Goal: Obtain resource: Obtain resource

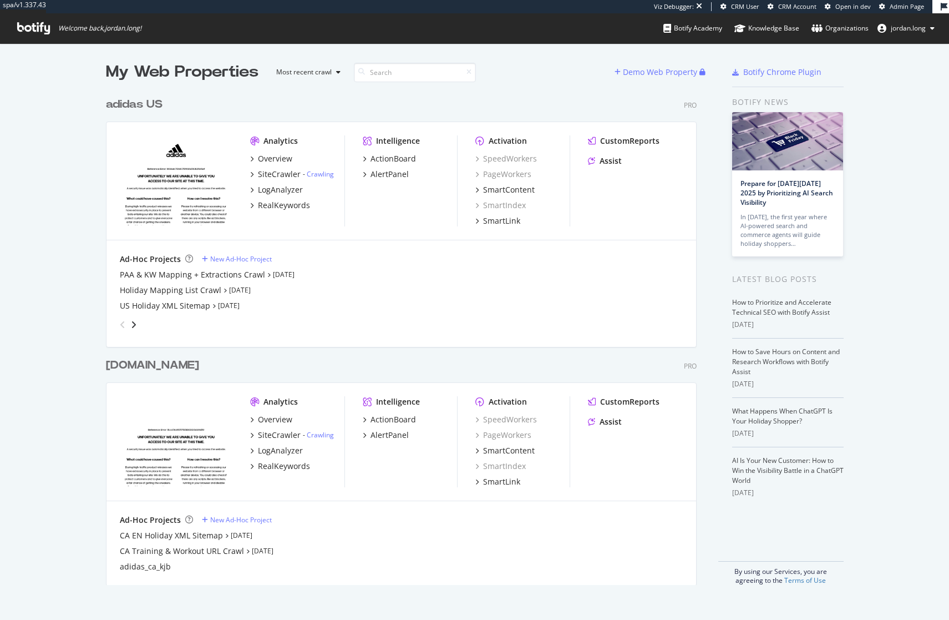
scroll to position [611, 932]
click at [146, 105] on div "adidas US" at bounding box center [134, 105] width 57 height 16
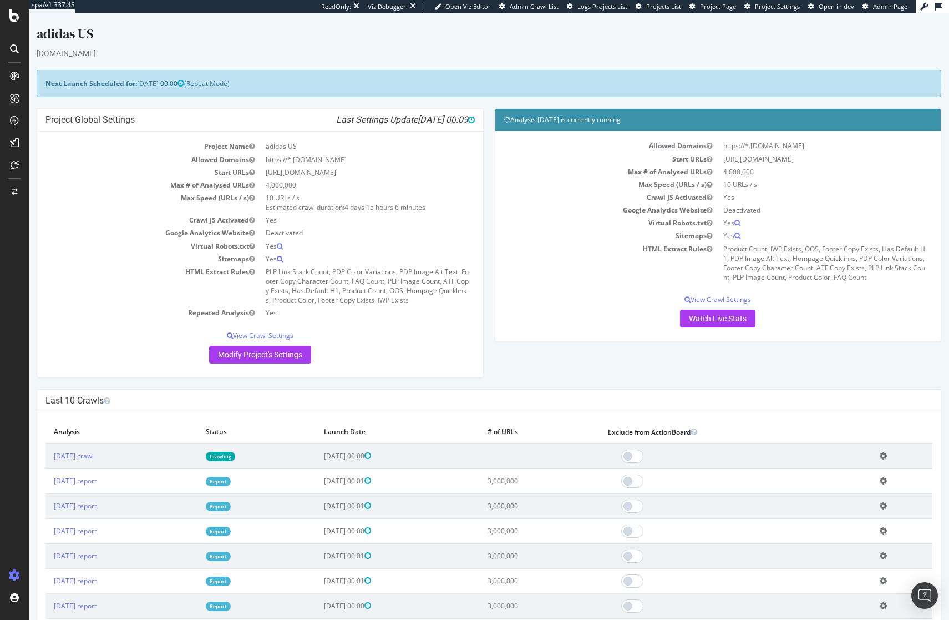
click at [219, 390] on div "Last 10 Crawls" at bounding box center [489, 400] width 904 height 23
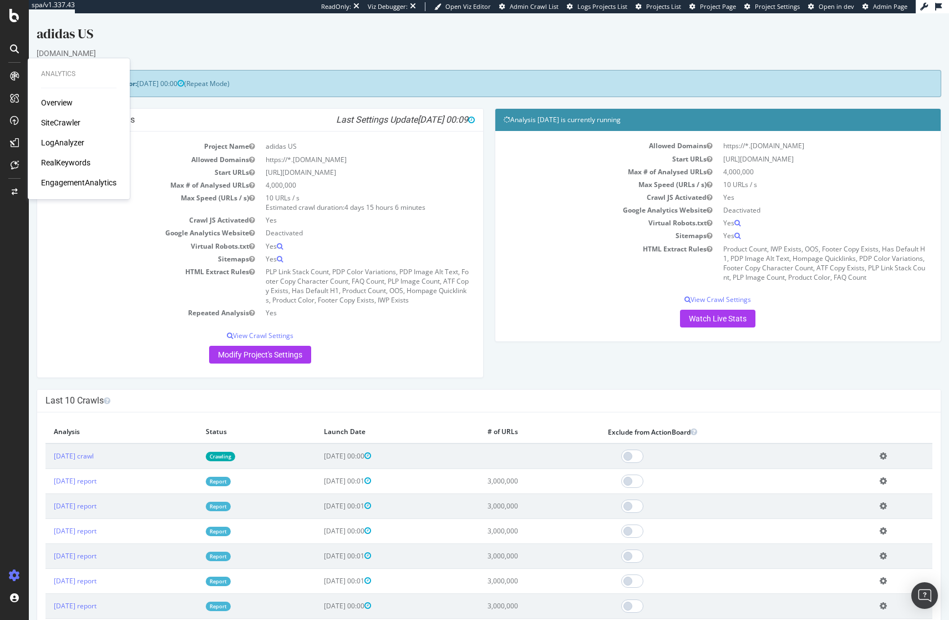
click at [65, 162] on div "RealKeywords" at bounding box center [65, 162] width 49 height 11
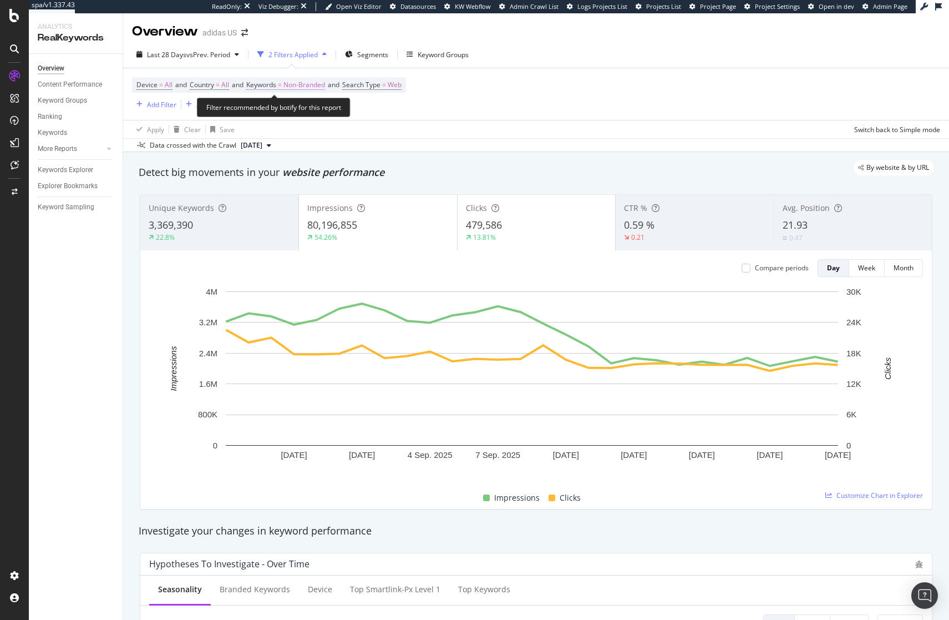
click at [318, 85] on span "Non-Branded" at bounding box center [304, 85] width 42 height 16
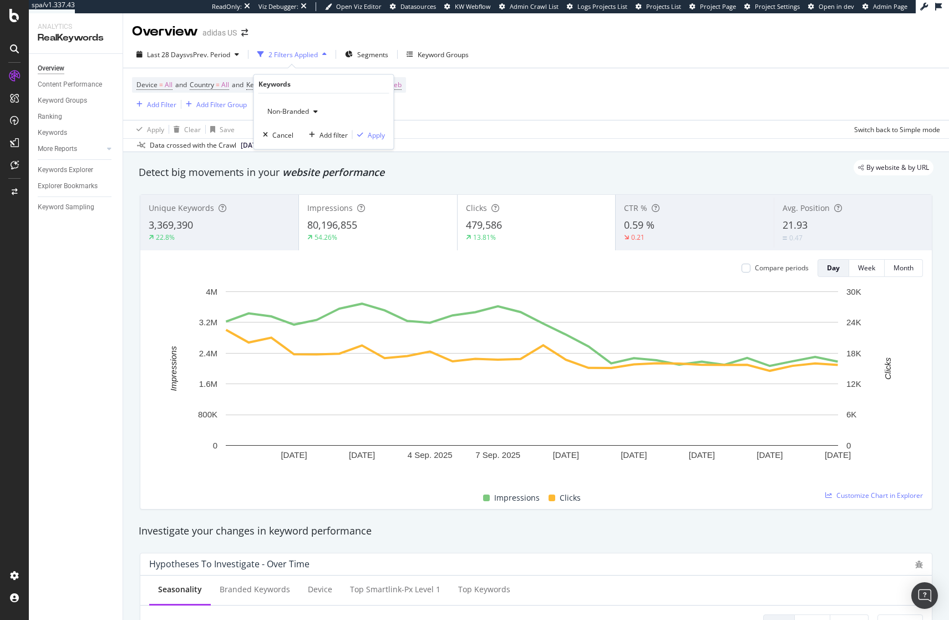
click at [304, 109] on span "Non-Branded" at bounding box center [286, 111] width 46 height 9
click at [300, 190] on div "All" at bounding box center [328, 198] width 131 height 16
click at [375, 136] on div "Apply" at bounding box center [376, 134] width 17 height 9
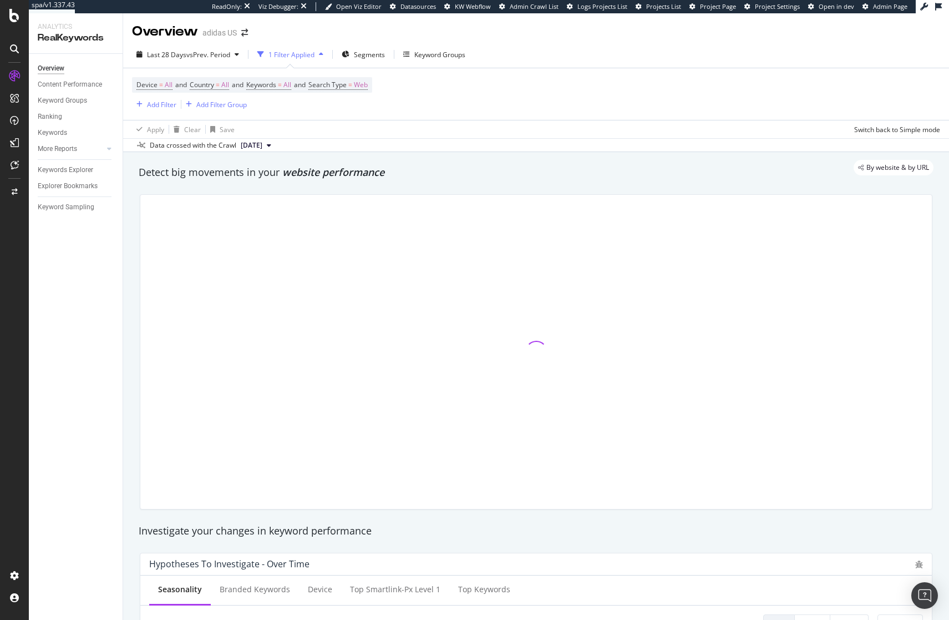
click at [555, 116] on div "Device = All and Country = All and Keywords = All and Search Type = Web Add Fil…" at bounding box center [536, 94] width 808 height 52
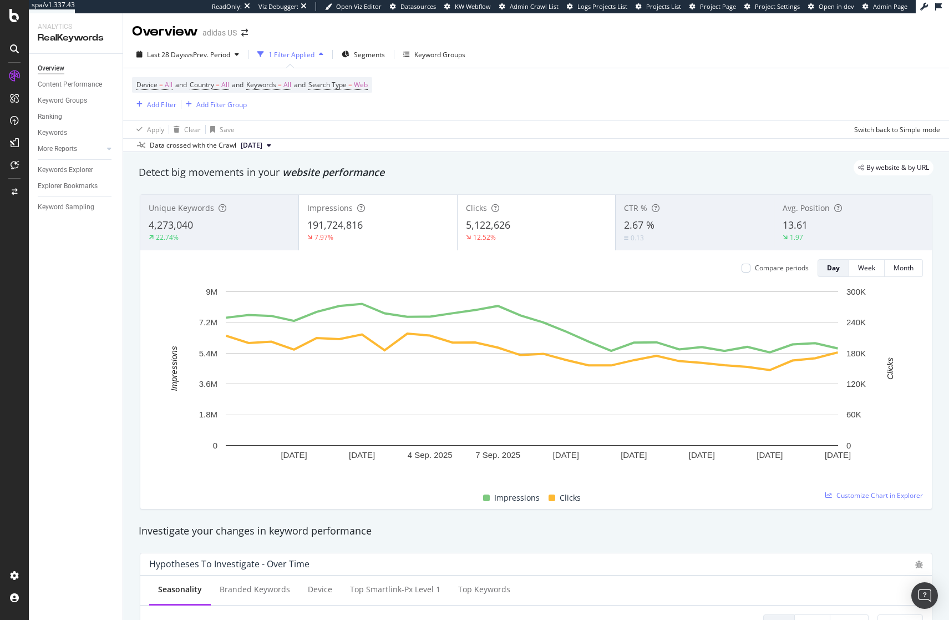
click at [478, 139] on div "Data crossed with the Crawl 2025 Sep. 16th" at bounding box center [536, 144] width 826 height 13
click at [189, 57] on span "vs Prev. Period" at bounding box center [208, 54] width 44 height 9
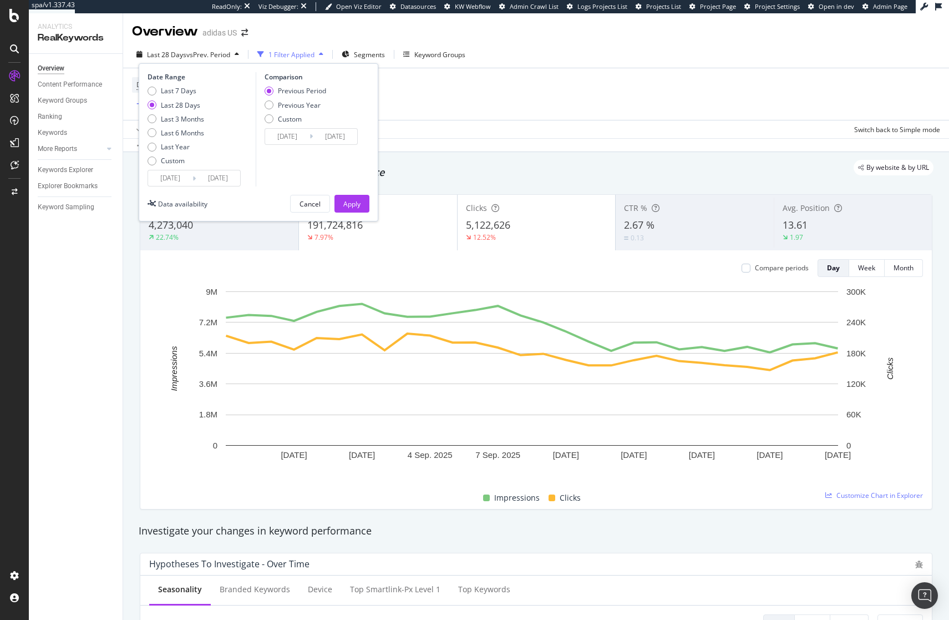
click at [181, 179] on input "2025/08/26" at bounding box center [170, 178] width 44 height 16
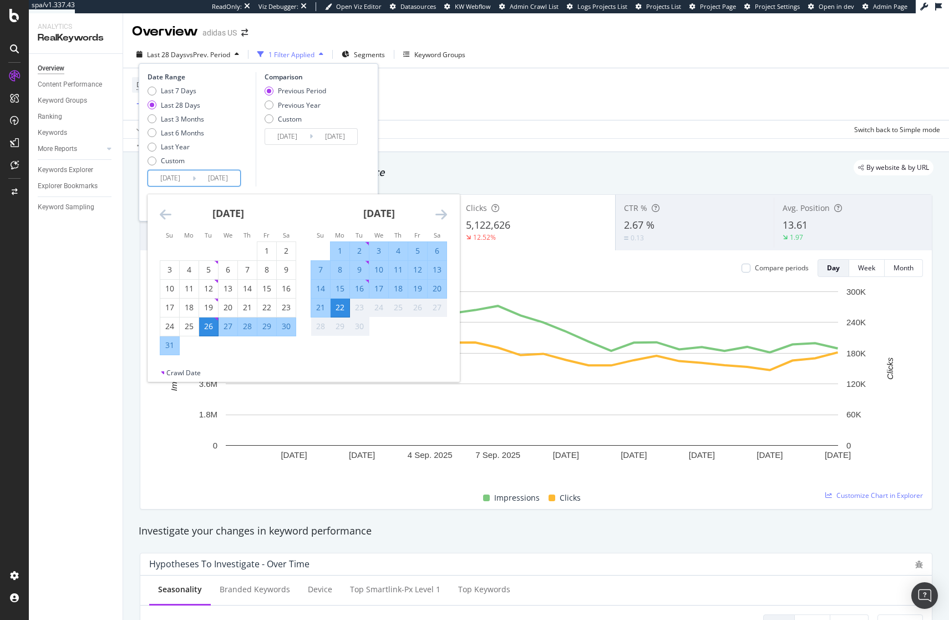
click at [161, 216] on icon "Move backward to switch to the previous month." at bounding box center [166, 213] width 12 height 13
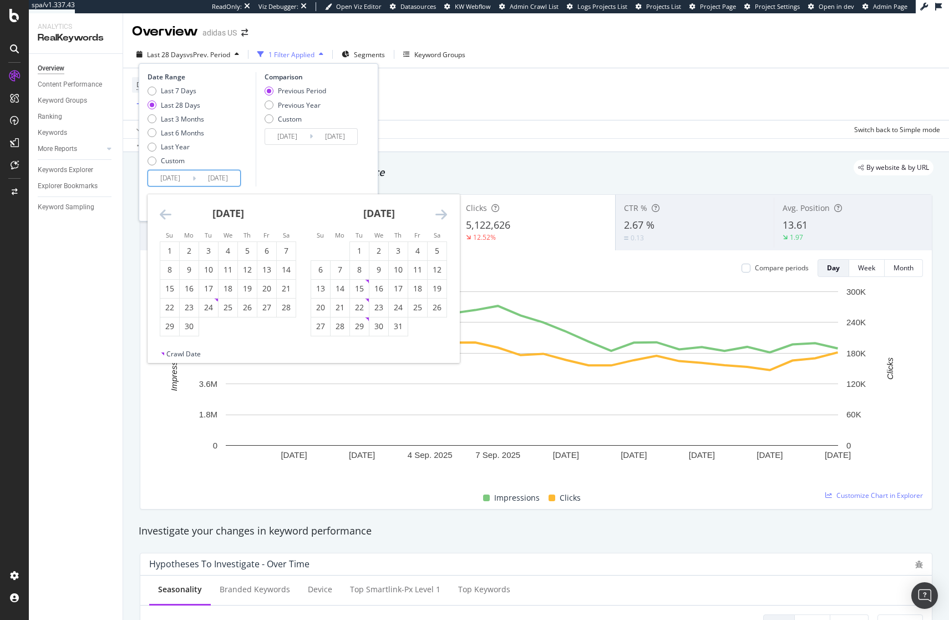
click at [161, 216] on icon "Move backward to switch to the previous month." at bounding box center [166, 213] width 12 height 13
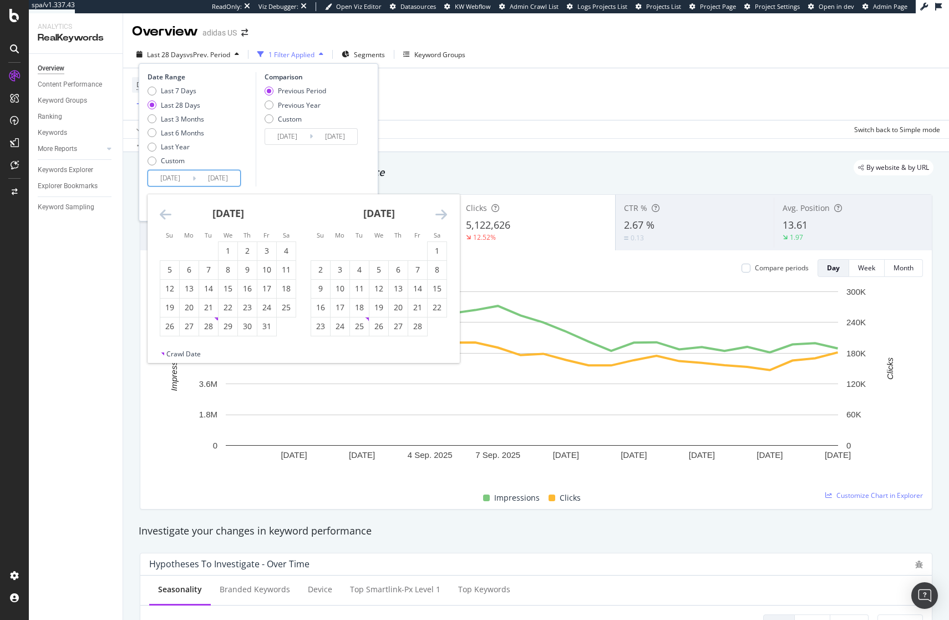
click at [161, 216] on icon "Move backward to switch to the previous month." at bounding box center [166, 213] width 12 height 13
click at [211, 252] on div "1" at bounding box center [208, 250] width 19 height 11
type input "2024/10/01"
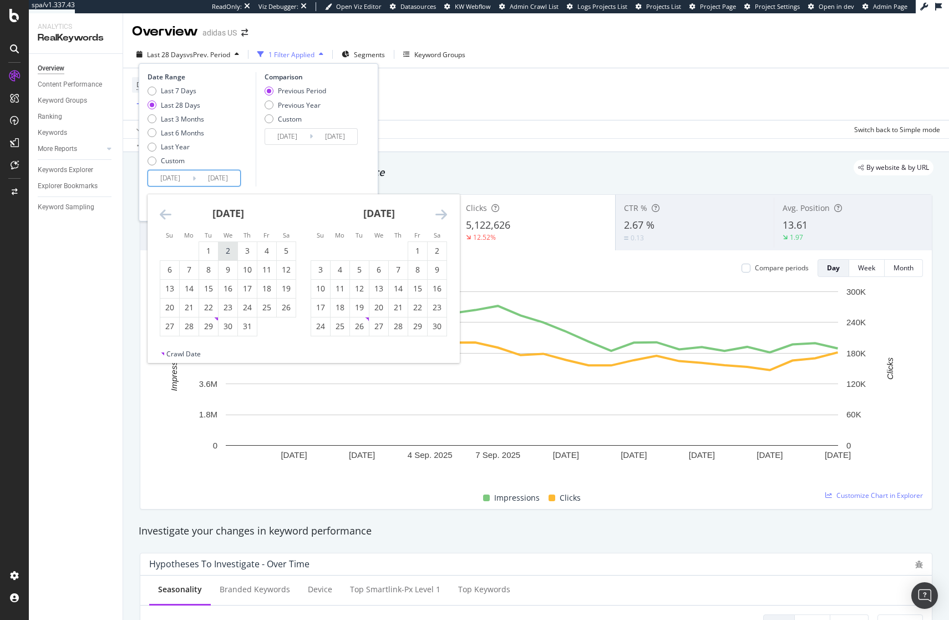
type input "2023/10/10"
type input "2024/09/30"
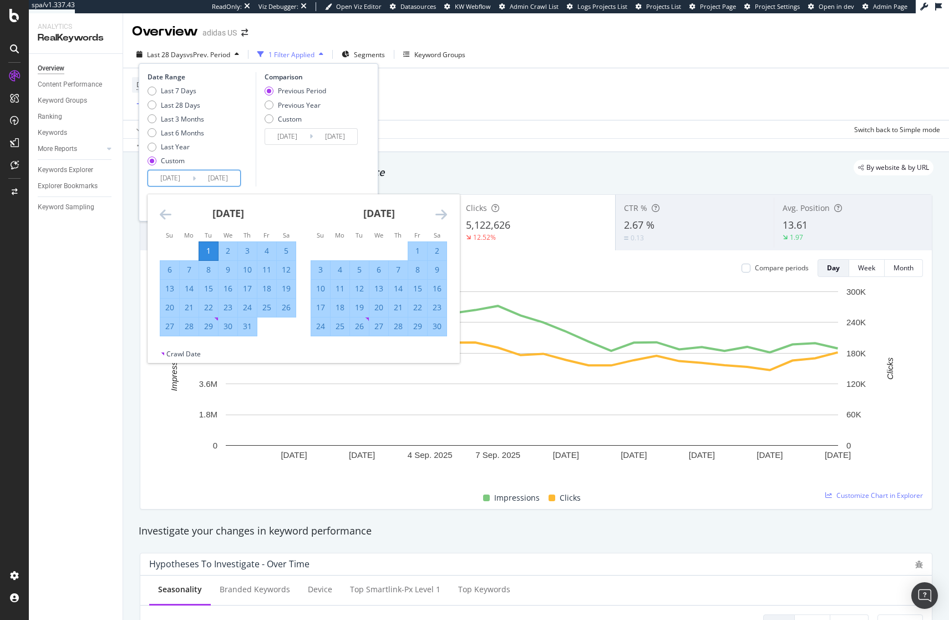
click at [447, 216] on div "November 2024 1 2 3 4 5 6 7 8 9 10 11 12 13 14 15 16 17 18 19 20 21 22 23 24 25…" at bounding box center [378, 265] width 151 height 142
click at [442, 217] on icon "Move forward to switch to the next month." at bounding box center [441, 213] width 12 height 13
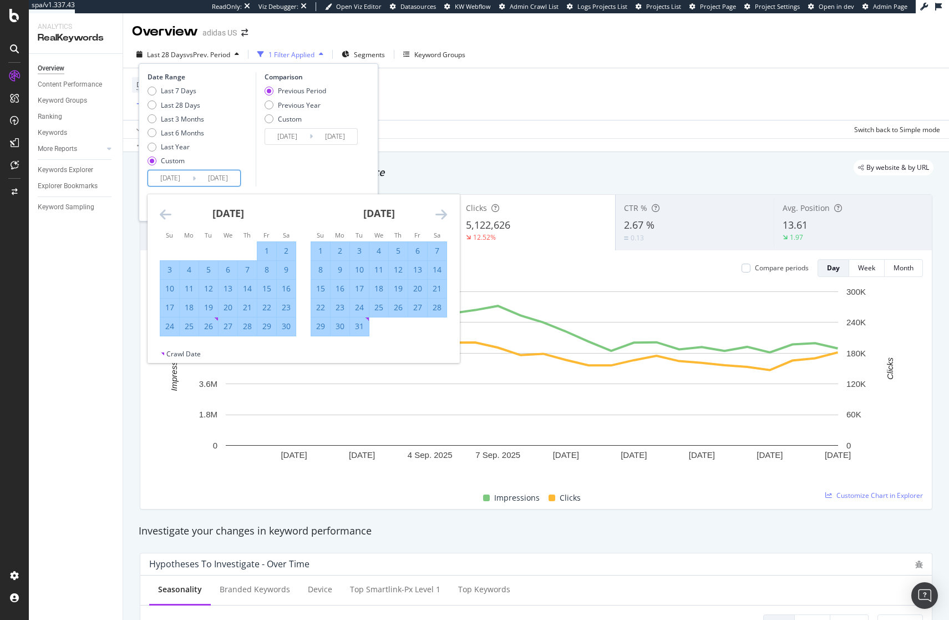
click at [361, 328] on div "31" at bounding box center [359, 326] width 19 height 11
type input "2024/12/31"
type input "2024/07/01"
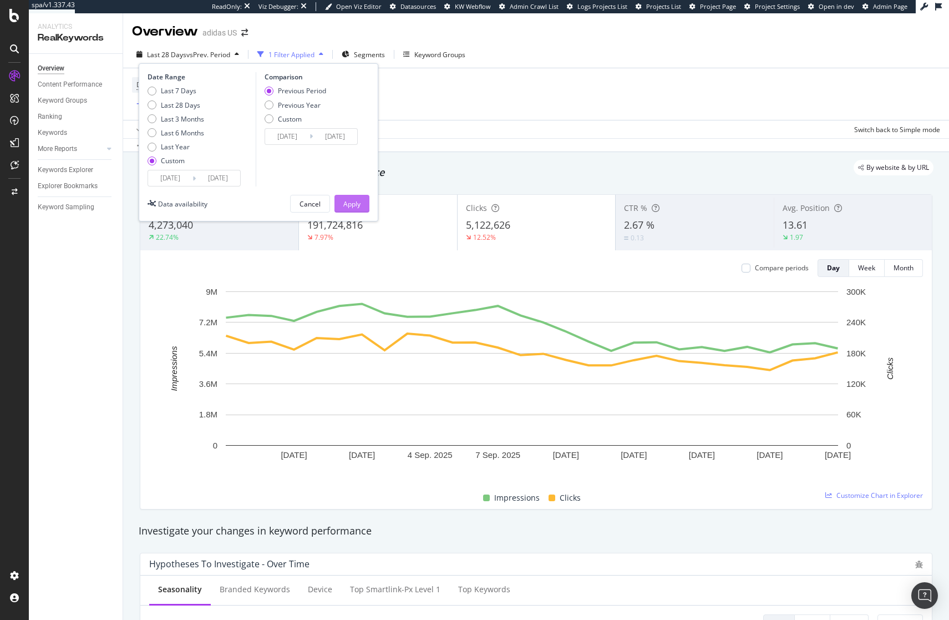
click at [347, 206] on div "Apply" at bounding box center [351, 203] width 17 height 9
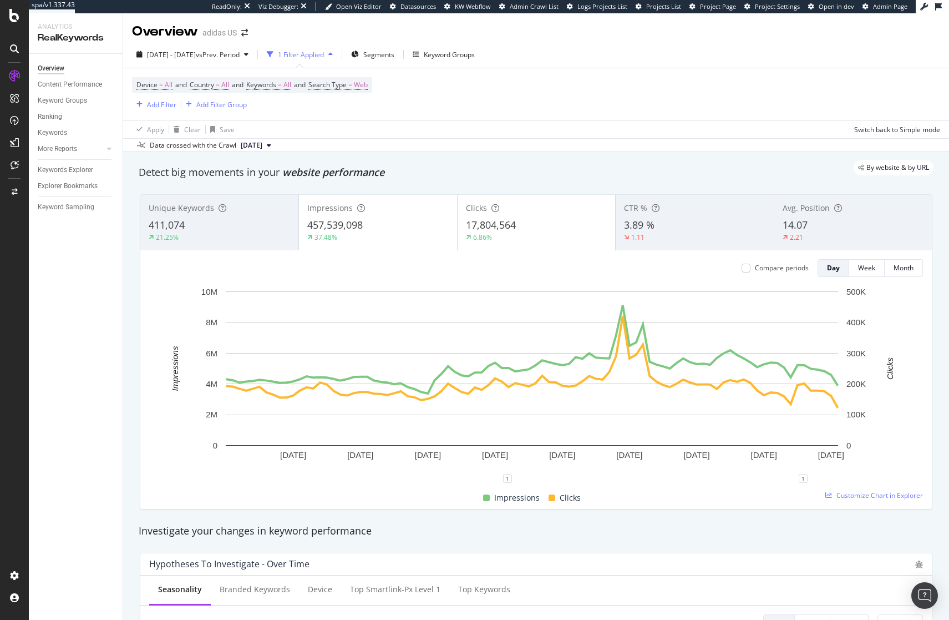
click at [635, 149] on div "Data crossed with the Crawl 2024 Dec. 31st" at bounding box center [536, 144] width 826 height 13
click at [589, 179] on div "Detect big movements in your website performance" at bounding box center [536, 172] width 795 height 14
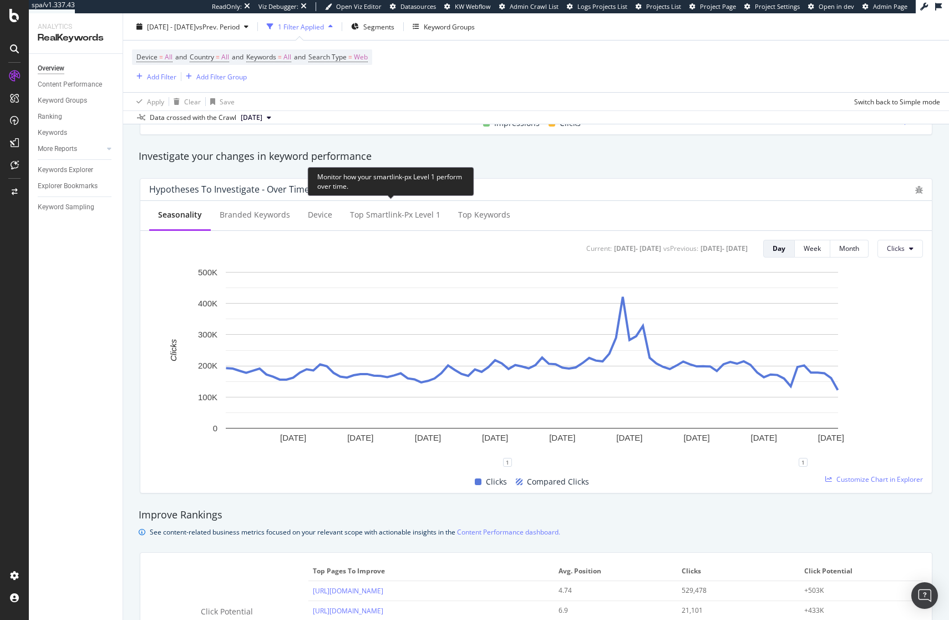
scroll to position [367, 0]
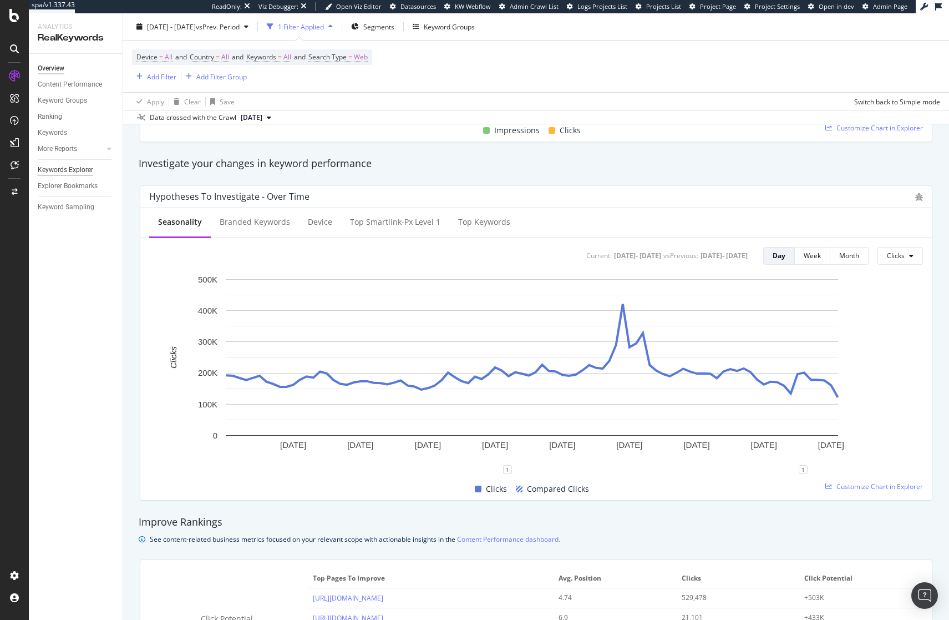
click at [62, 170] on div "Keywords Explorer" at bounding box center [65, 170] width 55 height 12
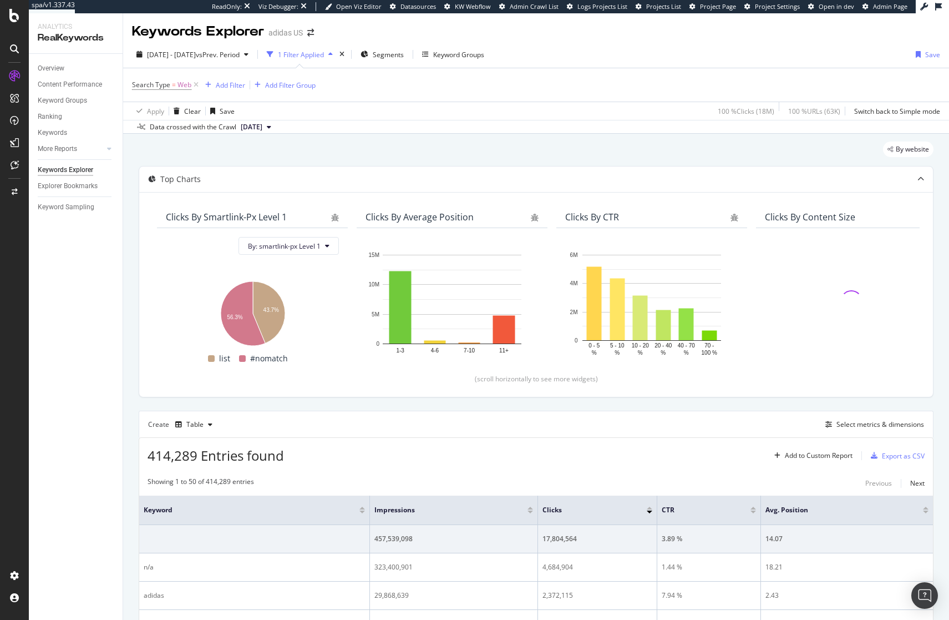
click at [368, 154] on div "By website" at bounding box center [536, 153] width 795 height 24
click at [851, 424] on div "Select metrics & dimensions" at bounding box center [881, 423] width 88 height 9
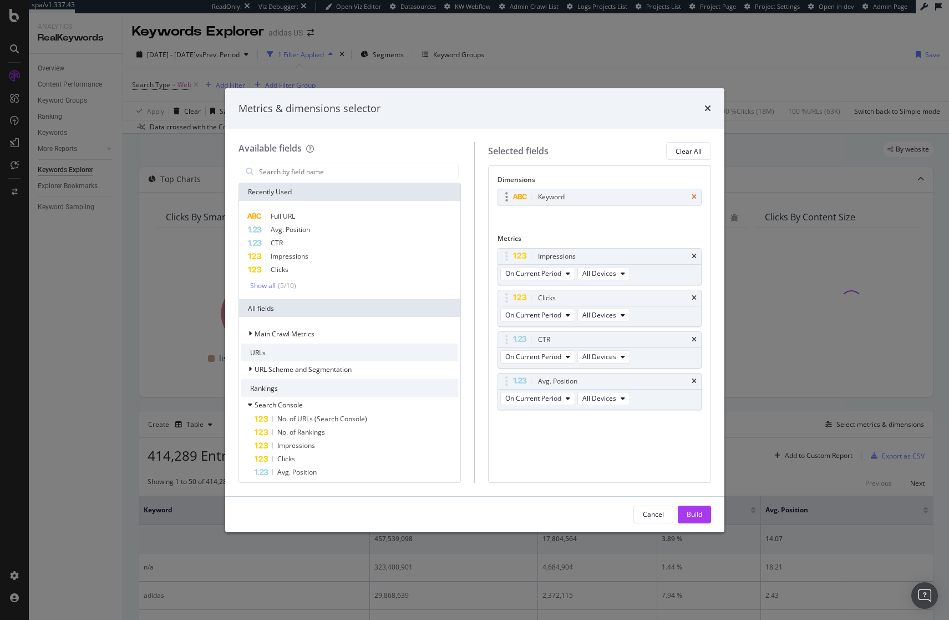
click at [693, 197] on icon "times" at bounding box center [694, 197] width 5 height 7
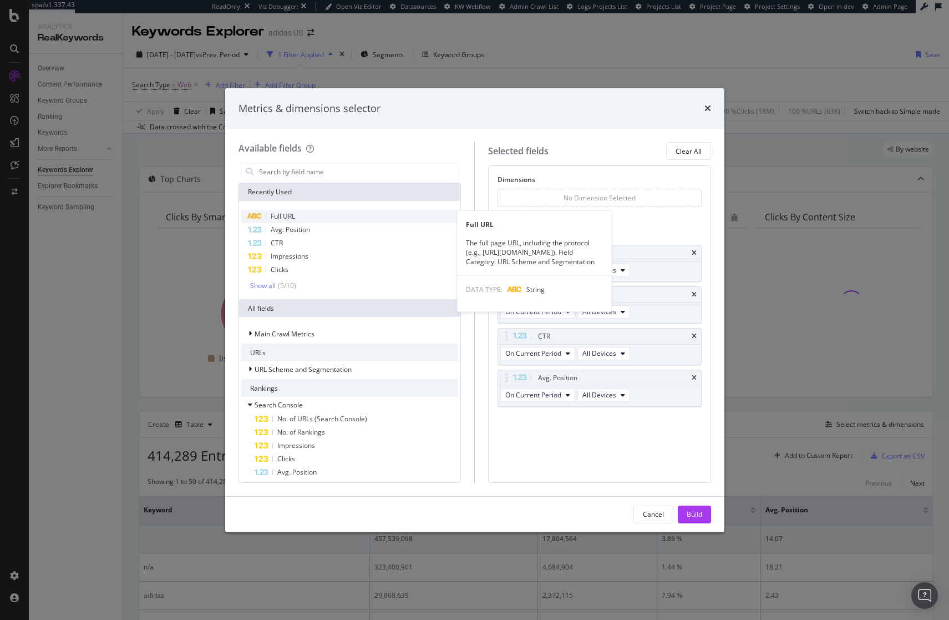
click at [307, 220] on div "Full URL" at bounding box center [349, 216] width 217 height 13
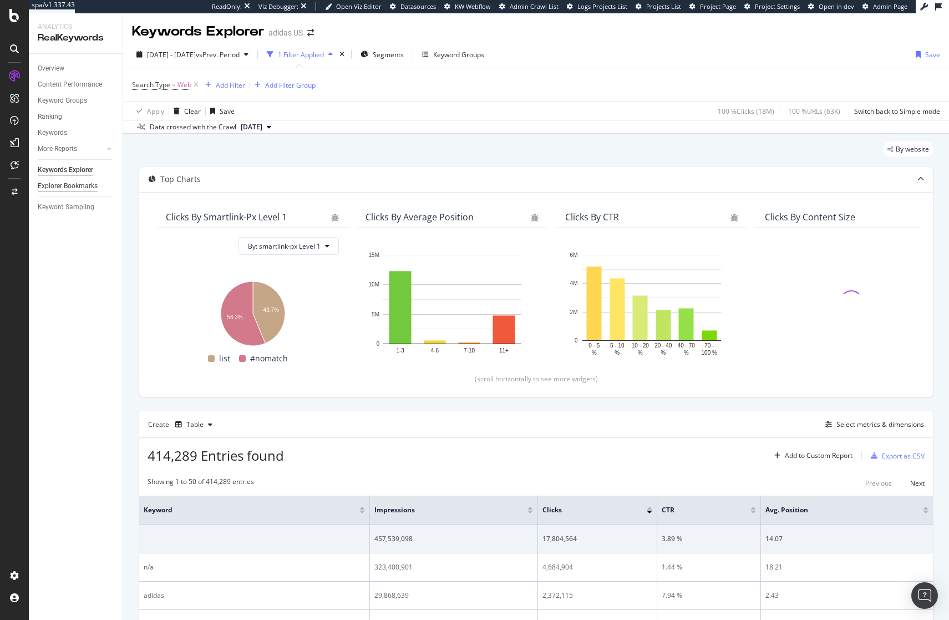
click at [59, 183] on div "Explorer Bookmarks" at bounding box center [68, 186] width 60 height 12
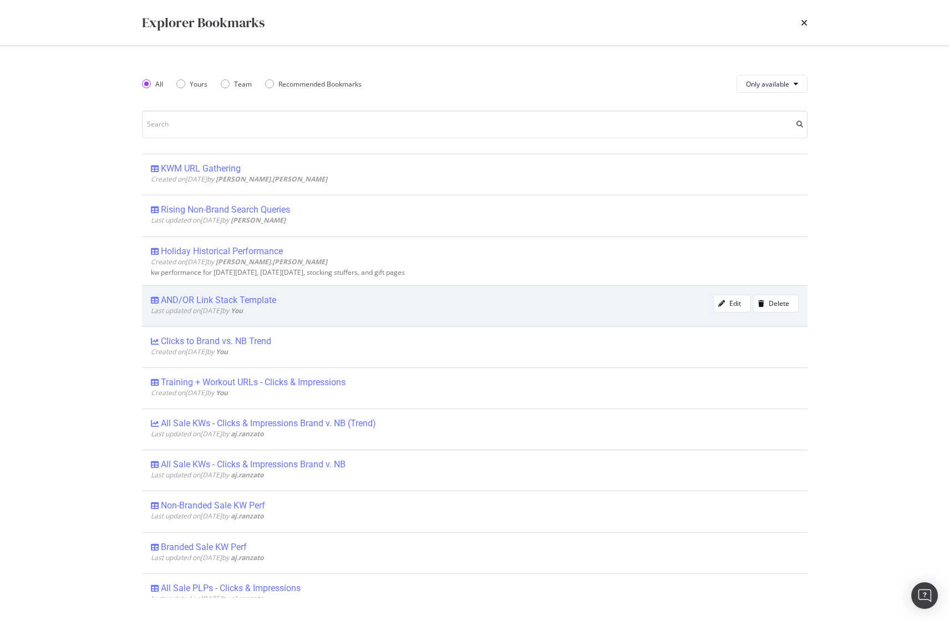
click at [228, 300] on div "AND/OR Link Stack Template" at bounding box center [218, 300] width 115 height 11
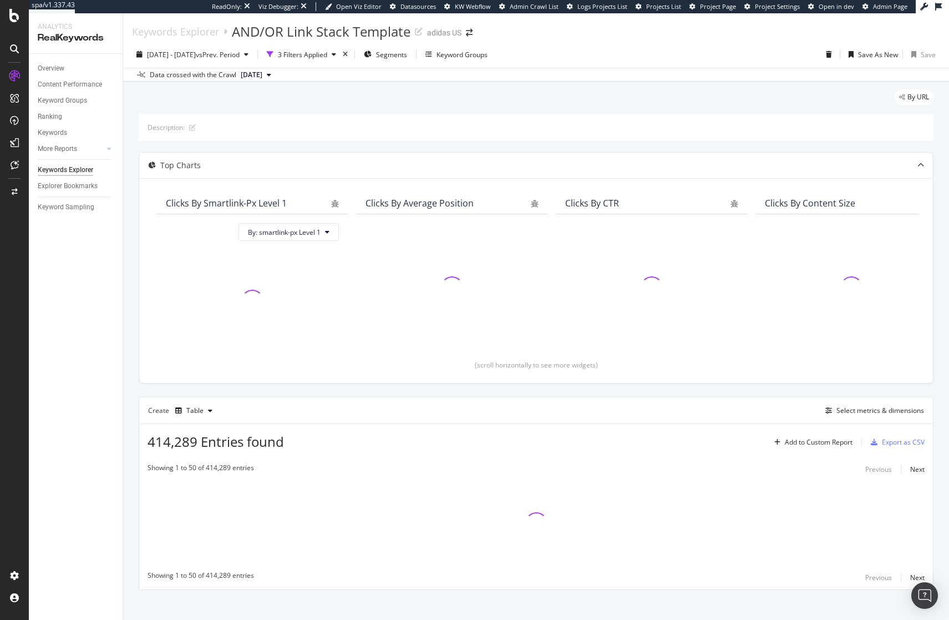
click at [366, 101] on div "By URL" at bounding box center [536, 101] width 795 height 24
click at [196, 58] on span "2024 Oct. 1st - Dec. 31st" at bounding box center [171, 54] width 49 height 9
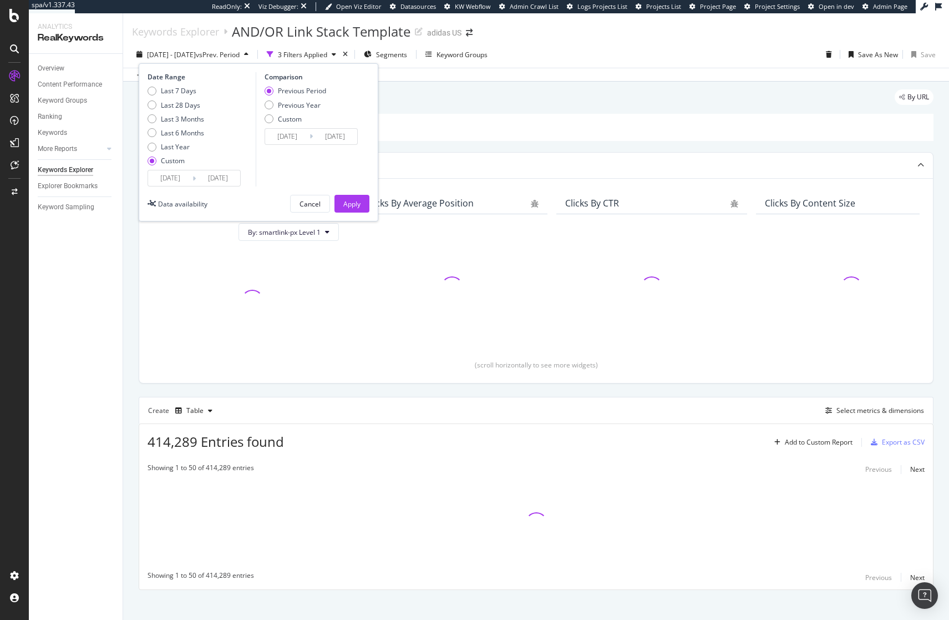
click at [542, 105] on div "By URL" at bounding box center [536, 101] width 795 height 24
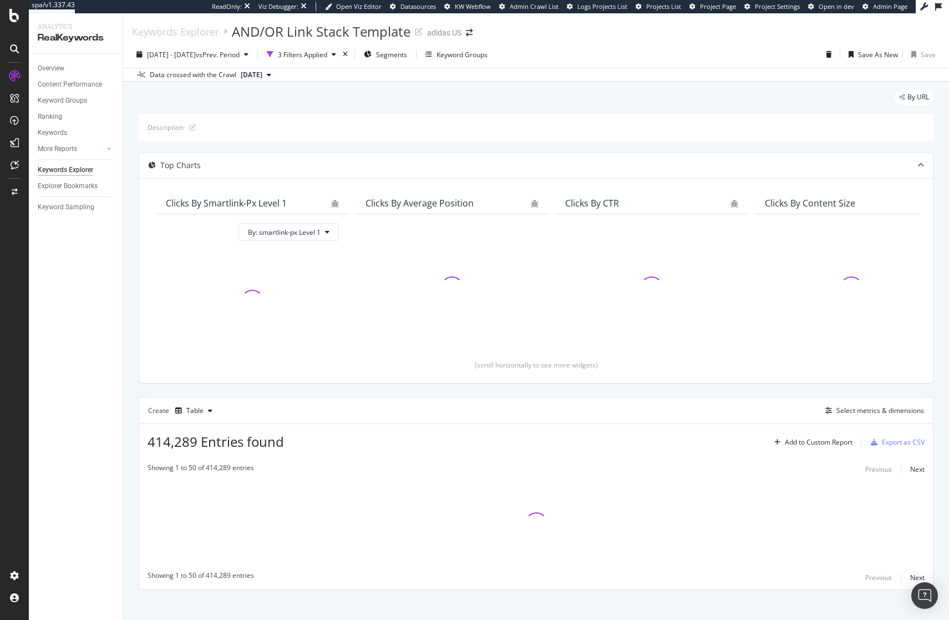
click at [542, 105] on div "By URL" at bounding box center [536, 101] width 795 height 24
click at [880, 413] on div "Select metrics & dimensions" at bounding box center [881, 410] width 88 height 9
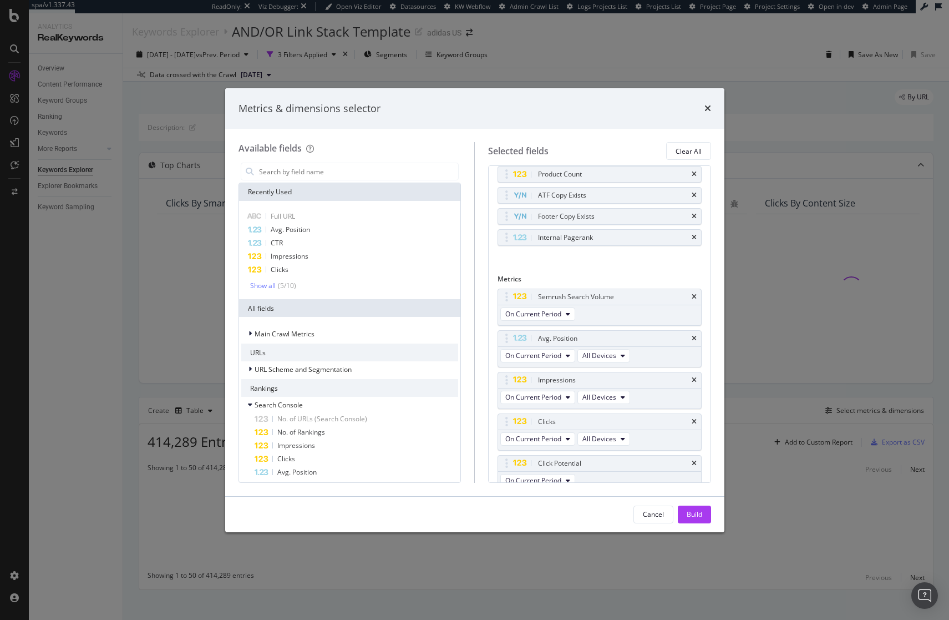
scroll to position [154, 0]
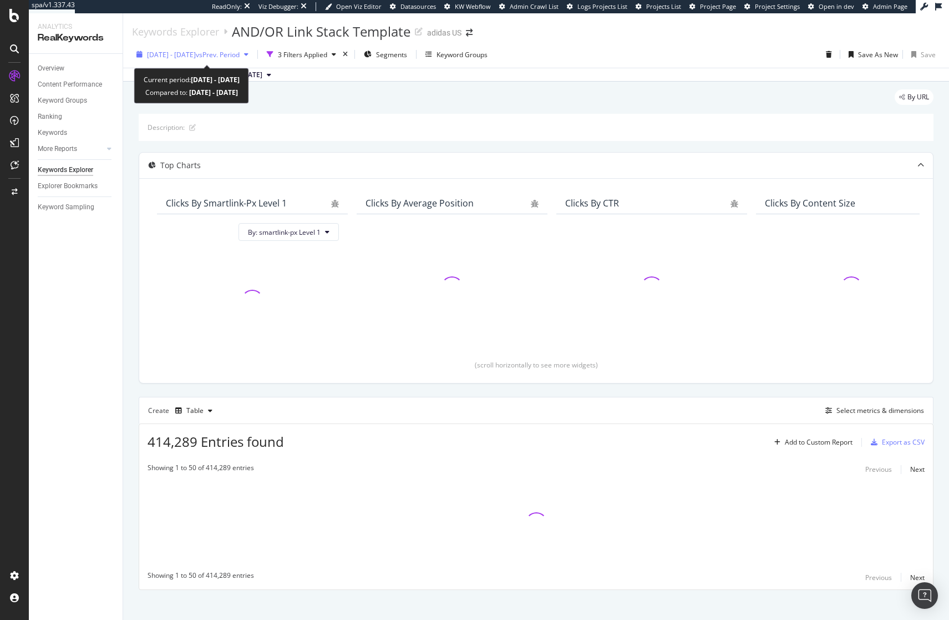
click at [230, 56] on span "vs Prev. Period" at bounding box center [218, 54] width 44 height 9
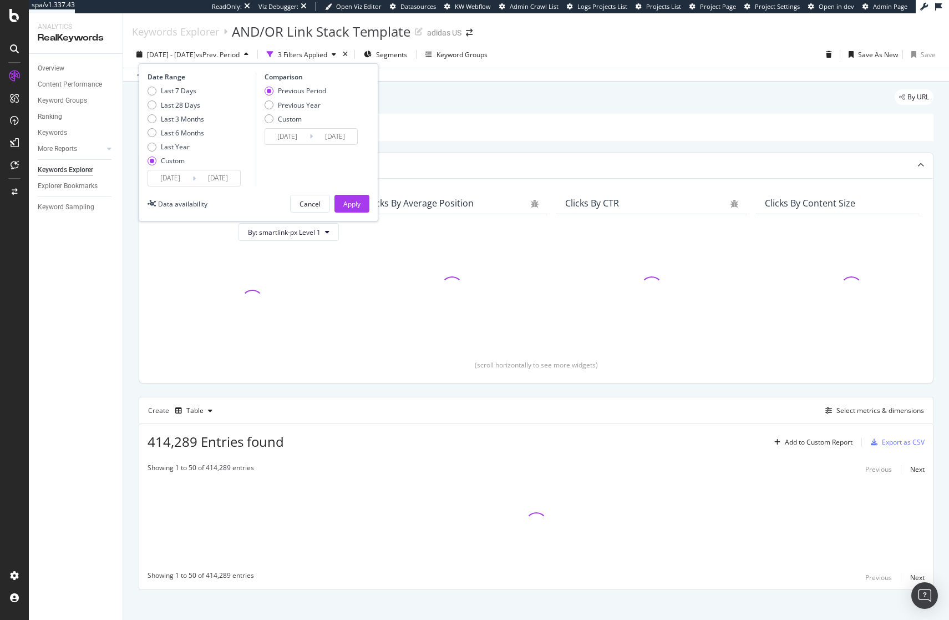
click at [600, 95] on div "By URL" at bounding box center [536, 101] width 795 height 24
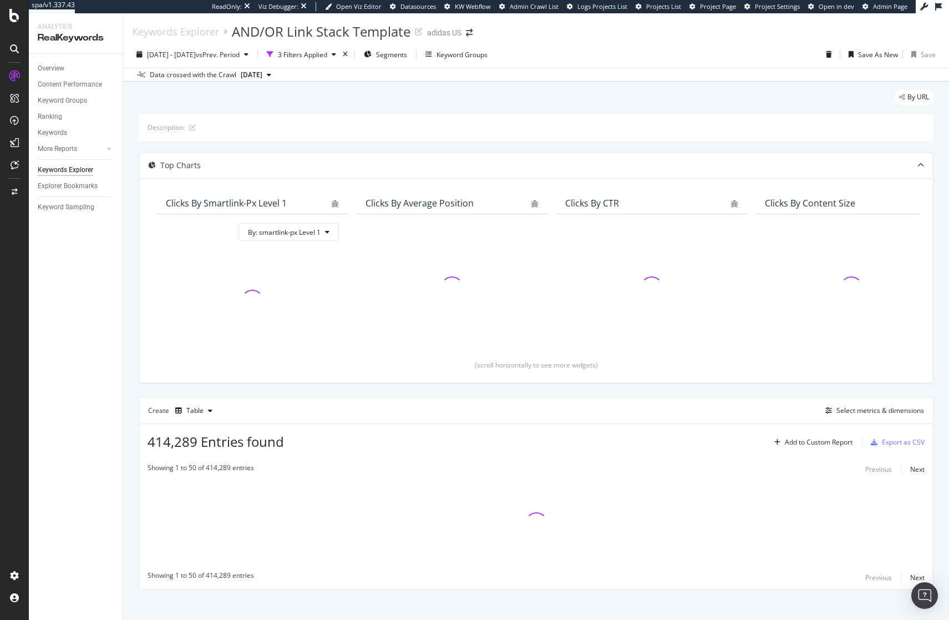
click at [600, 95] on div "By URL" at bounding box center [536, 101] width 795 height 24
click at [327, 51] on div "3 Filters Applied" at bounding box center [302, 54] width 49 height 9
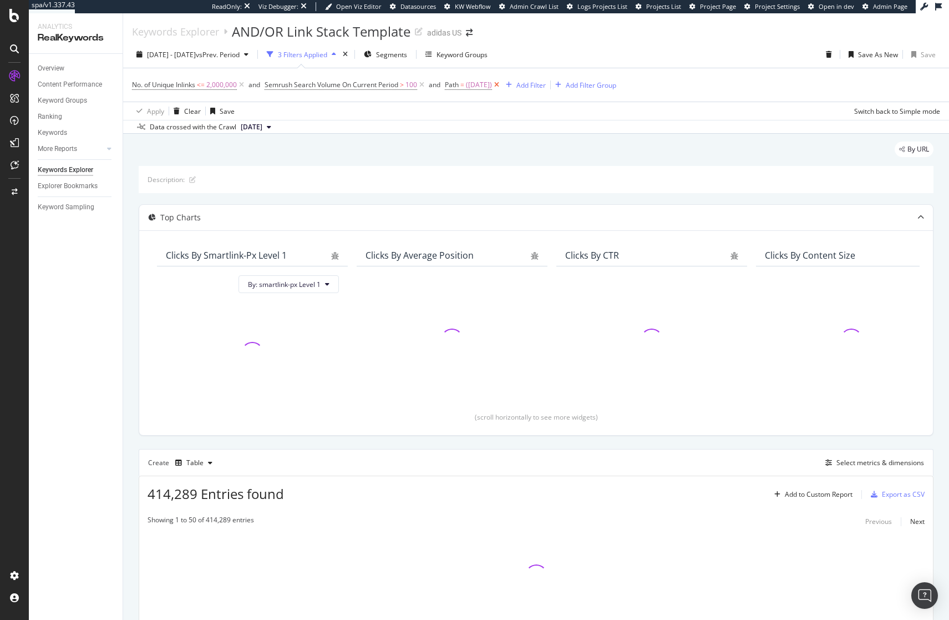
click at [501, 86] on icon at bounding box center [496, 84] width 9 height 11
click at [627, 151] on div "By URL" at bounding box center [536, 153] width 795 height 24
click at [327, 55] on div "2 Filters Applied" at bounding box center [302, 54] width 49 height 9
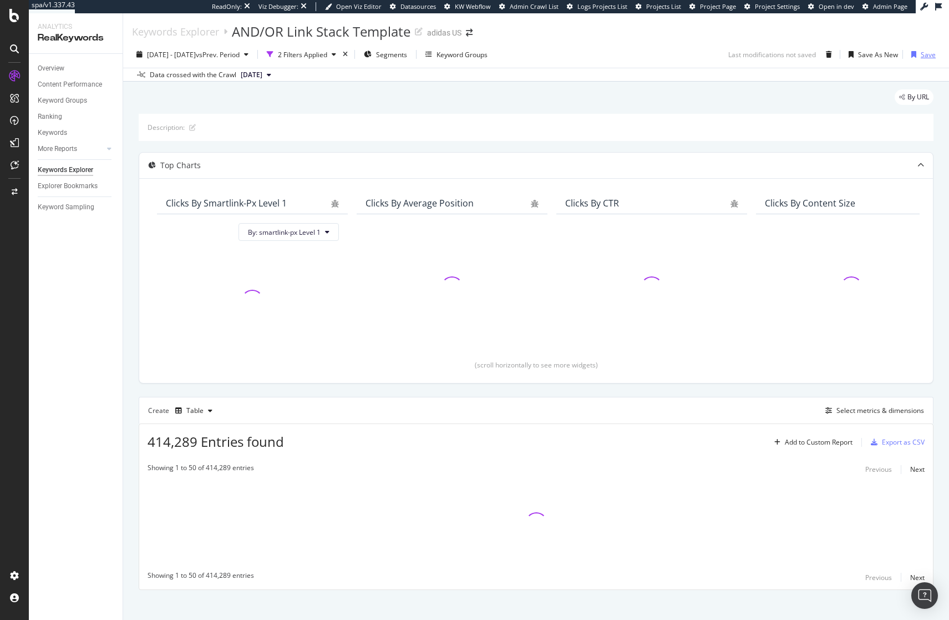
click at [919, 59] on div "Save" at bounding box center [921, 54] width 29 height 17
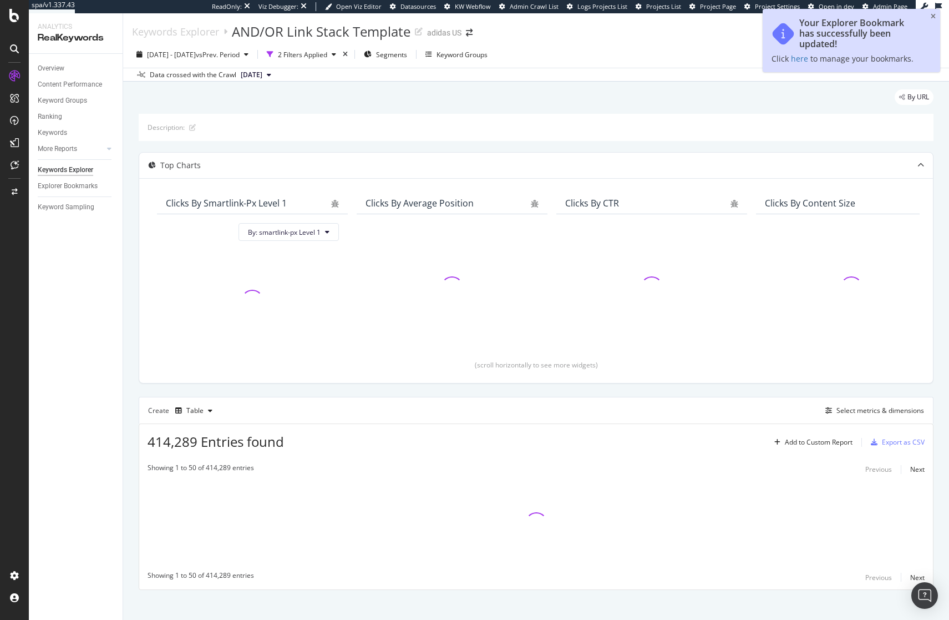
click at [445, 89] on div "By URL Description: Top Charts Clicks By smartlink-px Level 1 By: smartlink-px …" at bounding box center [536, 355] width 826 height 547
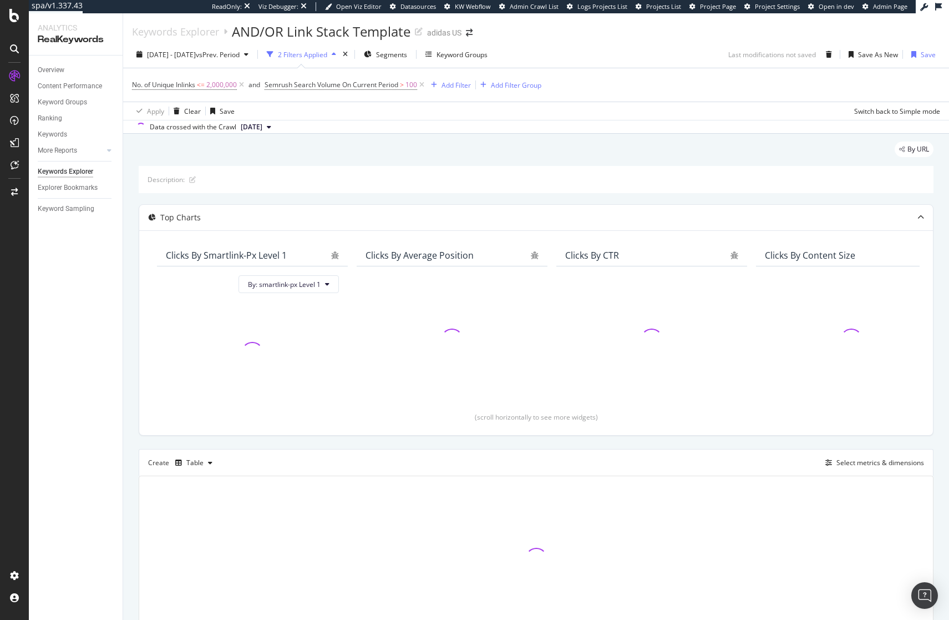
click at [321, 144] on div "By URL" at bounding box center [536, 153] width 795 height 24
click at [165, 82] on span "No. of Unique Inlinks" at bounding box center [163, 84] width 63 height 9
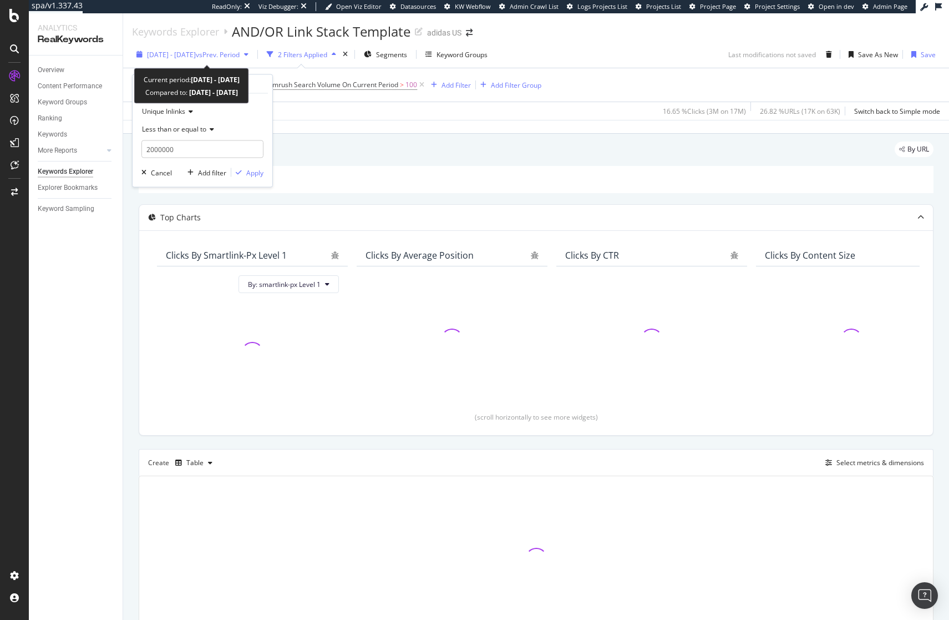
click at [196, 53] on span "[DATE] - [DATE]" at bounding box center [171, 54] width 49 height 9
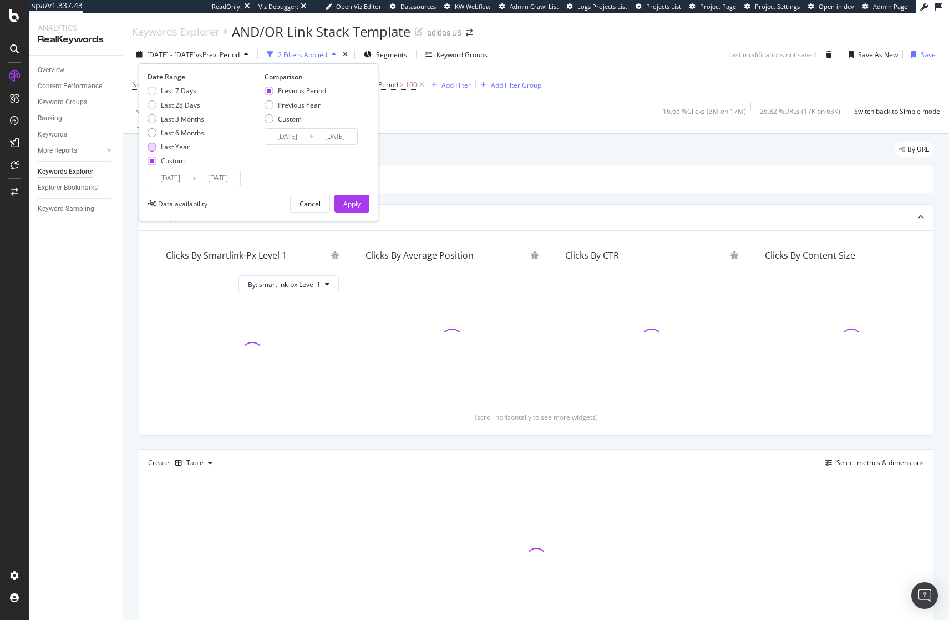
click at [179, 148] on div "Last Year" at bounding box center [175, 146] width 29 height 9
type input "2024/09/23"
type input "2025/09/22"
type input "2023/09/24"
type input "2024/09/22"
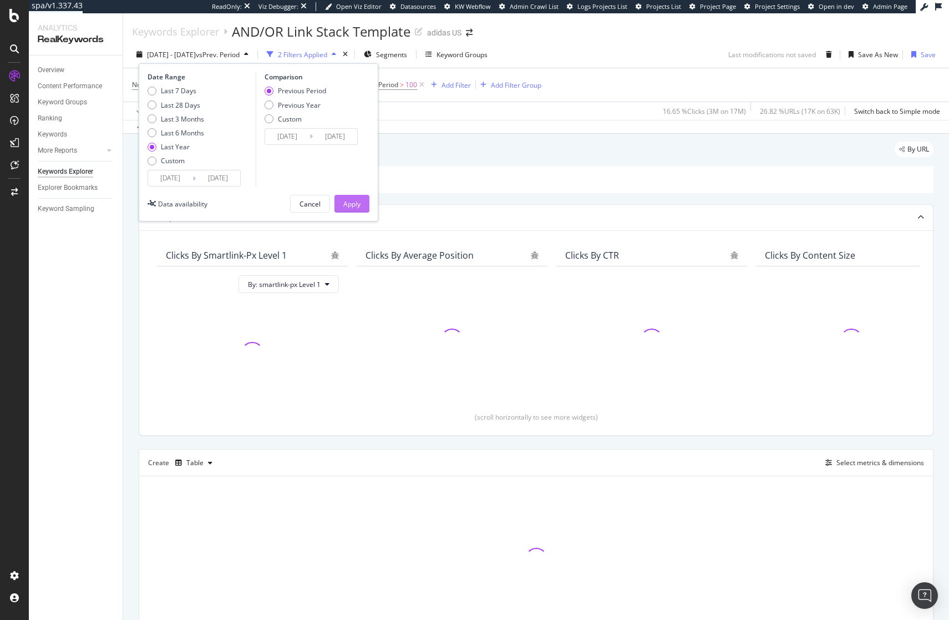
click at [353, 202] on div "Apply" at bounding box center [351, 203] width 17 height 9
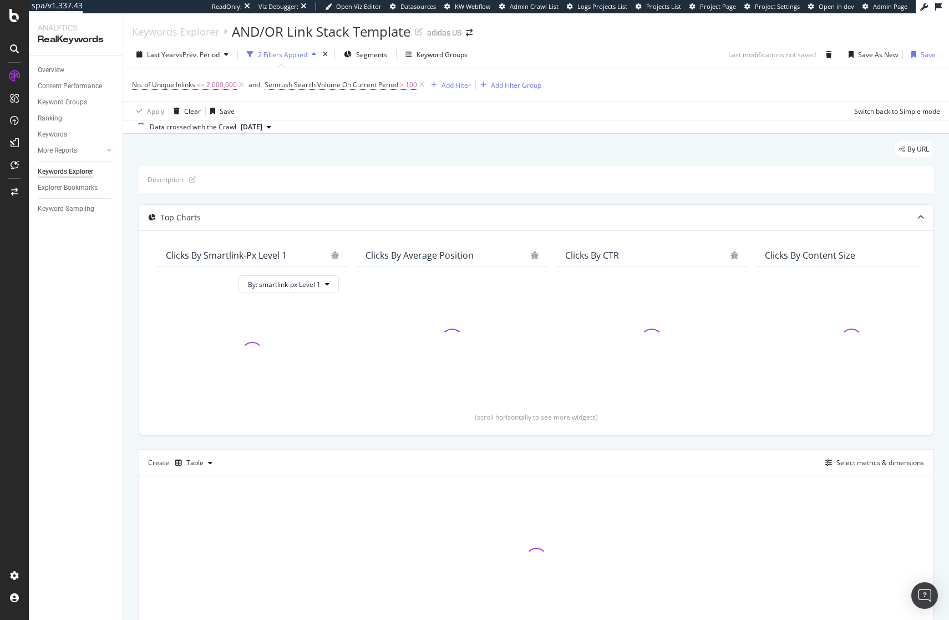
click at [490, 152] on div "By URL" at bounding box center [536, 153] width 795 height 24
click at [436, 145] on div "By URL" at bounding box center [536, 153] width 795 height 24
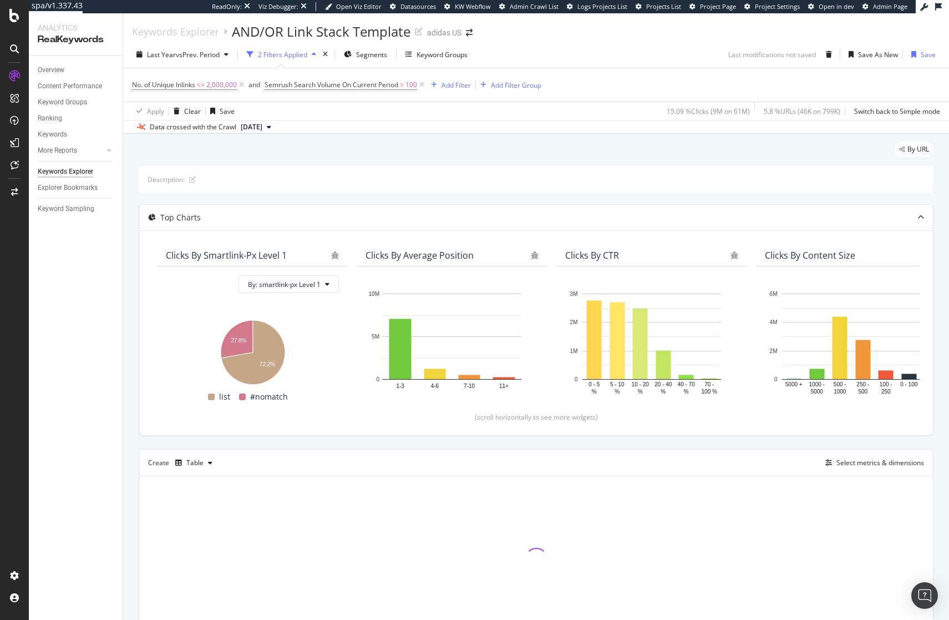
click at [431, 148] on div "By URL" at bounding box center [536, 153] width 795 height 24
click at [442, 149] on div "By URL" at bounding box center [536, 153] width 795 height 24
click at [461, 152] on div "By URL" at bounding box center [536, 153] width 795 height 24
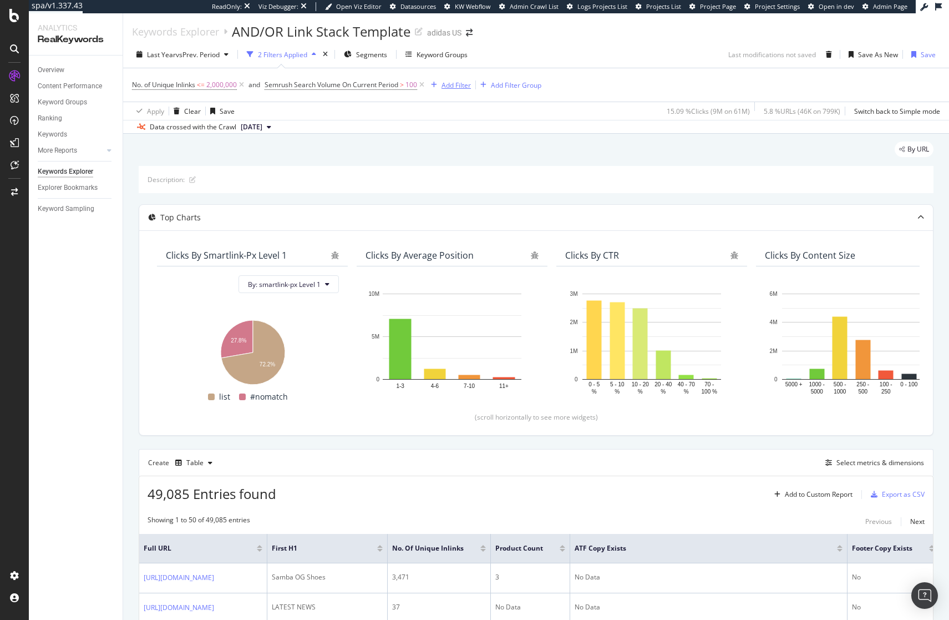
click at [452, 83] on div "Add Filter" at bounding box center [456, 84] width 29 height 9
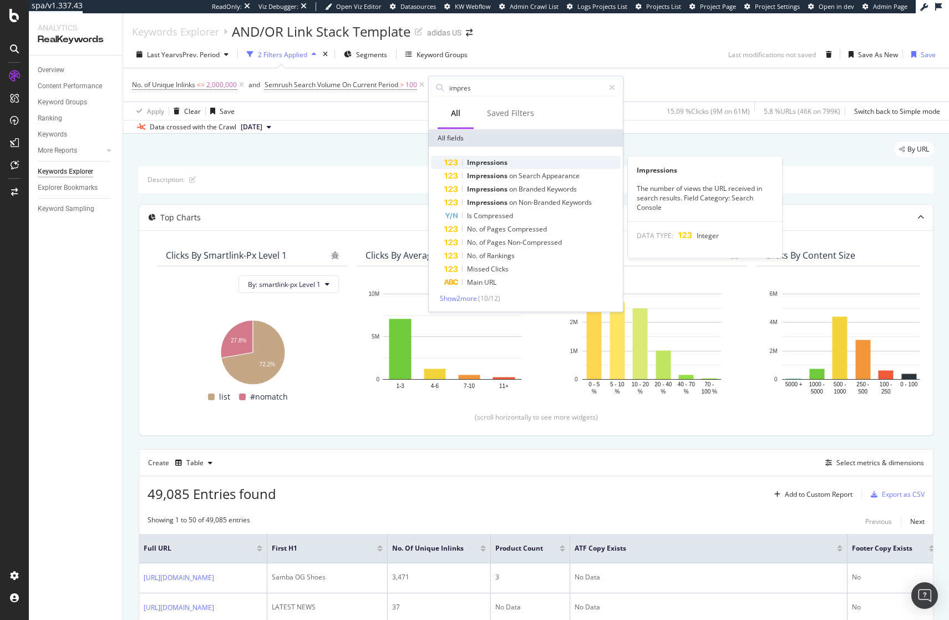
type input "impres"
click at [503, 164] on span "Impressions" at bounding box center [487, 162] width 40 height 9
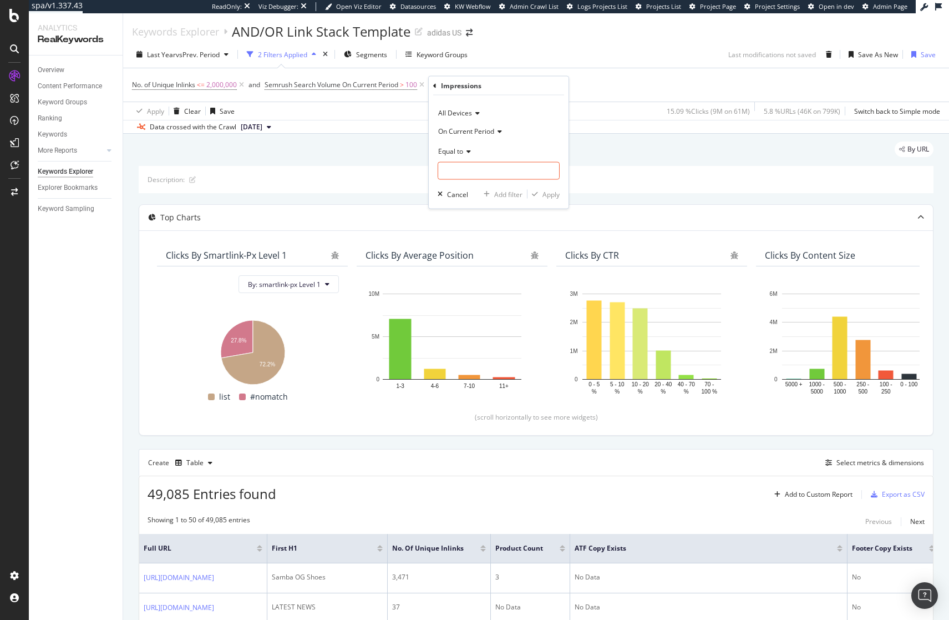
click at [462, 151] on span "Equal to" at bounding box center [450, 150] width 25 height 9
click at [419, 107] on div "Apply Clear Save 15.09 % Clicks ( 9M on 61M ) 5.8 % URLs ( 46K on 799K ) Switch…" at bounding box center [536, 111] width 826 height 18
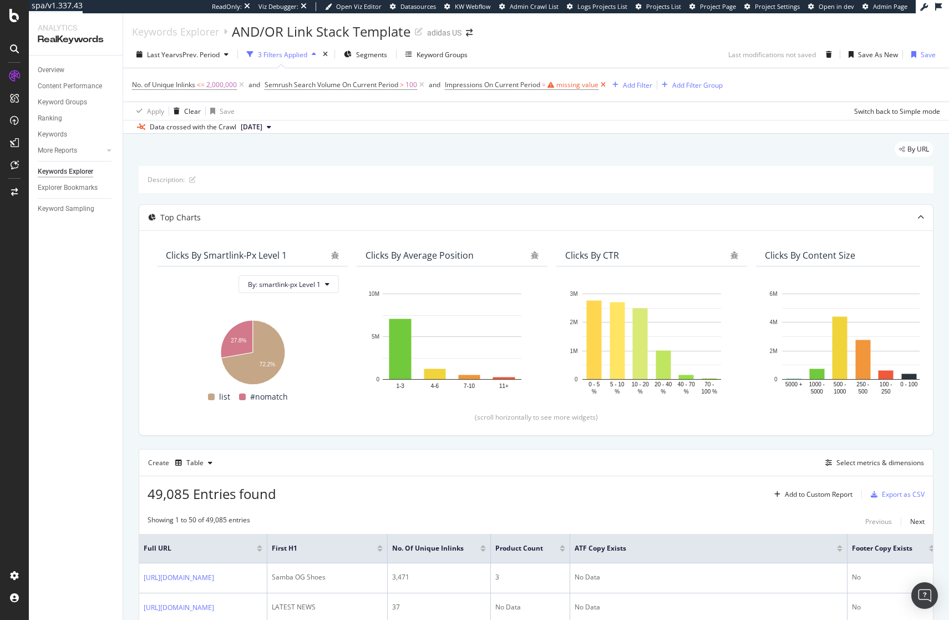
click at [605, 89] on icon at bounding box center [603, 84] width 9 height 11
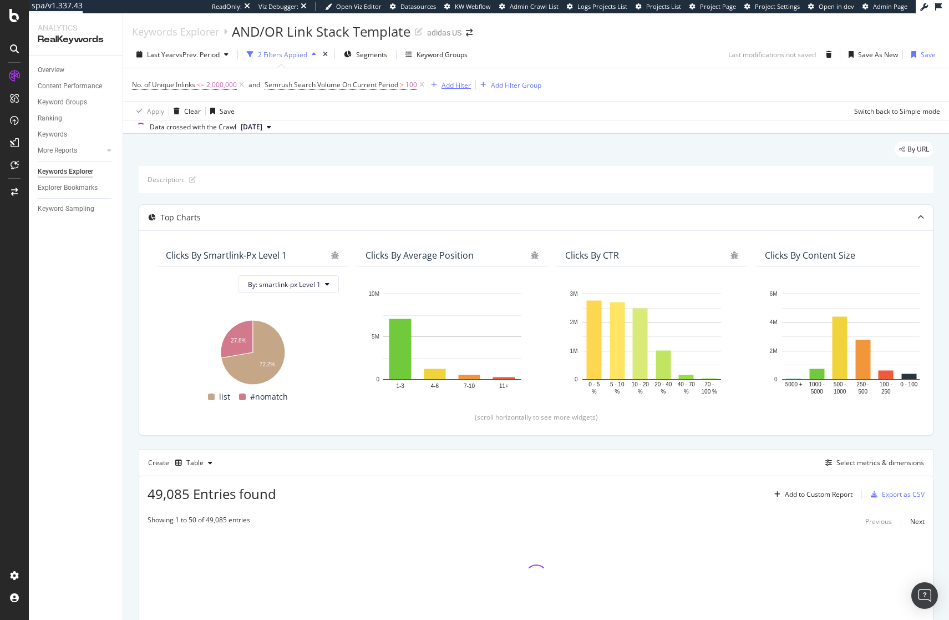
click at [462, 84] on div "Add Filter" at bounding box center [456, 84] width 29 height 9
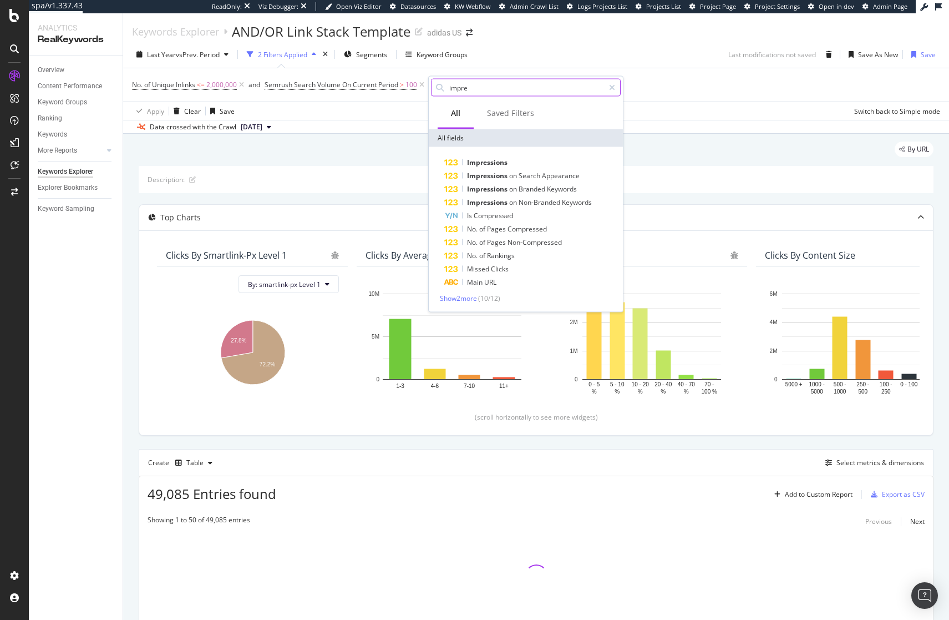
type input "impres"
click at [495, 165] on span "Impressions" at bounding box center [487, 162] width 40 height 9
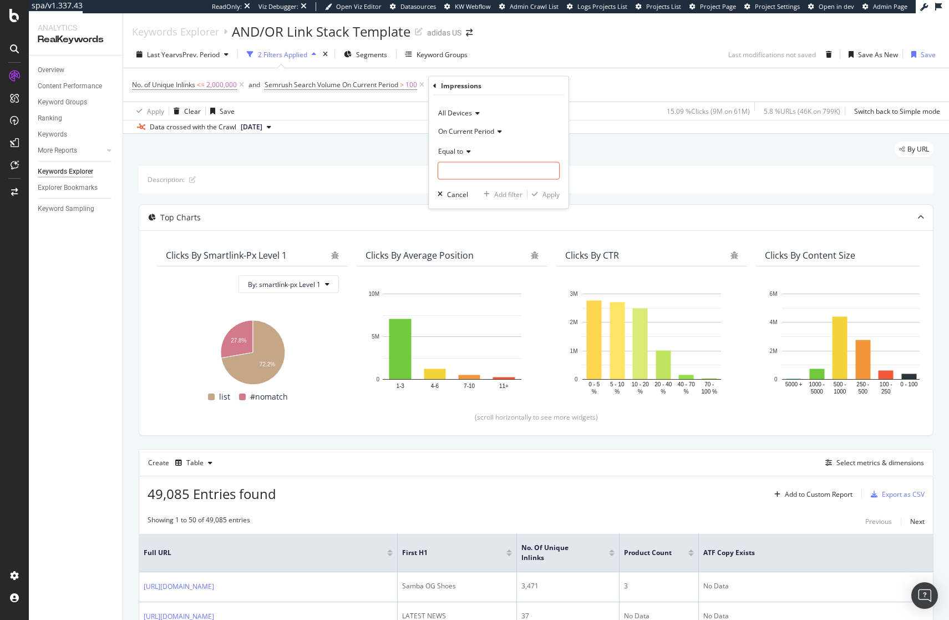
click at [459, 150] on span "Equal to" at bounding box center [450, 150] width 25 height 9
click at [472, 245] on span "Greater than or equal to" at bounding box center [480, 245] width 75 height 9
click at [475, 174] on input "number" at bounding box center [499, 171] width 122 height 18
type input "10"
click at [552, 196] on div "Apply" at bounding box center [551, 193] width 17 height 9
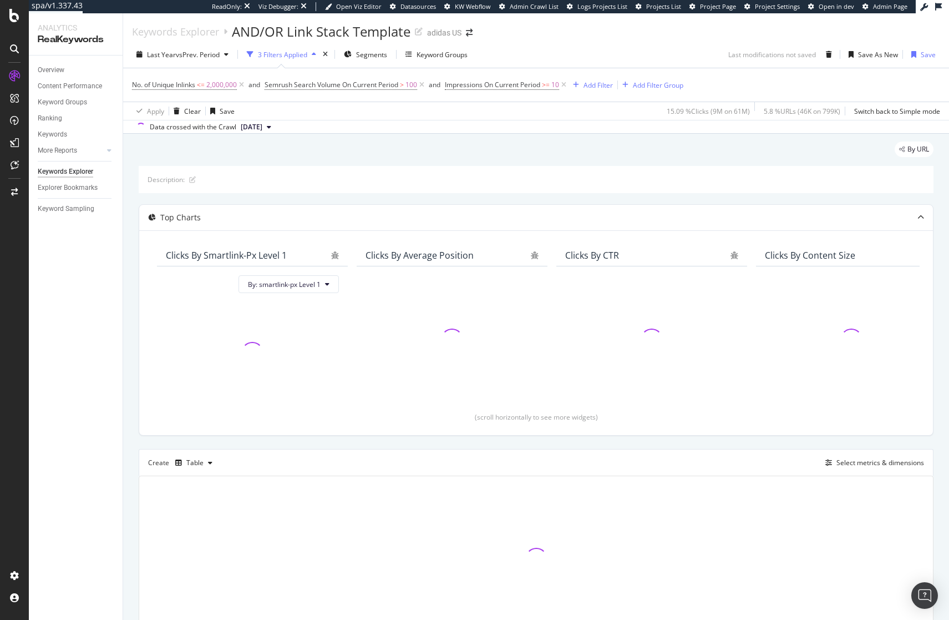
click at [589, 152] on div "By URL" at bounding box center [536, 153] width 795 height 24
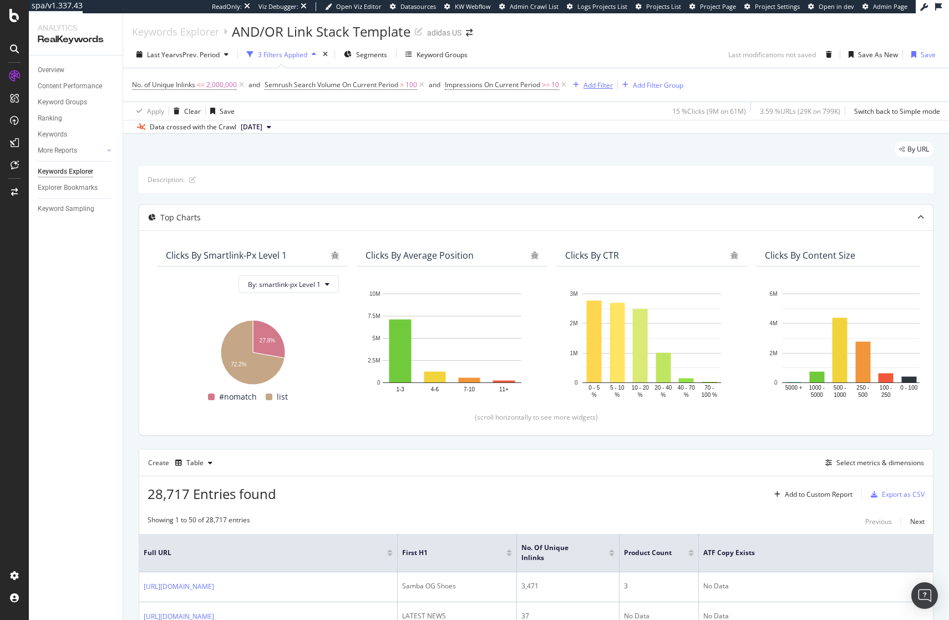
click at [592, 88] on div "Add Filter" at bounding box center [598, 84] width 29 height 9
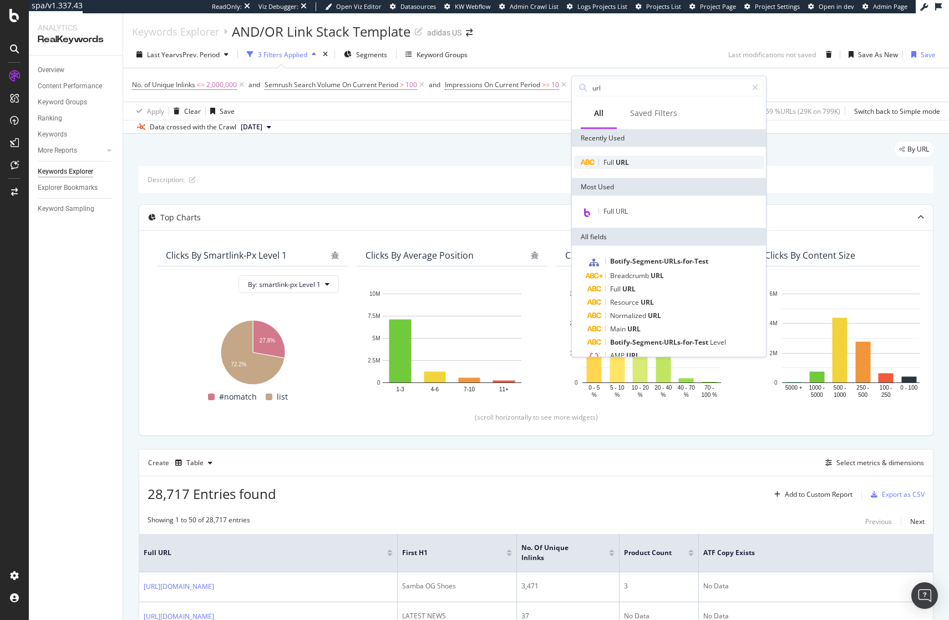
type input "url"
click at [632, 159] on div "Full URL" at bounding box center [669, 162] width 190 height 13
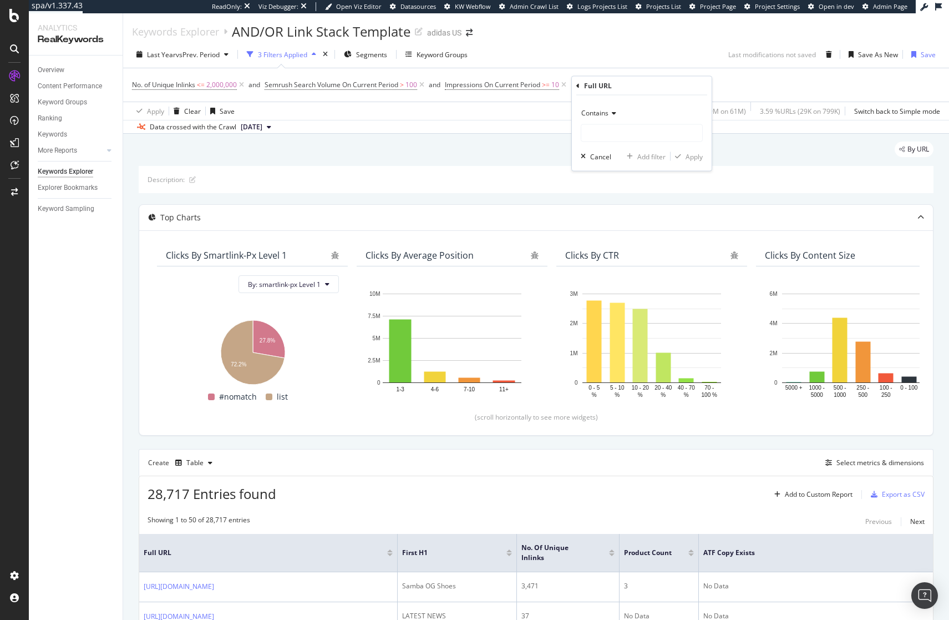
click at [600, 111] on span "Contains" at bounding box center [594, 112] width 27 height 9
click at [631, 234] on span "Doesn't contain" at bounding box center [610, 236] width 48 height 9
click at [617, 144] on div "Doesn't contain Cancel Add filter Apply" at bounding box center [642, 132] width 140 height 75
click at [618, 137] on input "text" at bounding box center [641, 133] width 121 height 18
type input "(html|blog)"
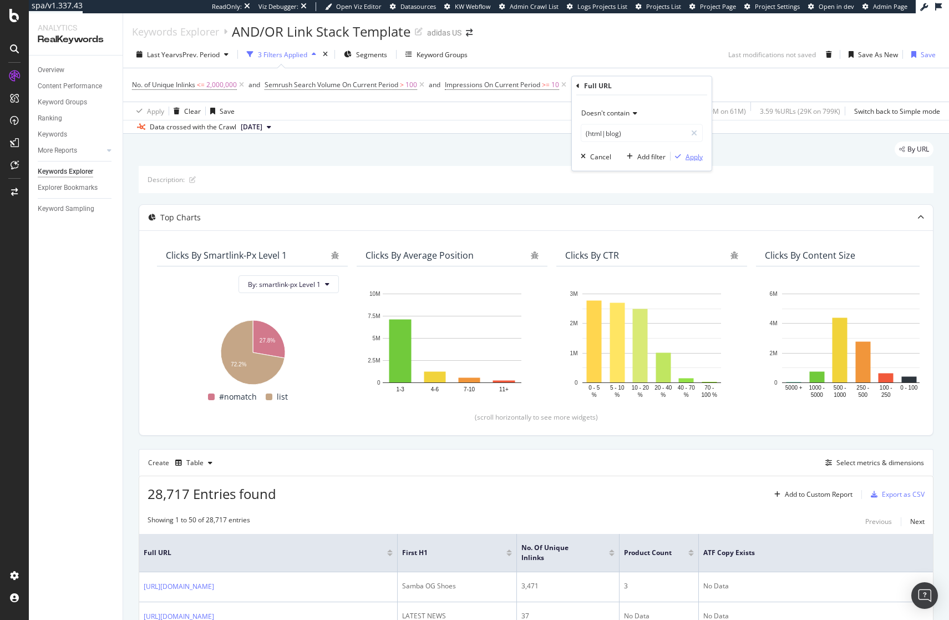
click at [690, 158] on div "Apply" at bounding box center [694, 155] width 17 height 9
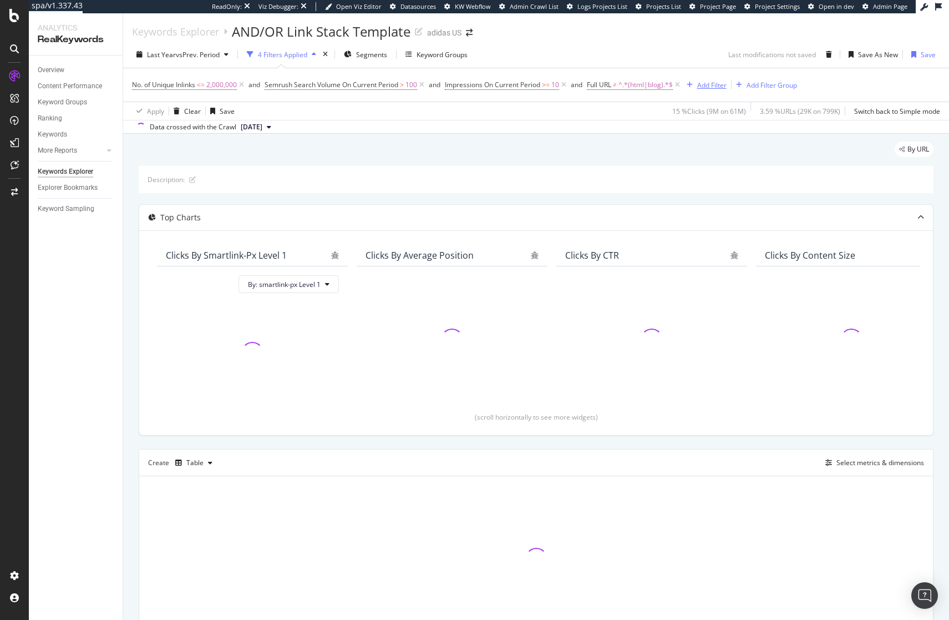
click at [721, 82] on div "Add Filter" at bounding box center [711, 84] width 29 height 9
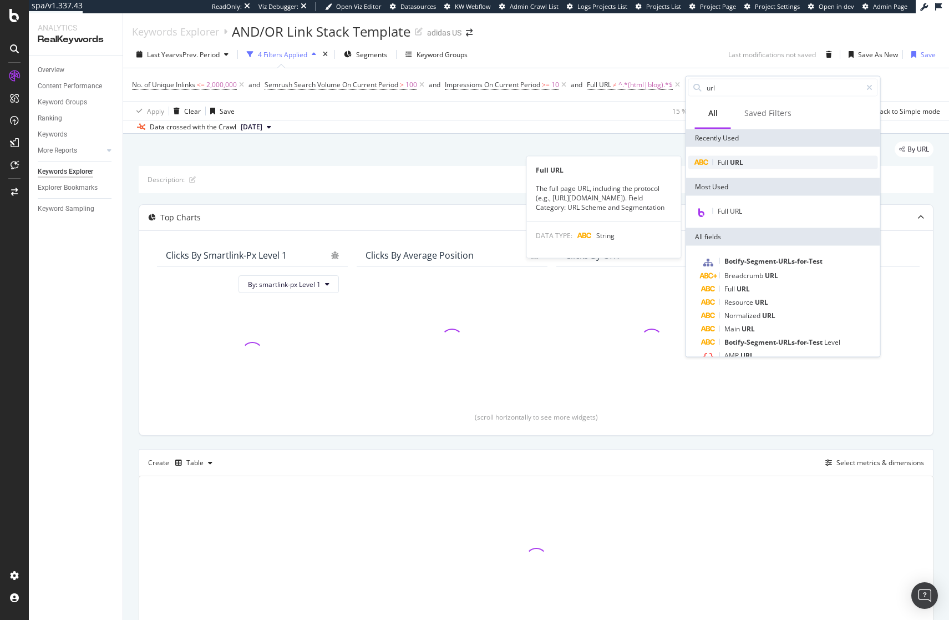
click at [732, 160] on span "URL" at bounding box center [736, 162] width 13 height 9
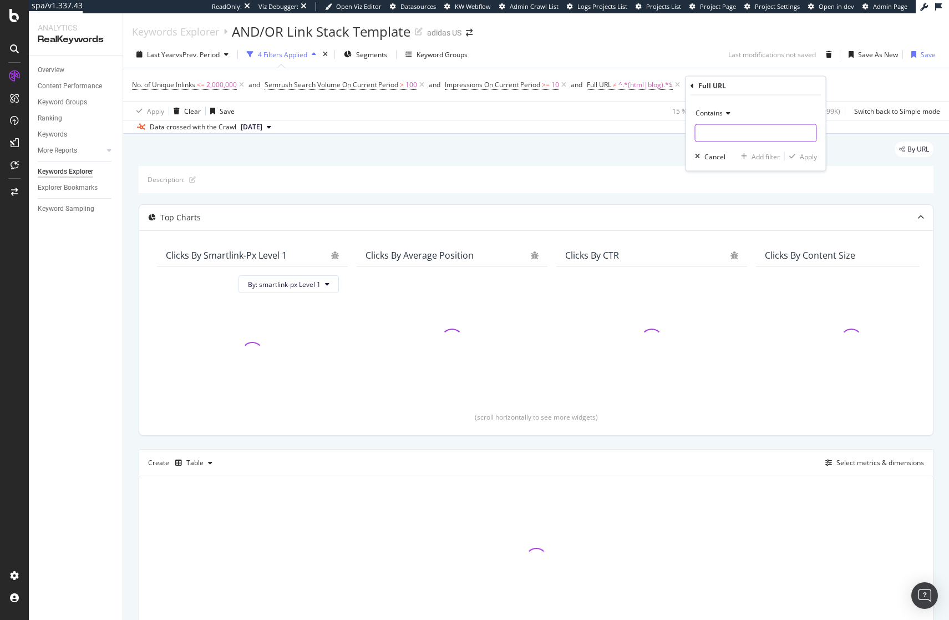
click at [722, 125] on input "text" at bounding box center [756, 133] width 121 height 18
type input "www.adidas.com"
click at [801, 155] on div "Apply" at bounding box center [808, 155] width 17 height 9
click at [559, 166] on div "By URL" at bounding box center [536, 153] width 795 height 24
click at [561, 166] on div "By URL" at bounding box center [536, 153] width 795 height 24
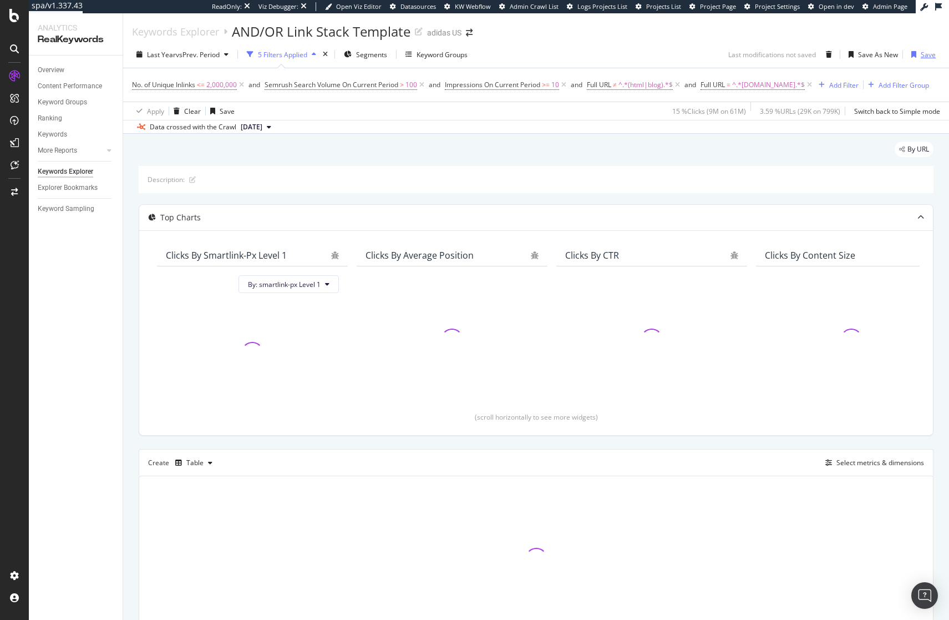
click at [921, 57] on div "Save" at bounding box center [928, 54] width 15 height 9
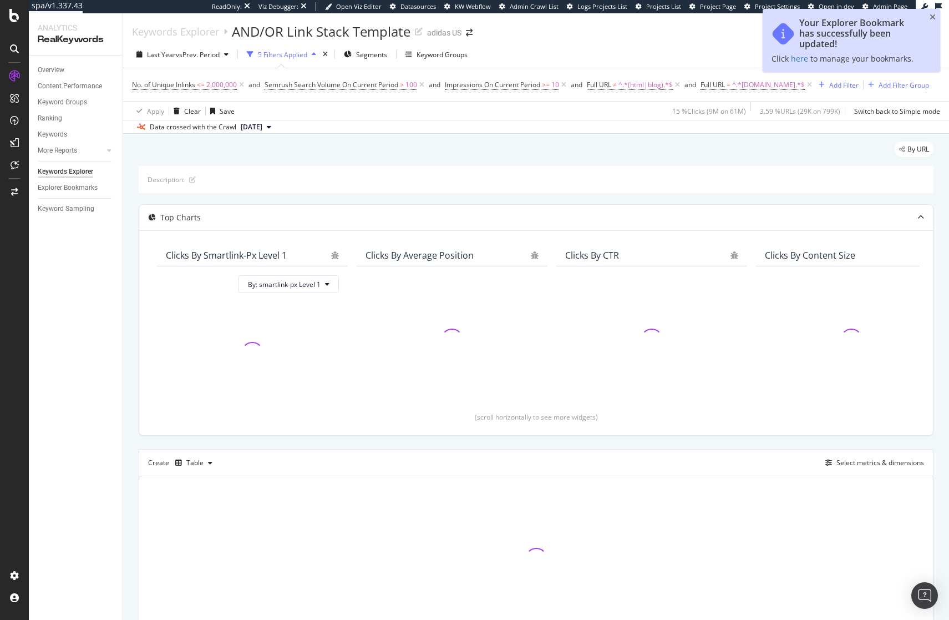
click at [420, 161] on div "By URL" at bounding box center [536, 153] width 795 height 24
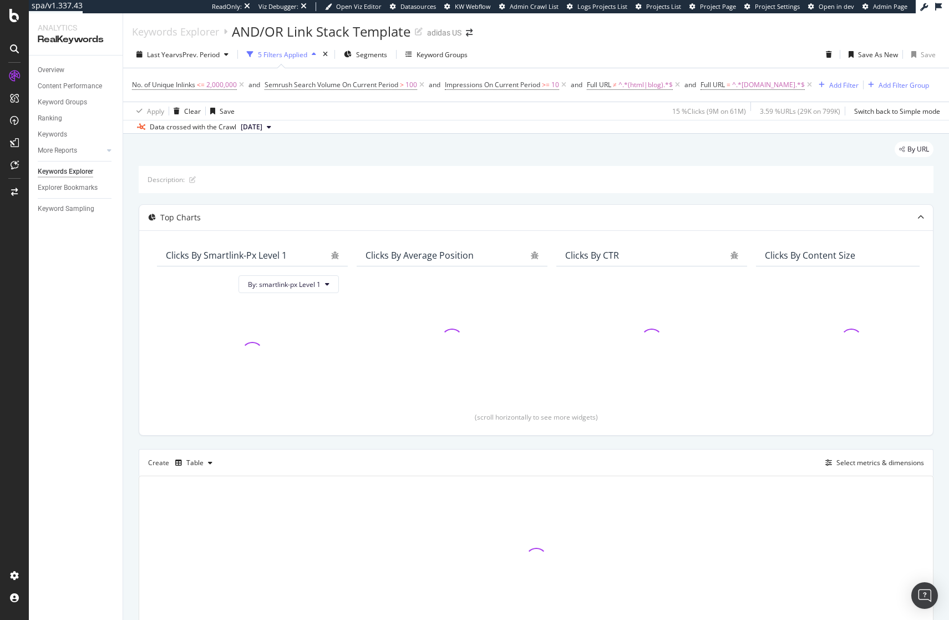
click at [420, 161] on div "By URL" at bounding box center [536, 153] width 795 height 24
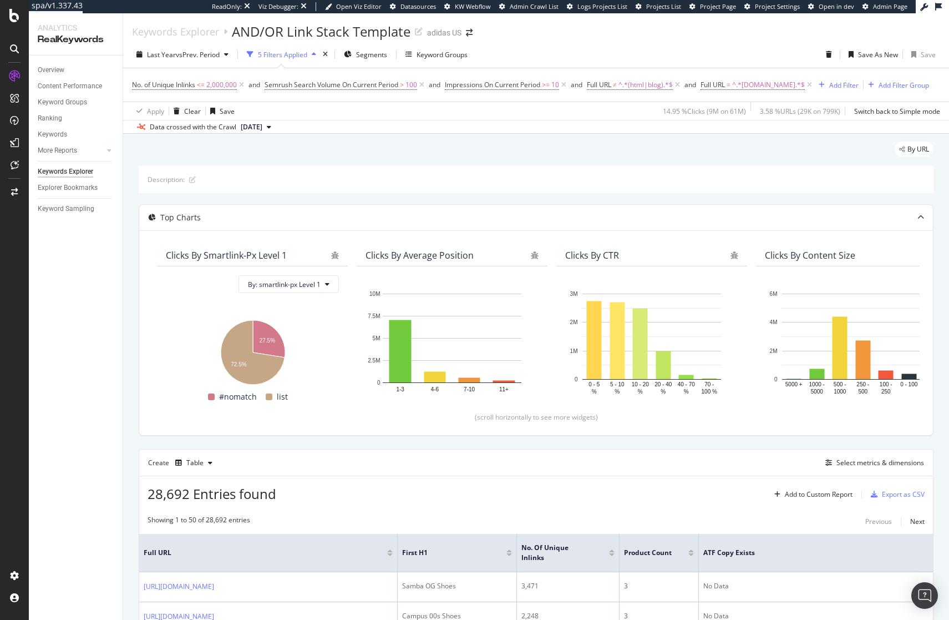
click at [591, 156] on div "By URL" at bounding box center [536, 153] width 795 height 24
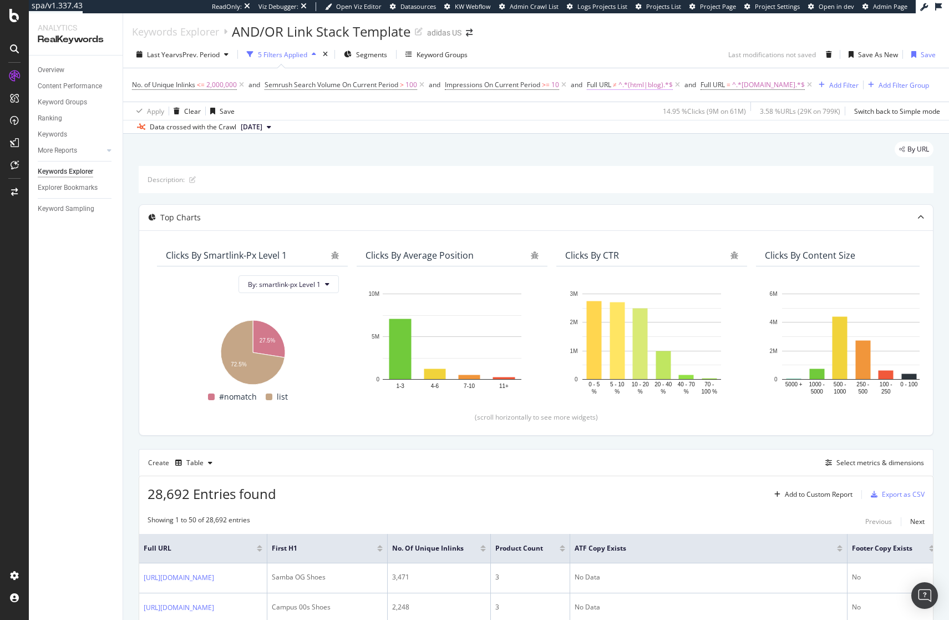
click at [627, 88] on span "^.*(html|blog).*$" at bounding box center [646, 85] width 54 height 16
click at [627, 116] on div "Doesn't contain" at bounding box center [661, 112] width 122 height 18
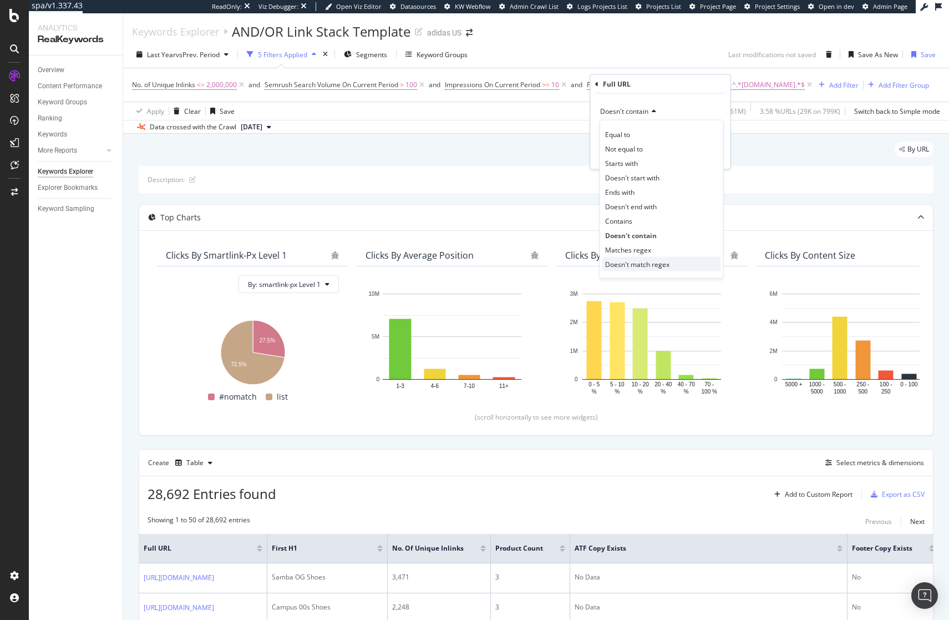
click at [633, 266] on span "Doesn't match regex" at bounding box center [637, 263] width 64 height 9
click at [707, 157] on div "Apply" at bounding box center [713, 154] width 17 height 9
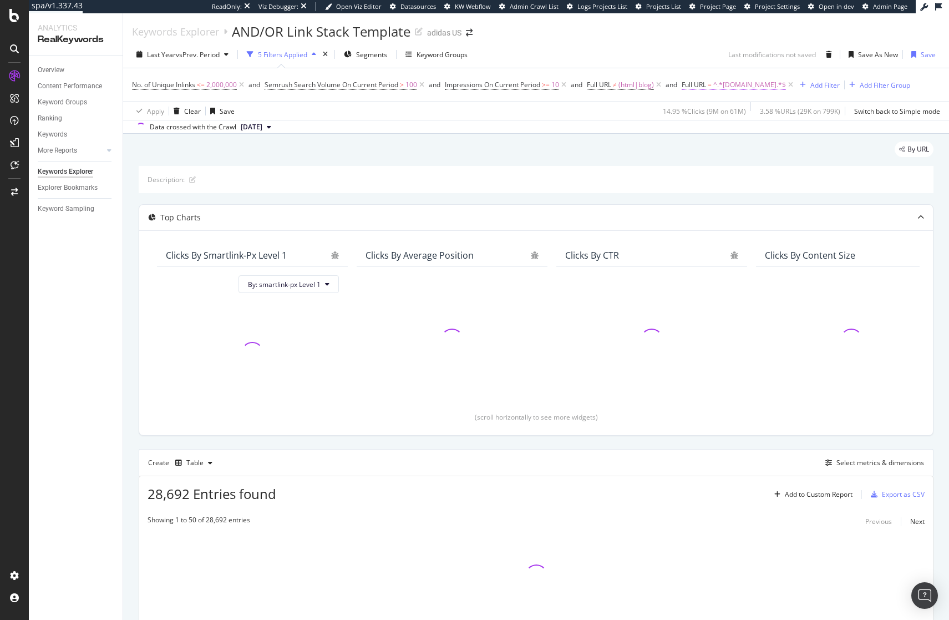
click at [738, 87] on span "^.*[DOMAIN_NAME].*$" at bounding box center [749, 85] width 73 height 16
click at [611, 150] on div "By URL" at bounding box center [536, 153] width 795 height 24
click at [712, 156] on div "By URL" at bounding box center [536, 153] width 795 height 24
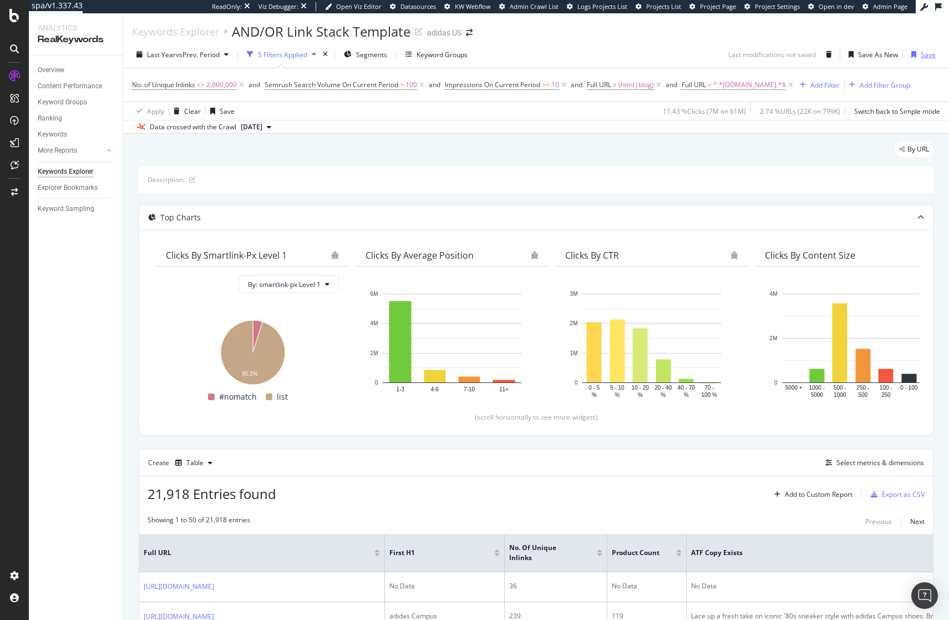
click at [923, 57] on div "Save" at bounding box center [928, 54] width 15 height 9
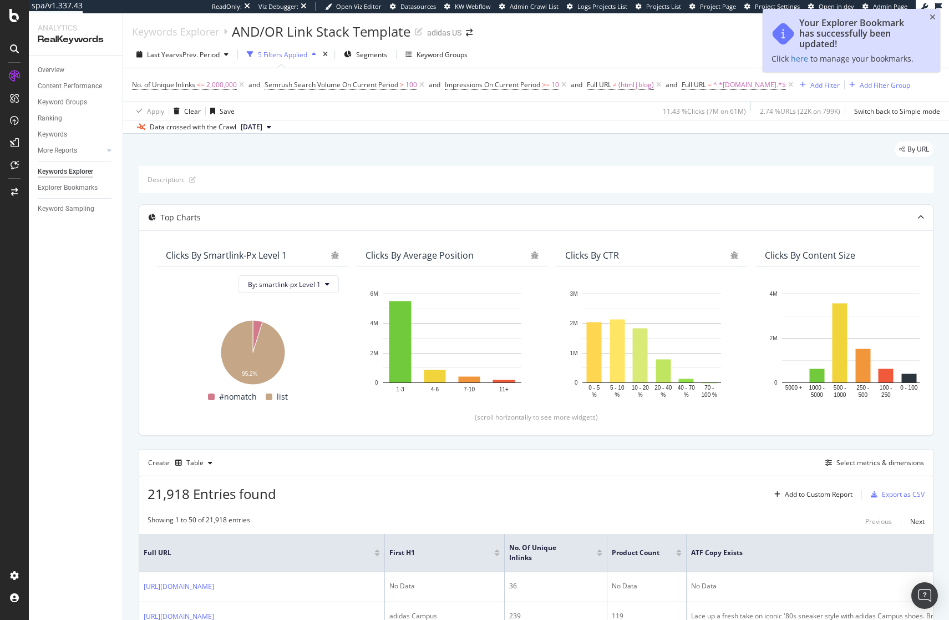
click at [692, 160] on div "By URL" at bounding box center [536, 153] width 795 height 24
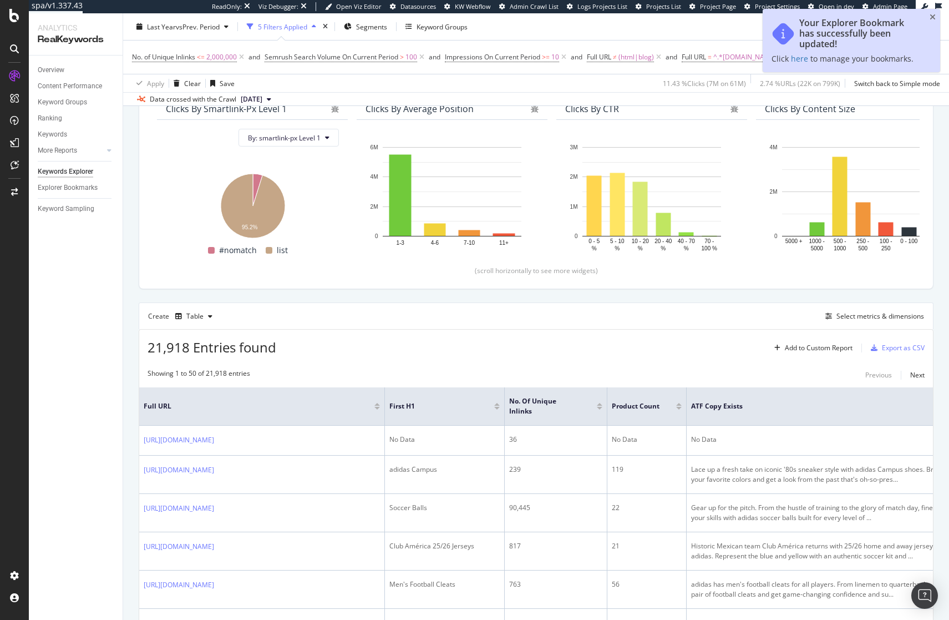
scroll to position [346, 0]
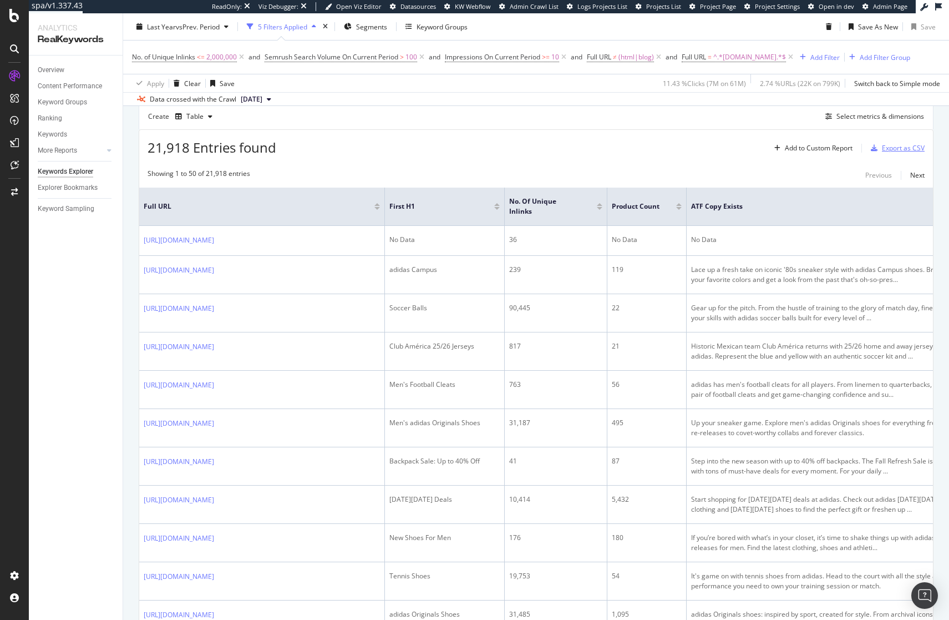
click at [891, 148] on div "Export as CSV" at bounding box center [903, 147] width 43 height 9
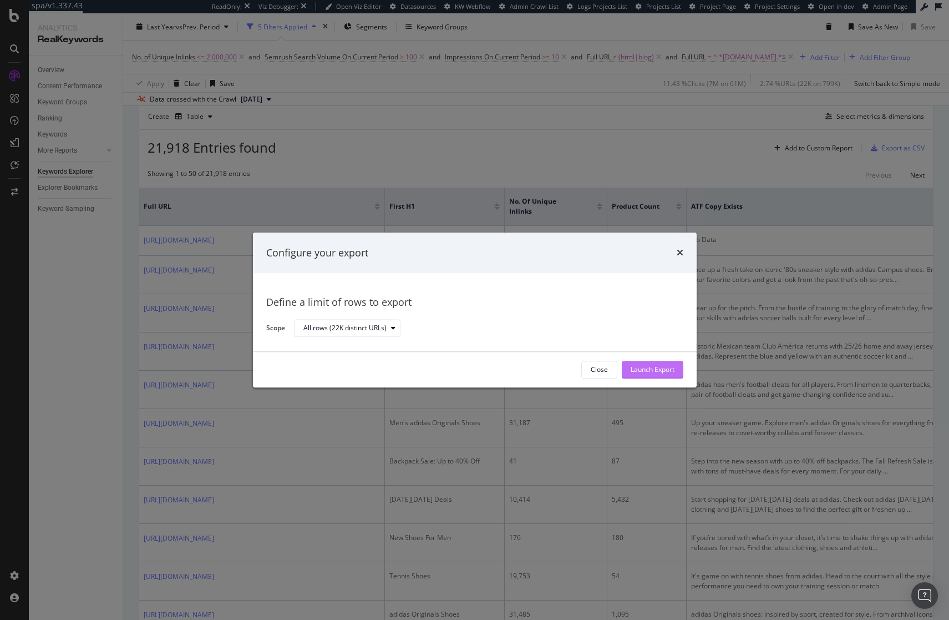
click at [673, 371] on div "Launch Export" at bounding box center [653, 369] width 44 height 9
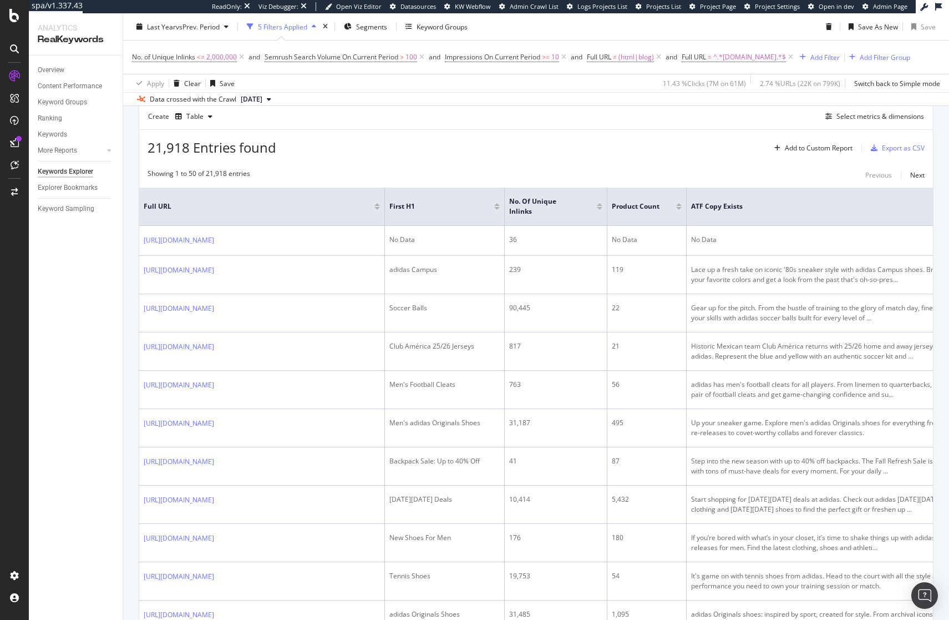
click at [479, 94] on div "Data crossed with the Crawl 2025 Sep. 16th" at bounding box center [536, 98] width 826 height 13
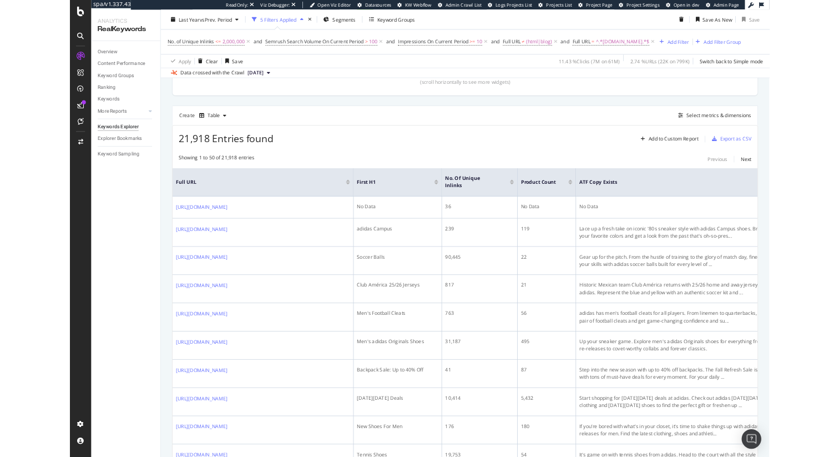
scroll to position [0, 0]
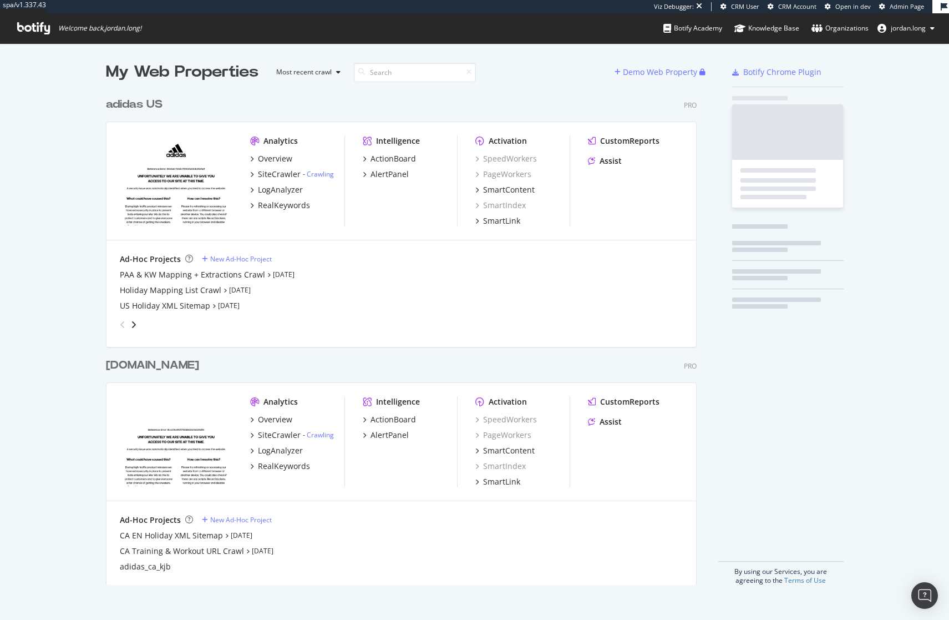
scroll to position [611, 932]
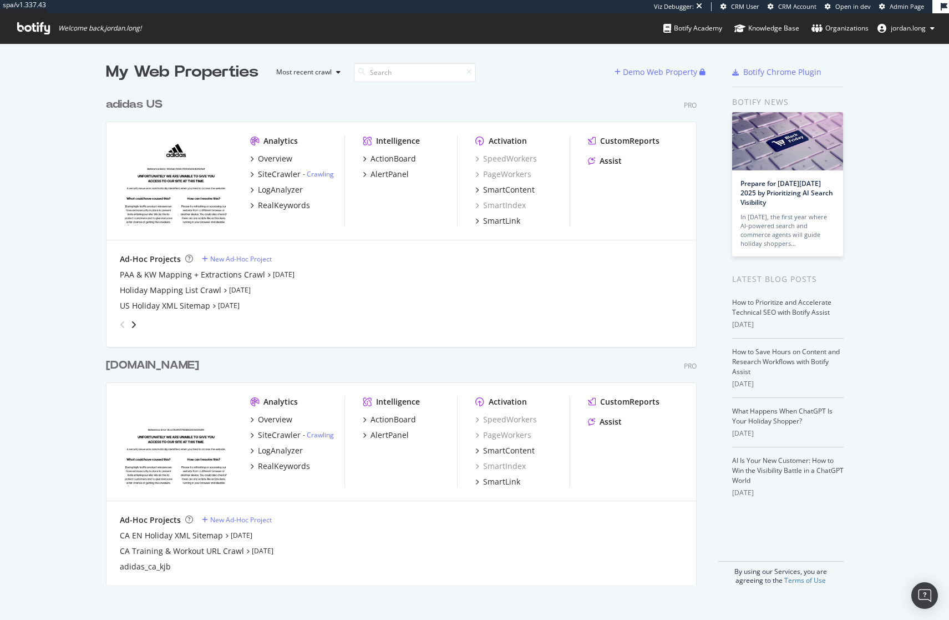
click at [120, 363] on div "[DOMAIN_NAME]" at bounding box center [152, 365] width 93 height 16
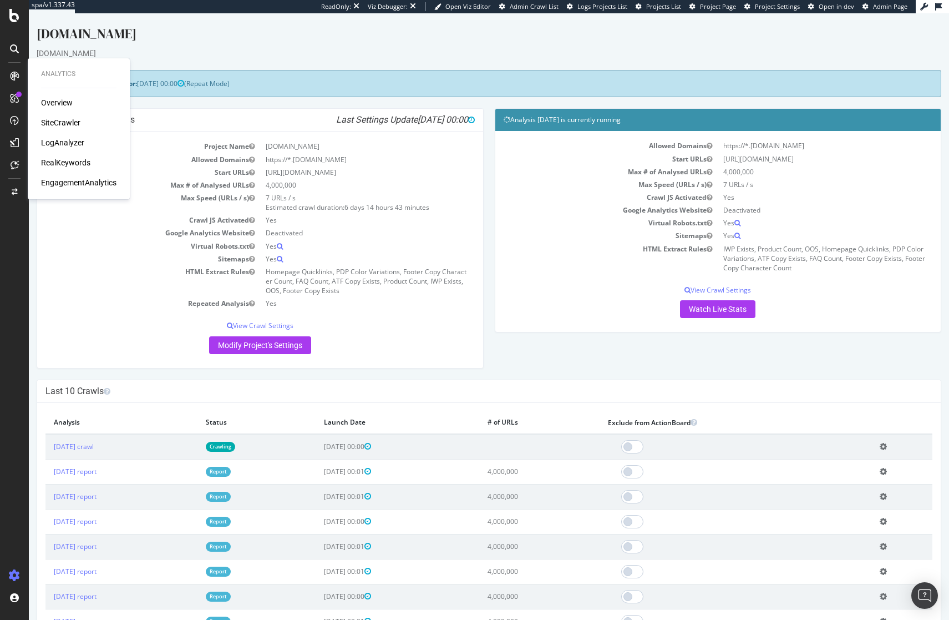
click at [69, 163] on div "RealKeywords" at bounding box center [65, 162] width 49 height 11
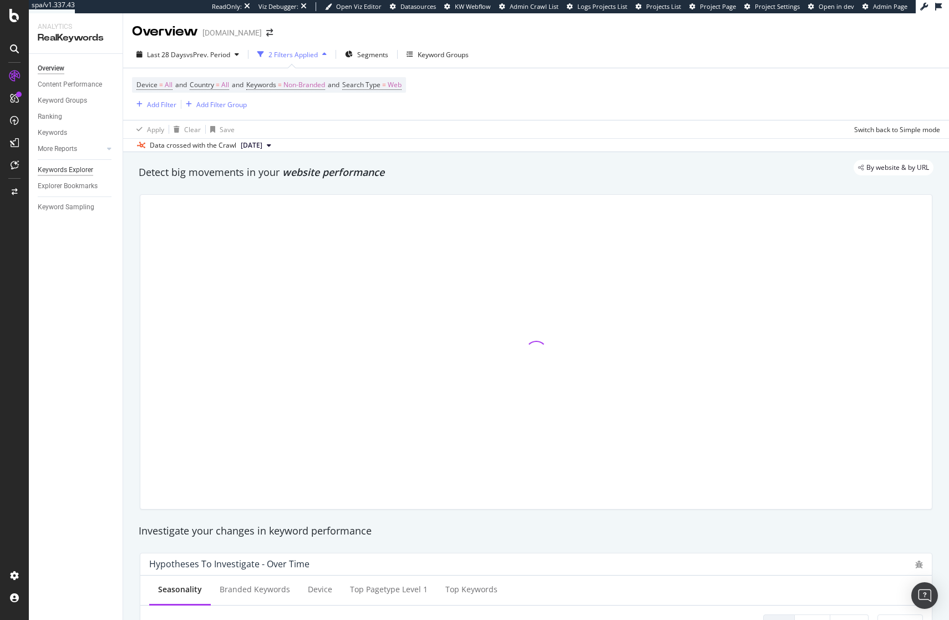
click at [59, 166] on div "Keywords Explorer" at bounding box center [65, 170] width 55 height 12
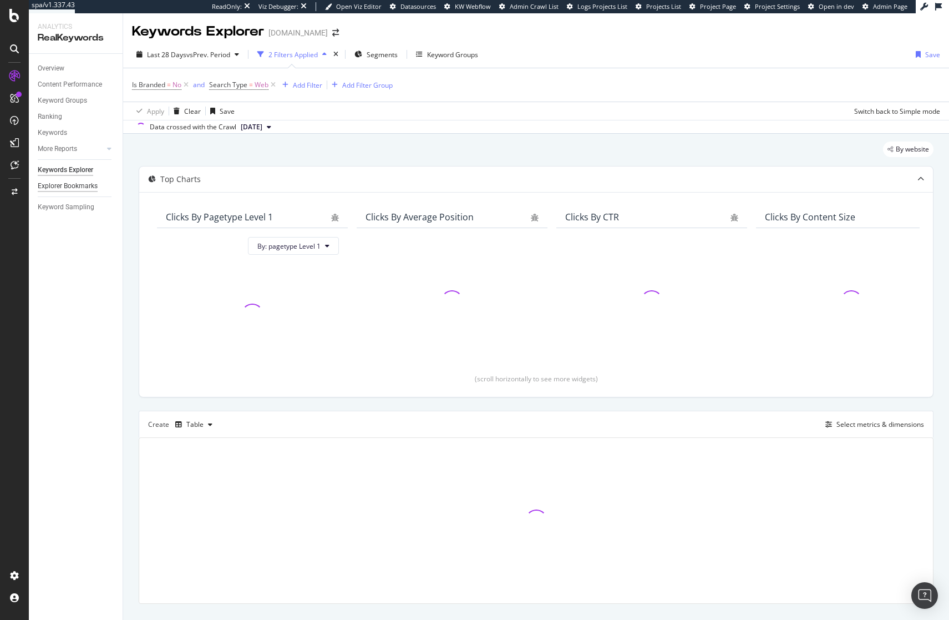
click at [62, 185] on div "Explorer Bookmarks" at bounding box center [68, 186] width 60 height 12
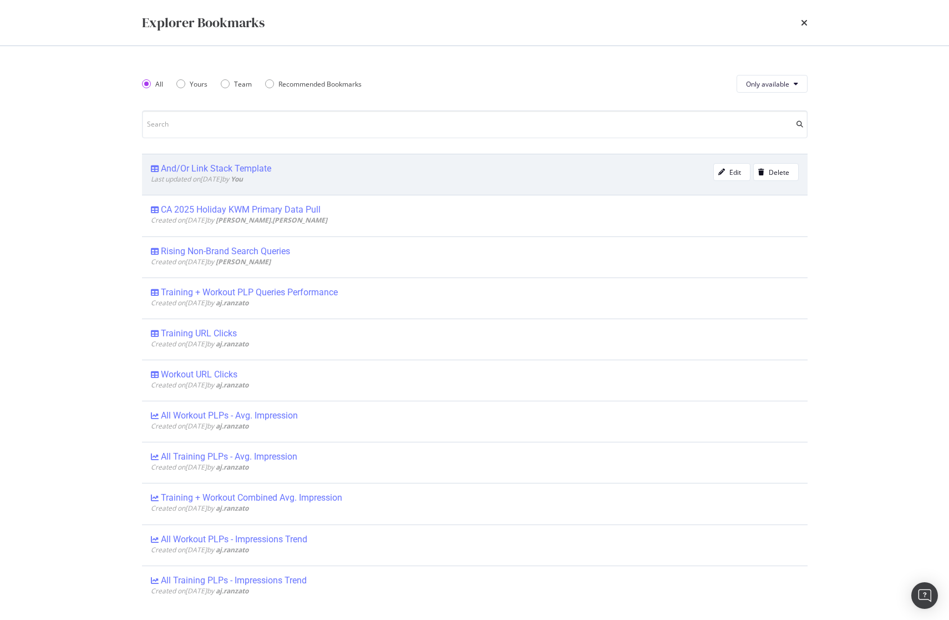
click at [185, 169] on div "And/Or Link Stack Template" at bounding box center [216, 168] width 110 height 11
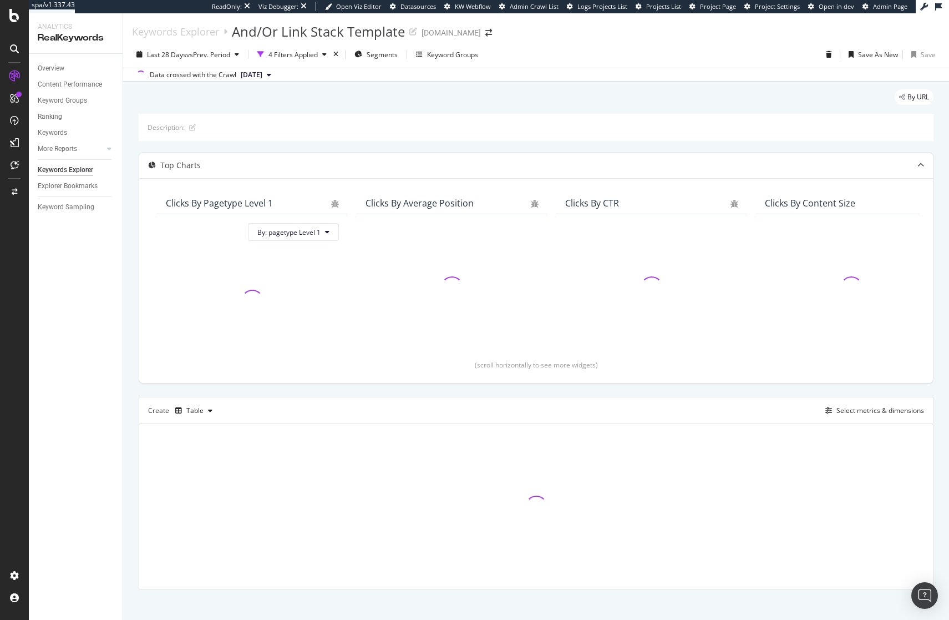
click at [92, 317] on div "Overview Content Performance Keyword Groups Ranking Keywords More Reports Count…" at bounding box center [76, 337] width 94 height 566
click at [314, 52] on div "4 Filters Applied" at bounding box center [292, 54] width 49 height 9
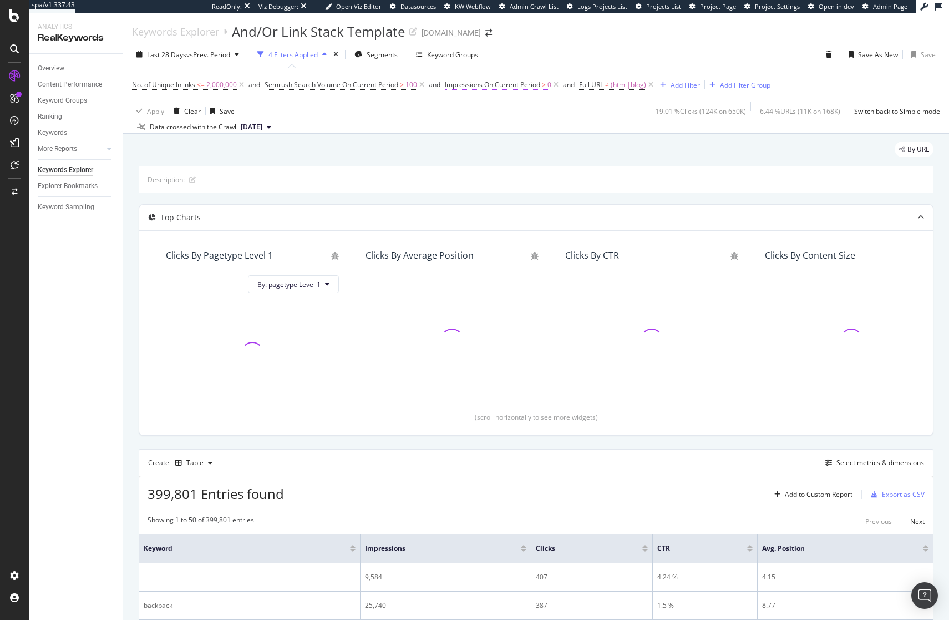
click at [534, 86] on span "Impressions On Current Period" at bounding box center [492, 84] width 95 height 9
click at [511, 169] on input "0" at bounding box center [518, 169] width 122 height 18
click at [488, 148] on span "Greater than" at bounding box center [477, 148] width 40 height 9
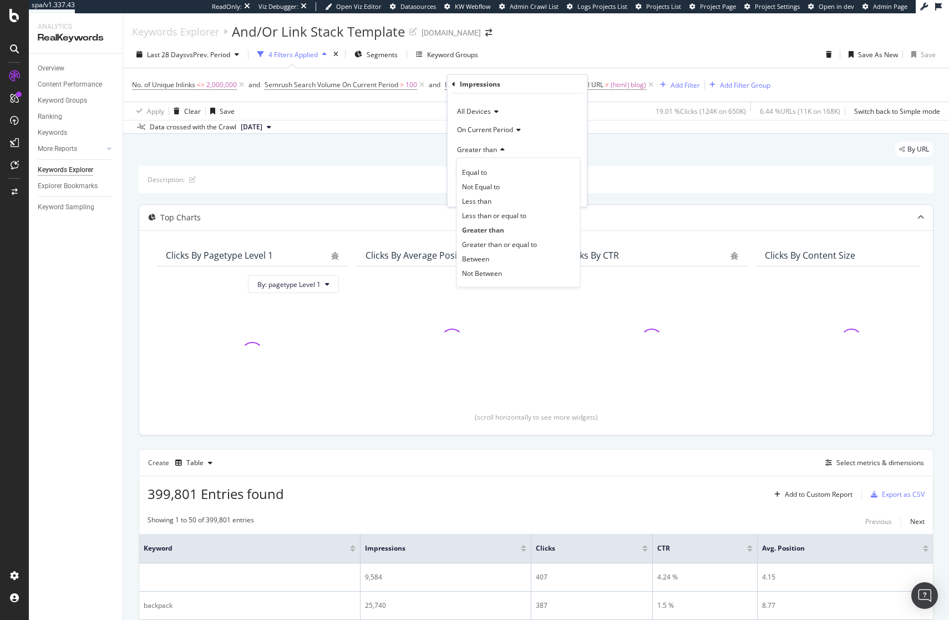
click at [504, 245] on span "Greater than or equal to" at bounding box center [499, 243] width 75 height 9
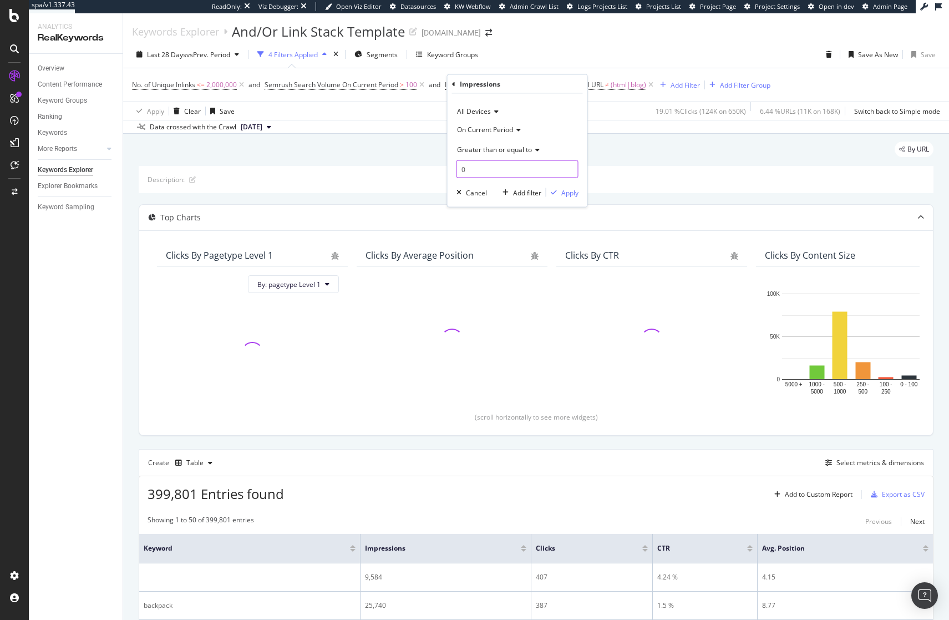
click at [461, 171] on input "0" at bounding box center [518, 169] width 122 height 18
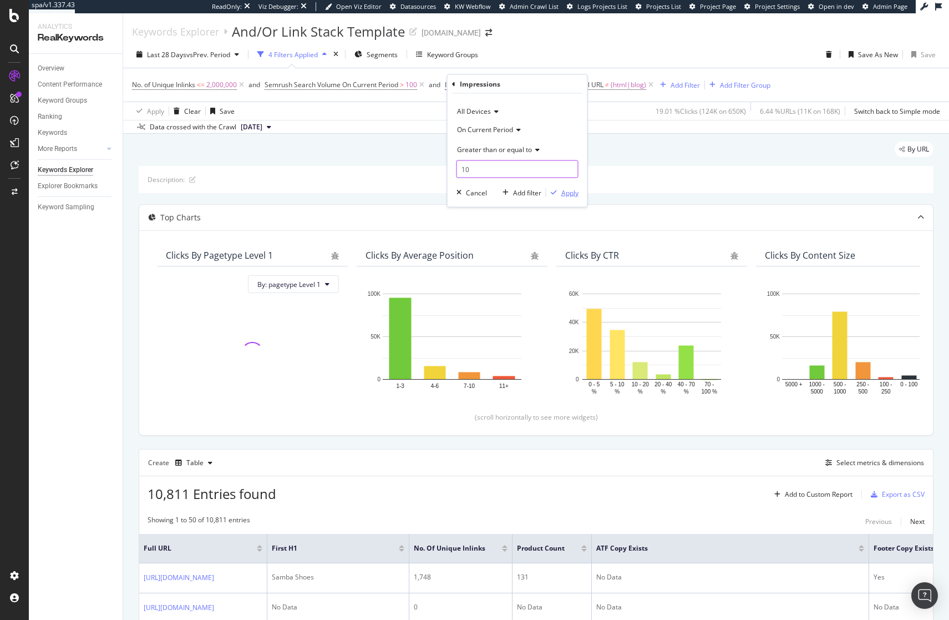
type input "10"
click at [570, 191] on div "Apply" at bounding box center [569, 191] width 17 height 9
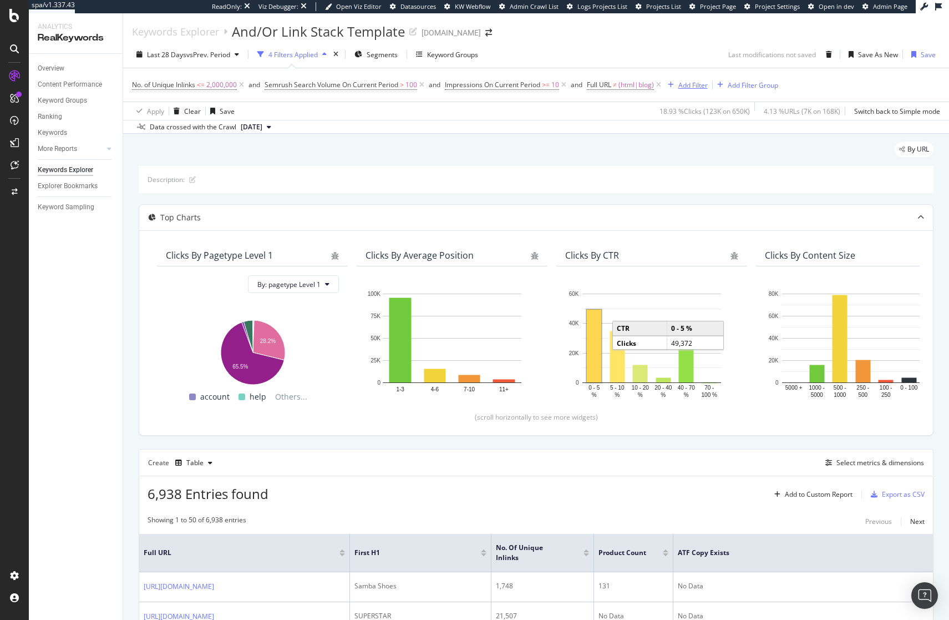
click at [695, 85] on div "Add Filter" at bounding box center [692, 84] width 29 height 9
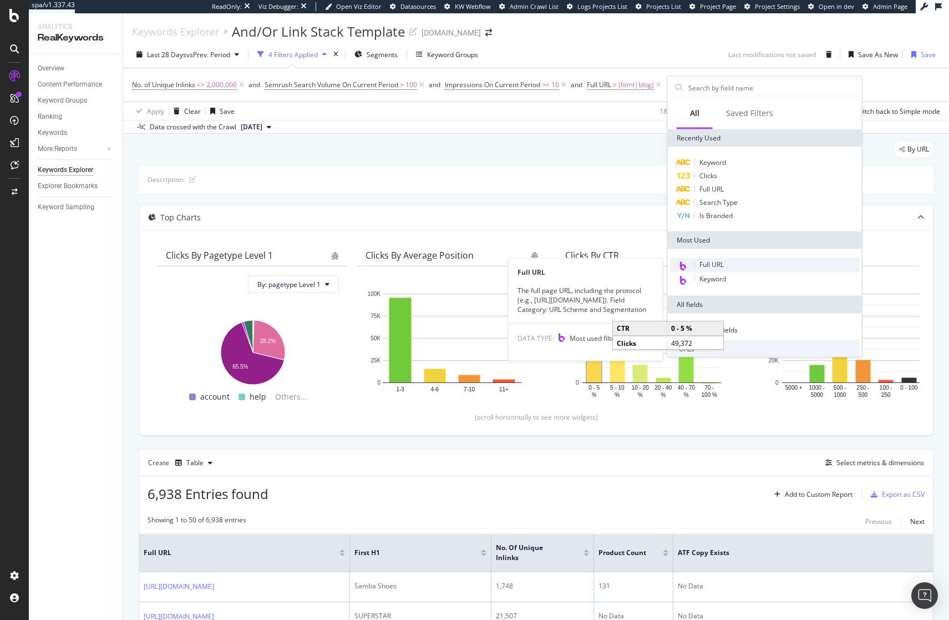
click at [731, 262] on div "Full URL" at bounding box center [765, 265] width 190 height 14
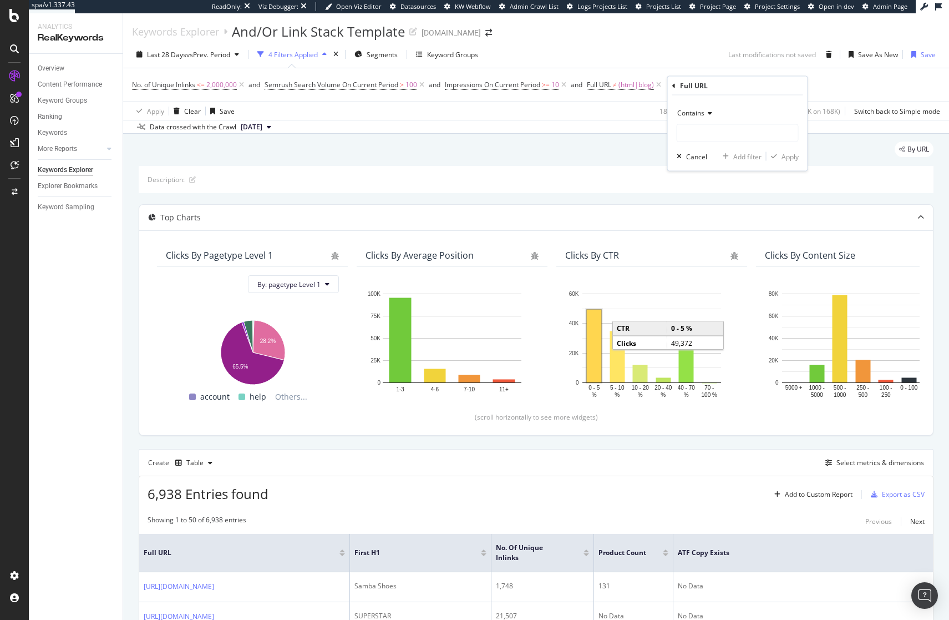
click at [716, 142] on div "Contains Cancel Add filter Apply" at bounding box center [738, 132] width 140 height 75
click at [721, 132] on input "text" at bounding box center [737, 133] width 121 height 18
type input "www.adidas.ca"
click at [785, 156] on div "Apply" at bounding box center [790, 155] width 17 height 9
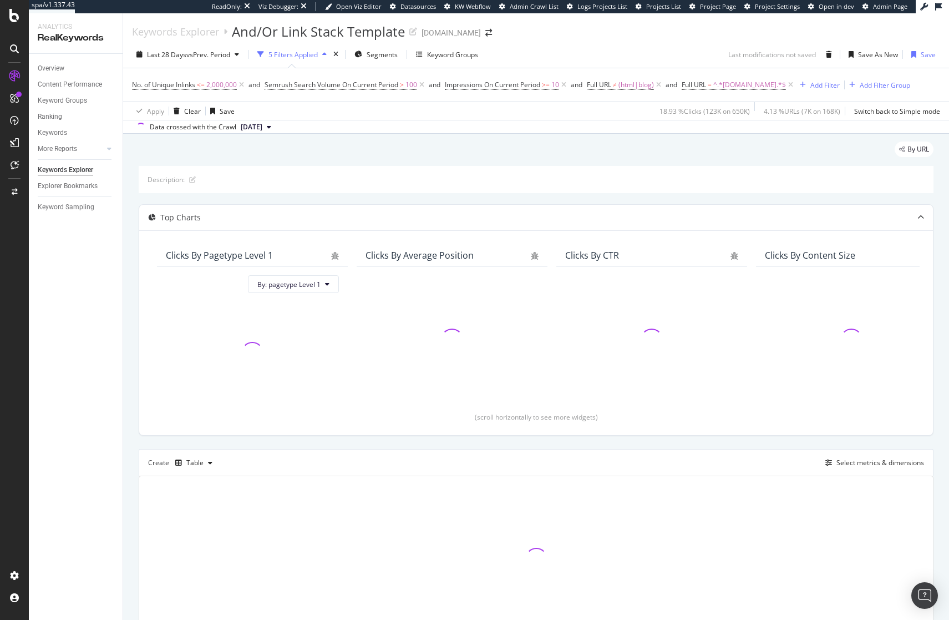
click at [605, 155] on div "By URL" at bounding box center [536, 153] width 795 height 24
click at [607, 153] on div "By URL" at bounding box center [536, 153] width 795 height 24
click at [201, 57] on span "vs Prev. Period" at bounding box center [208, 54] width 44 height 9
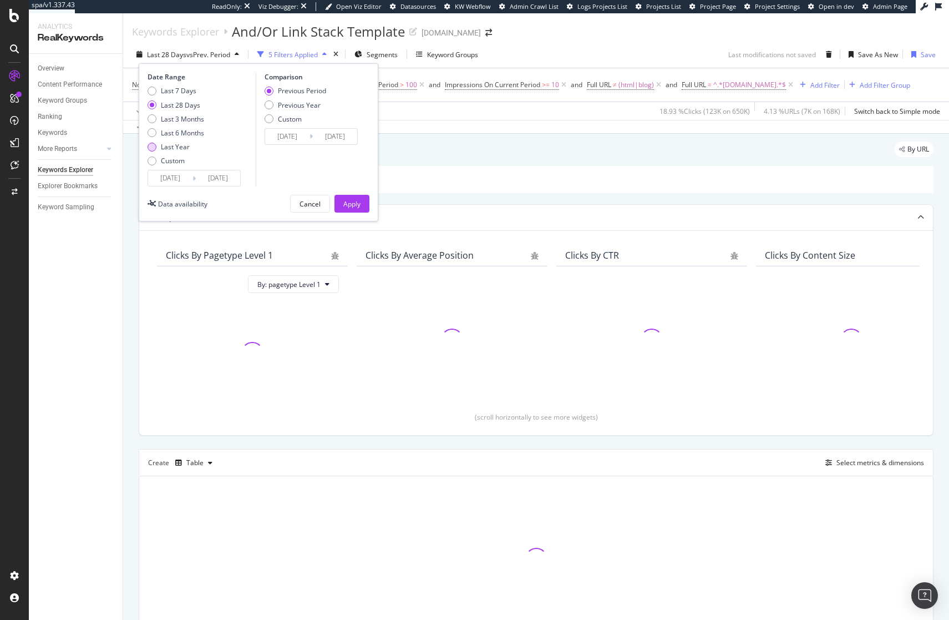
click at [184, 146] on div "Last Year" at bounding box center [175, 146] width 29 height 9
type input "2024/09/23"
type input "2023/09/24"
type input "2024/09/22"
drag, startPoint x: 339, startPoint y: 201, endPoint x: 473, endPoint y: 159, distance: 140.2
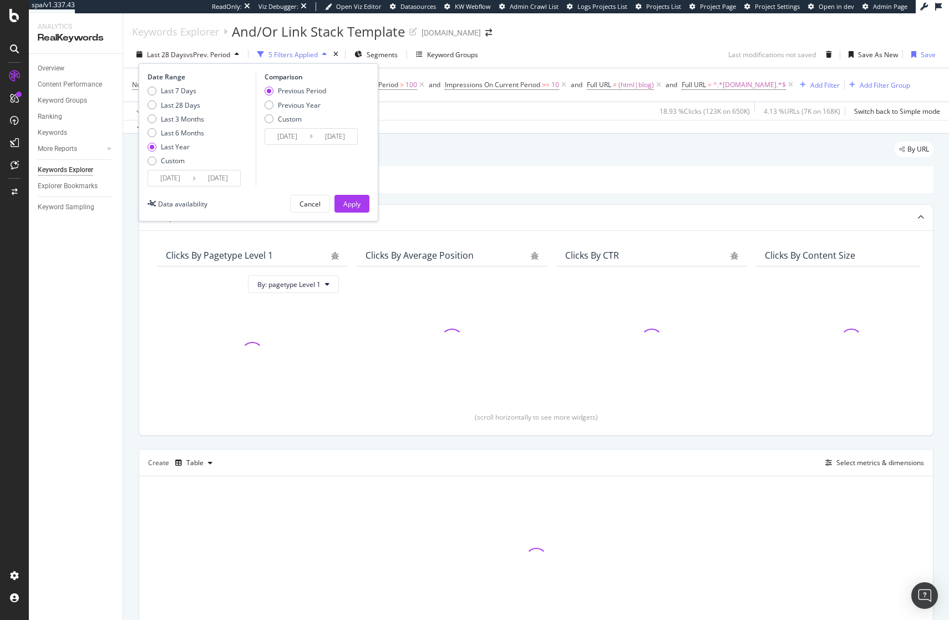
click at [340, 201] on button "Apply" at bounding box center [352, 204] width 35 height 18
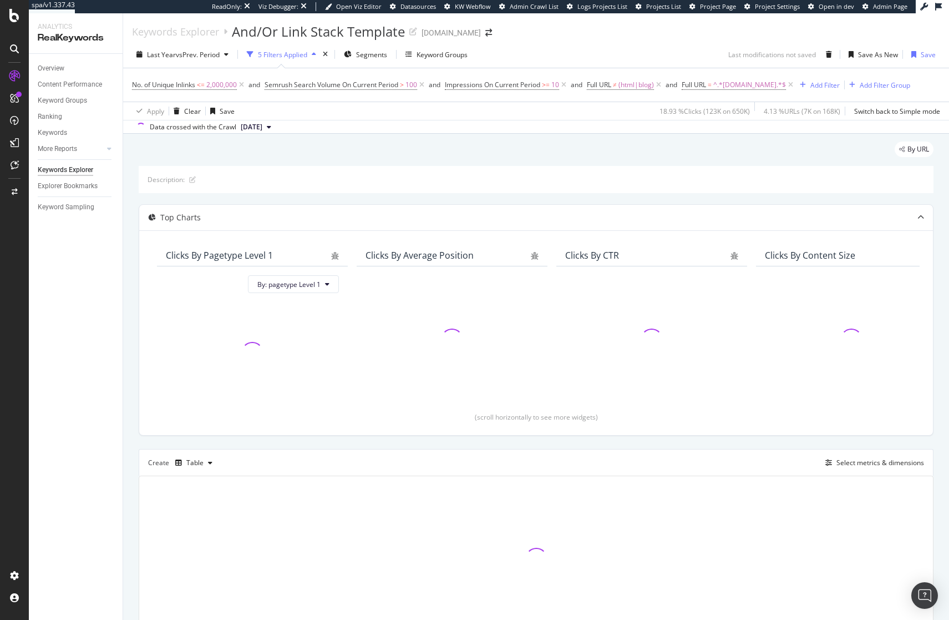
click at [472, 150] on div "By URL" at bounding box center [536, 153] width 795 height 24
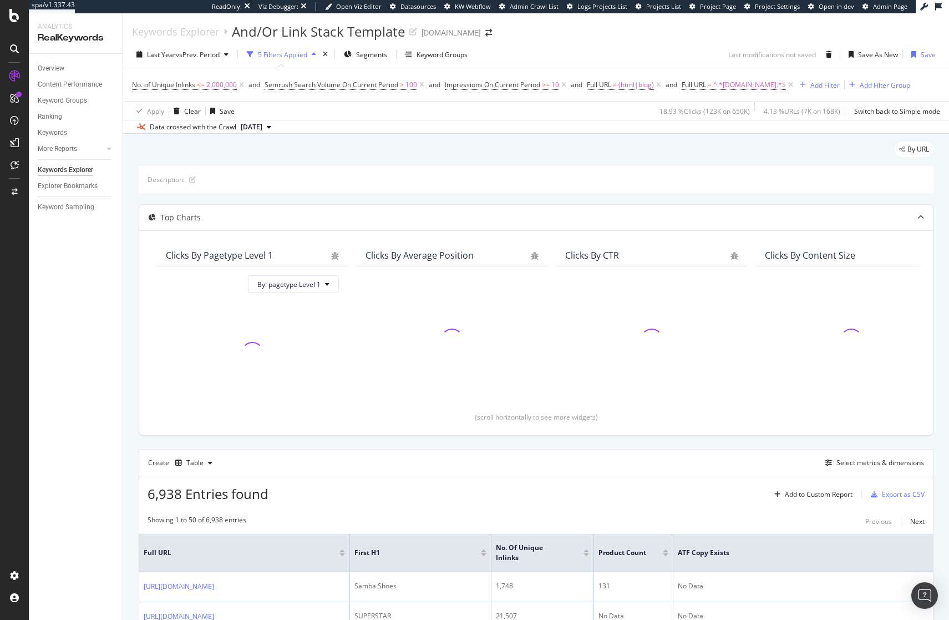
click at [562, 159] on div "By URL" at bounding box center [536, 153] width 795 height 24
click at [560, 156] on div "By URL" at bounding box center [536, 153] width 795 height 24
click at [554, 149] on div "By URL" at bounding box center [536, 153] width 795 height 24
click at [548, 151] on div "By URL" at bounding box center [536, 153] width 795 height 24
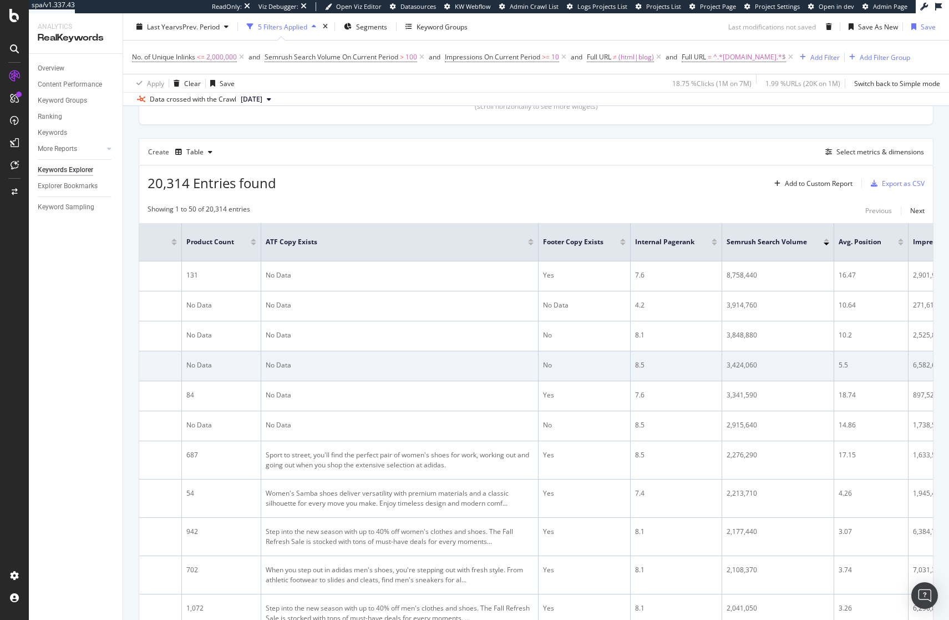
scroll to position [0, 602]
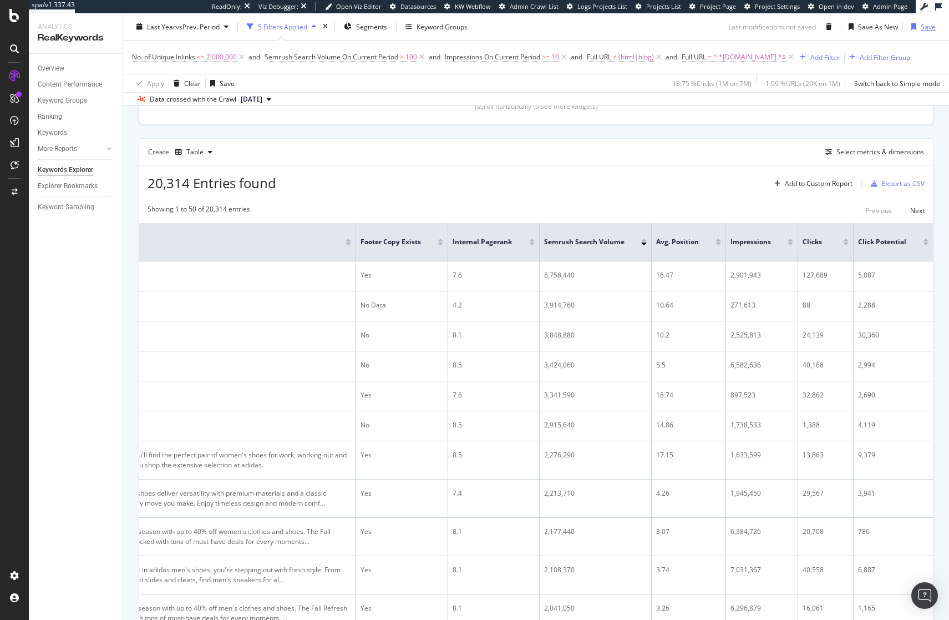
click at [921, 28] on div "Save" at bounding box center [928, 26] width 15 height 9
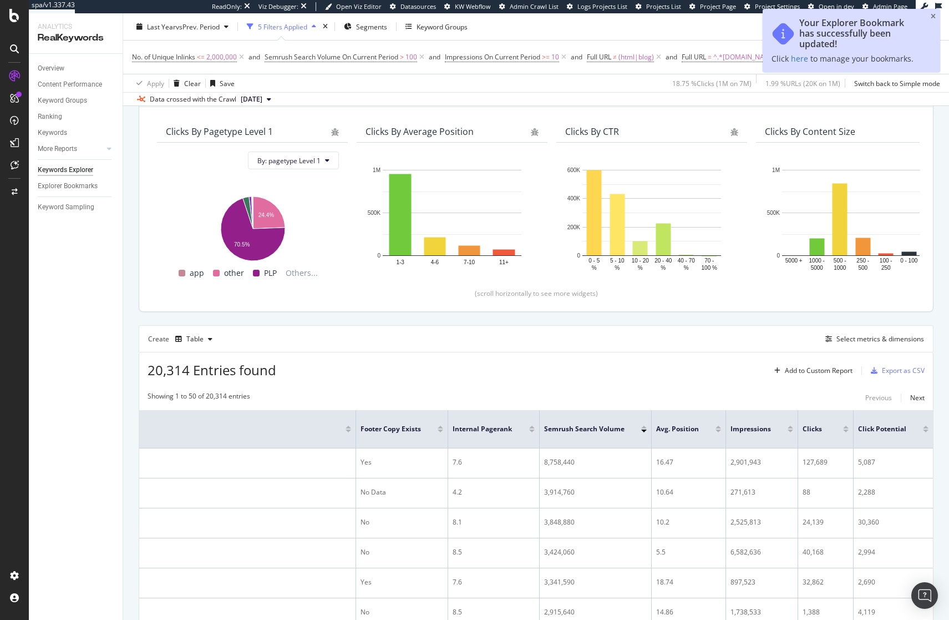
scroll to position [105, 0]
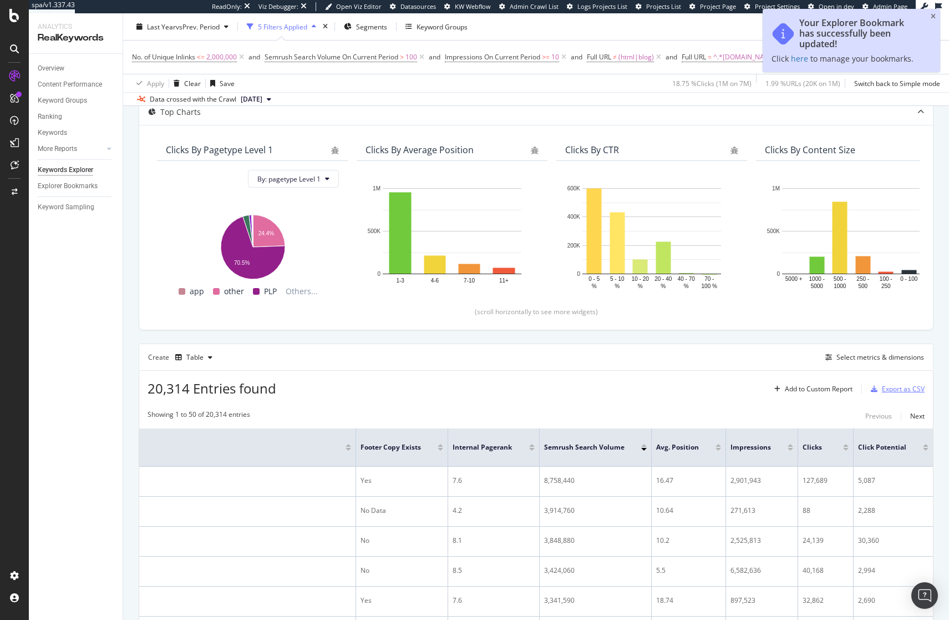
click at [888, 390] on div "Export as CSV" at bounding box center [903, 388] width 43 height 9
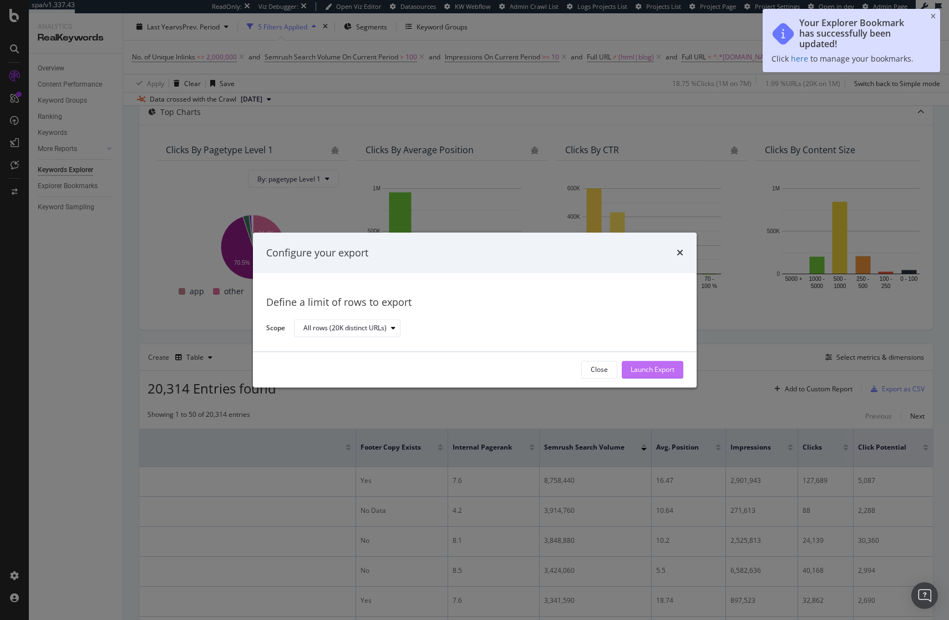
click at [668, 367] on div "Launch Export" at bounding box center [653, 369] width 44 height 9
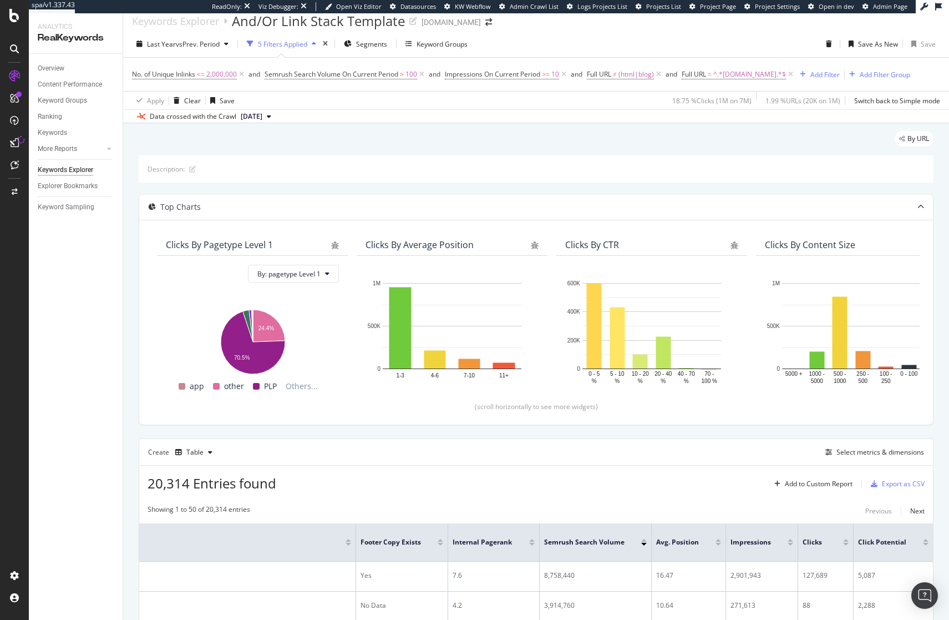
scroll to position [0, 0]
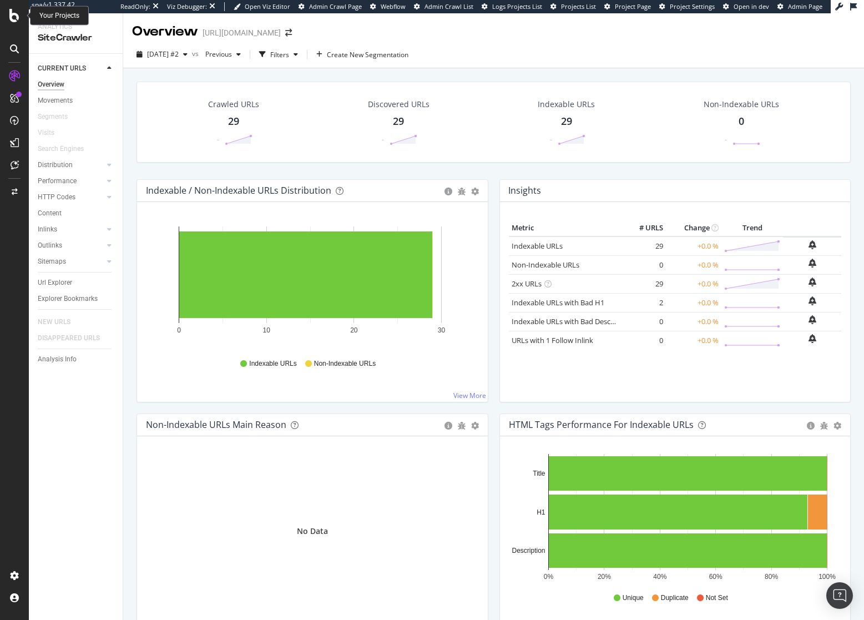
click at [9, 18] on icon at bounding box center [14, 15] width 10 height 13
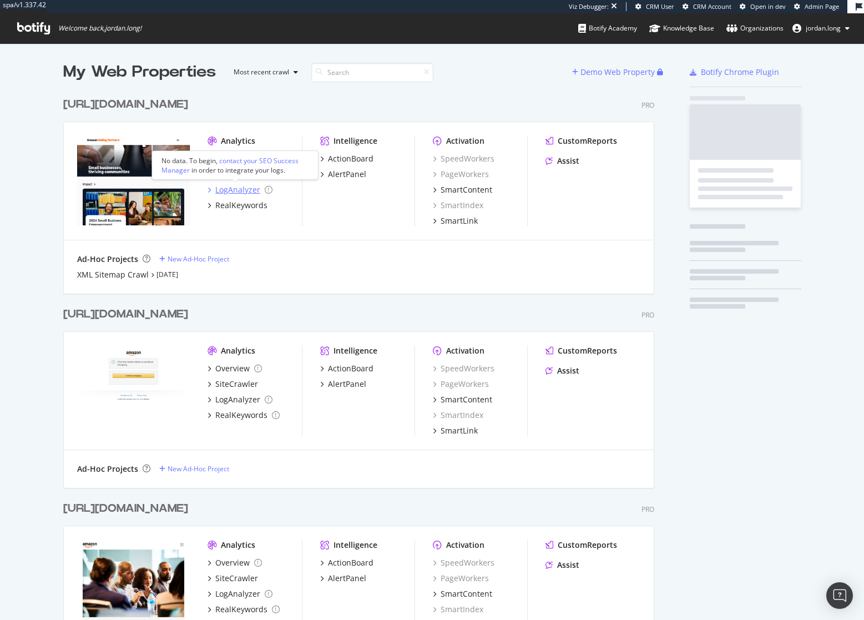
scroll to position [590, 591]
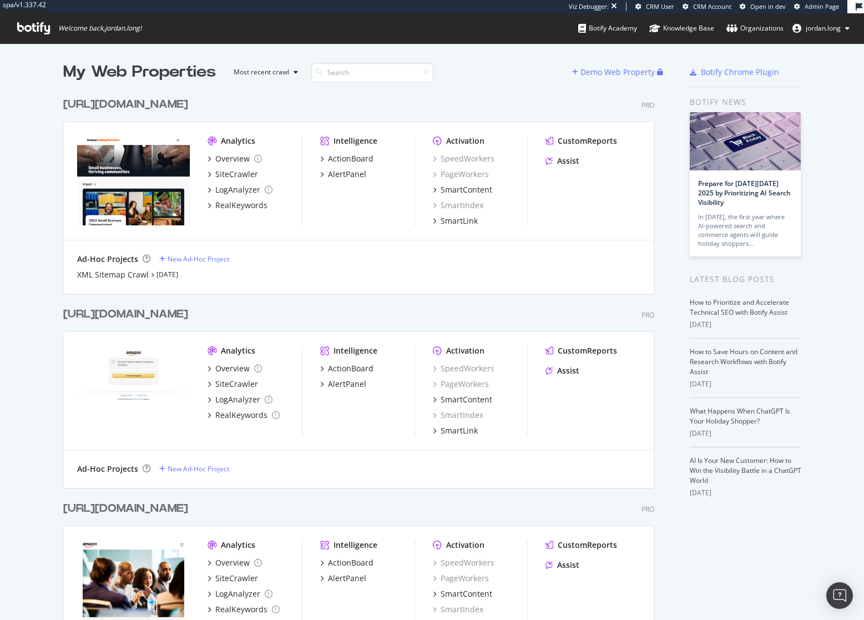
click at [470, 104] on div "[URL][DOMAIN_NAME] Pro" at bounding box center [358, 105] width 591 height 16
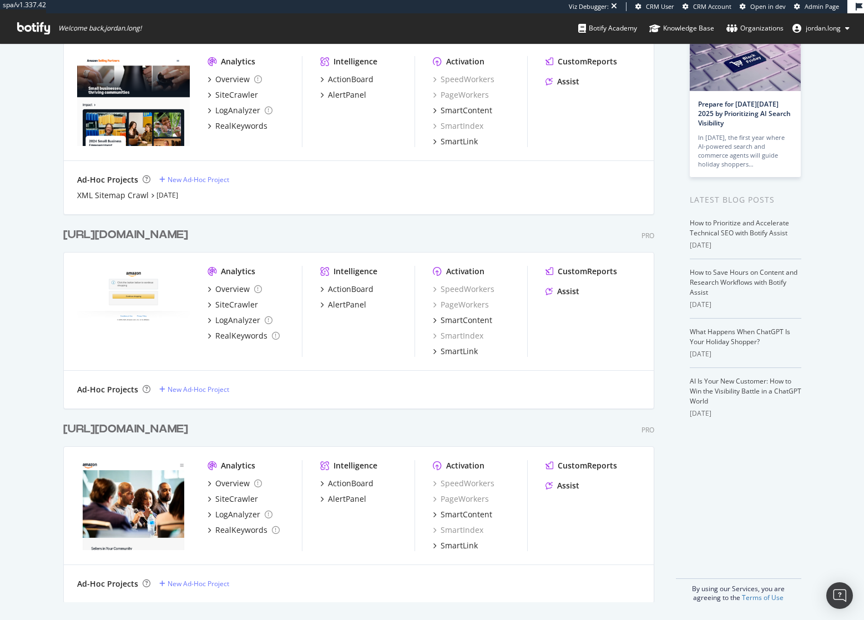
scroll to position [0, 0]
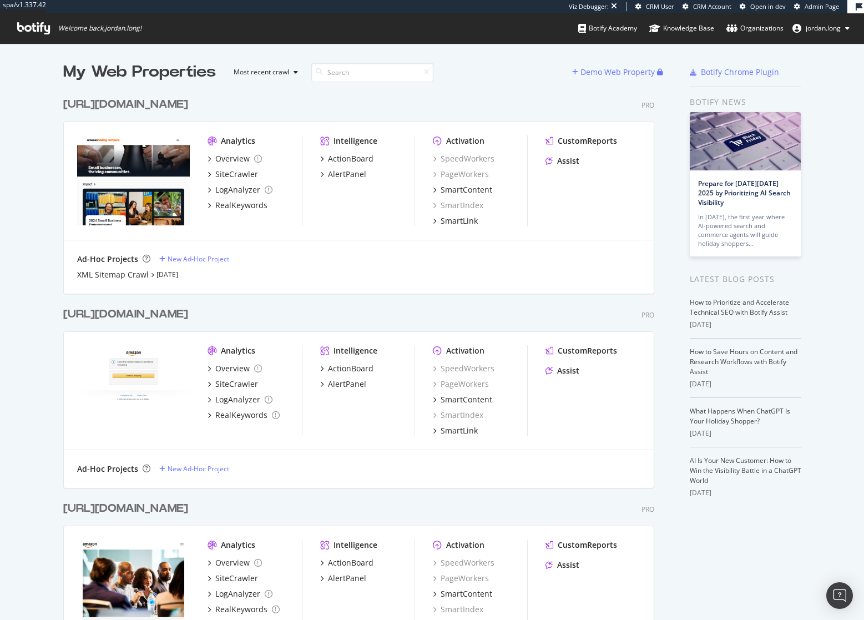
click at [188, 108] on div "[URL][DOMAIN_NAME]" at bounding box center [125, 105] width 125 height 16
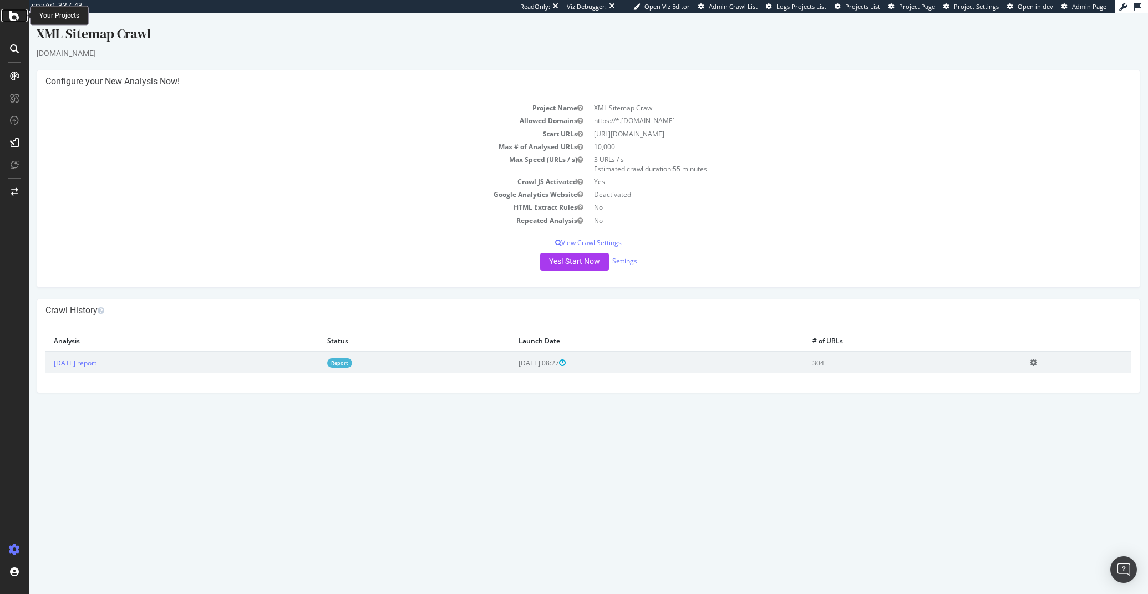
click at [11, 14] on icon at bounding box center [14, 15] width 10 height 13
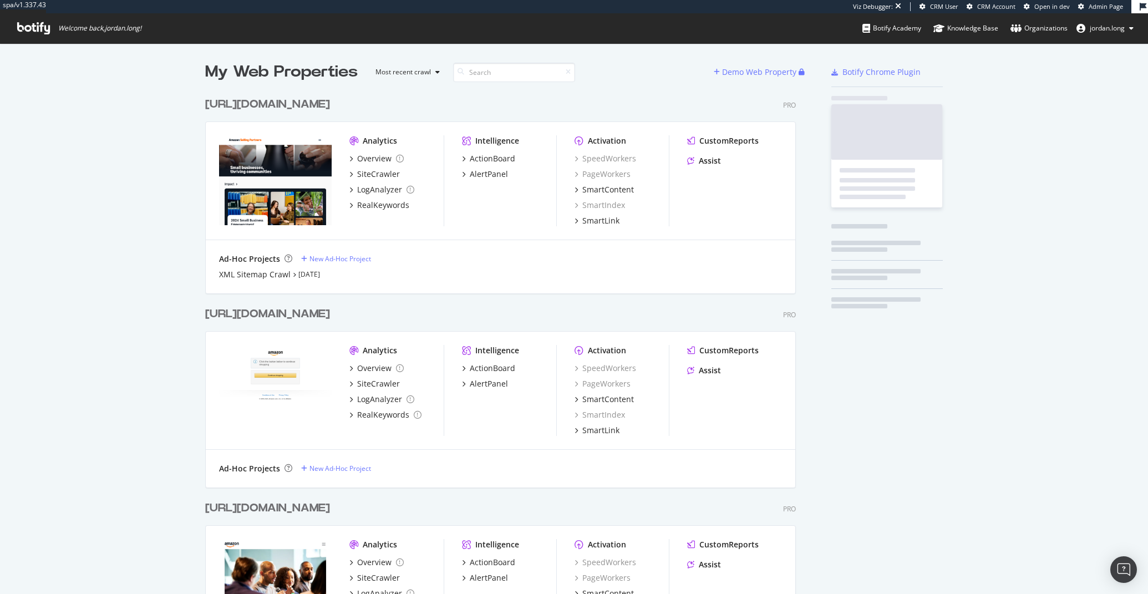
scroll to position [590, 591]
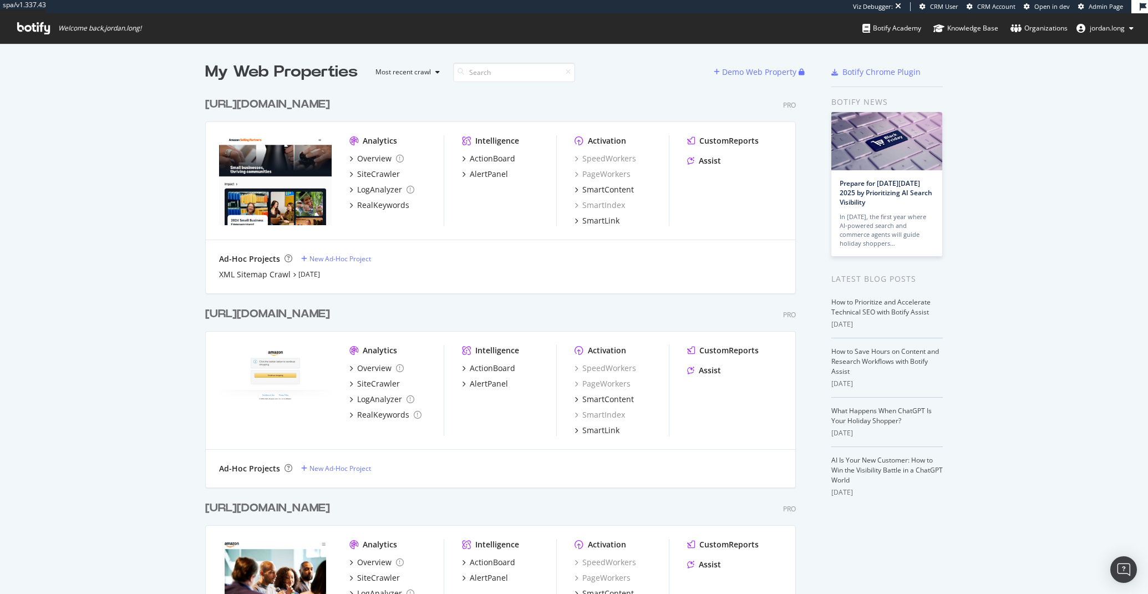
click at [75, 205] on div "My Web Properties Most recent crawl Demo Web Property [URL][DOMAIN_NAME] Pro An…" at bounding box center [574, 371] width 1148 height 656
click at [156, 130] on div "My Web Properties Most recent crawl Demo Web Property [URL][DOMAIN_NAME] Pro An…" at bounding box center [574, 371] width 1148 height 656
click at [256, 276] on div "XML Sitemap Crawl" at bounding box center [255, 274] width 72 height 11
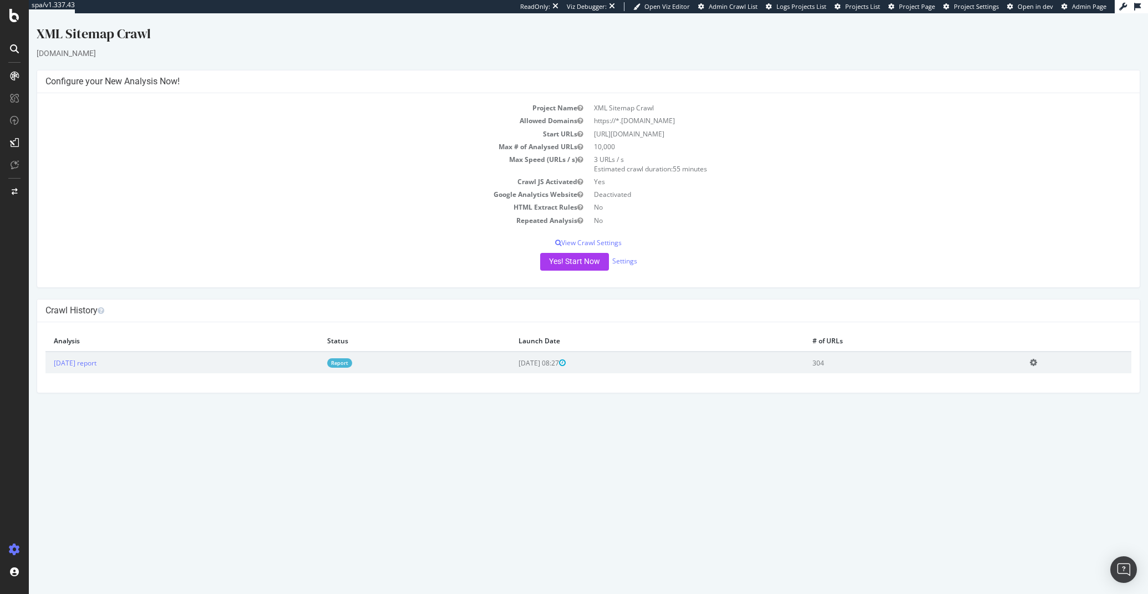
click at [352, 366] on link "Report" at bounding box center [339, 362] width 25 height 9
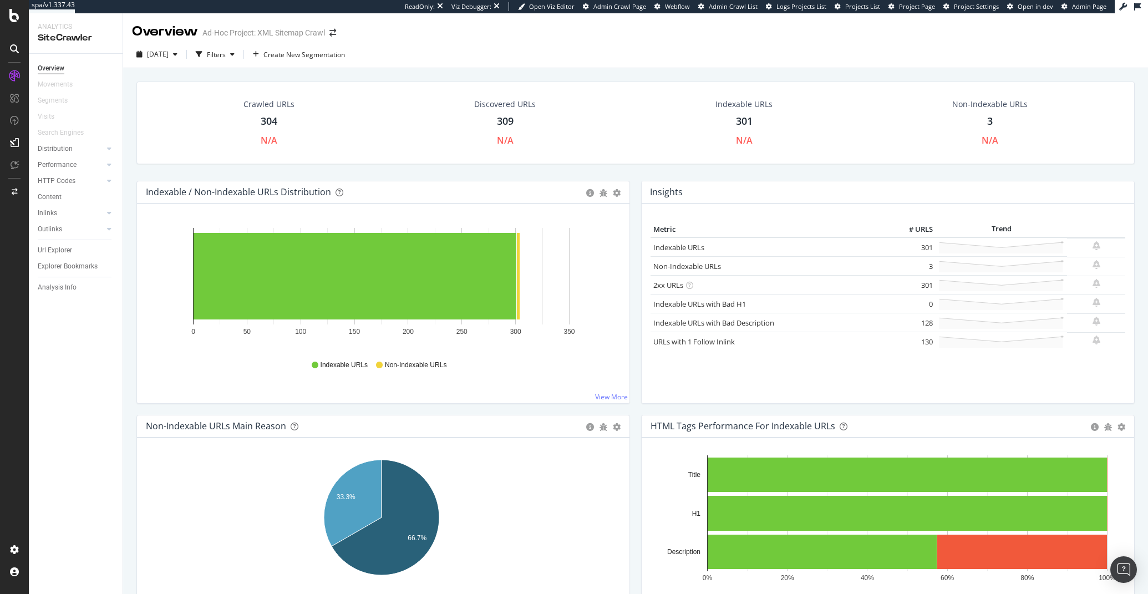
click at [475, 169] on div "Crawled URLs 304 N/A Discovered URLs 309 N/A Indexable URLs 301 N/A Non-Indexab…" at bounding box center [636, 131] width 1010 height 99
click at [519, 267] on rect "A chart." at bounding box center [518, 276] width 3 height 87
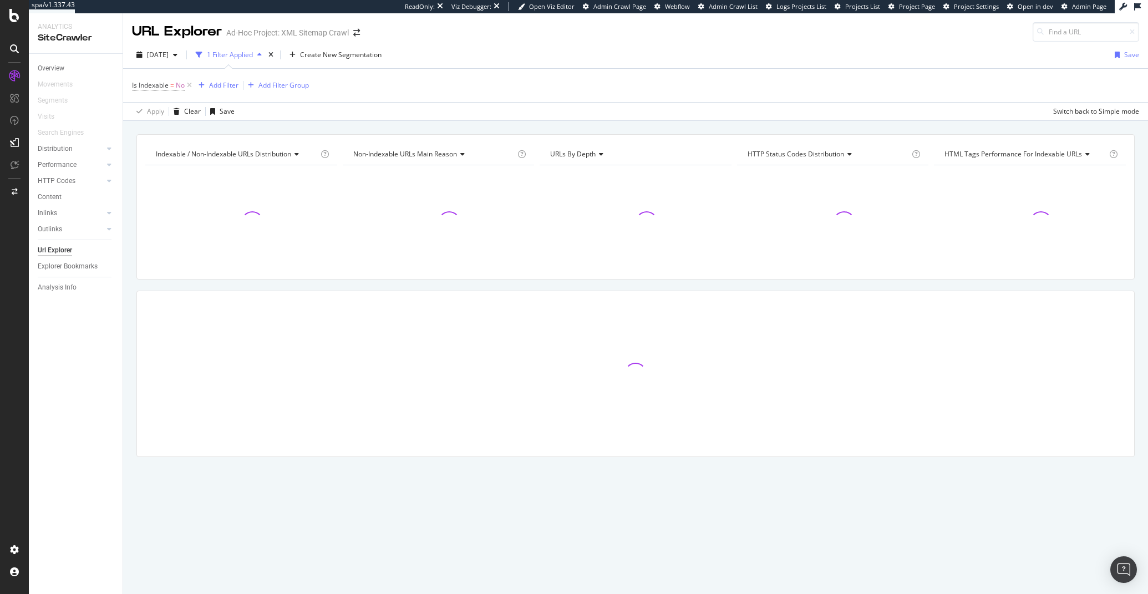
click at [441, 93] on div "Is Indexable = No Add Filter Add Filter Group" at bounding box center [635, 85] width 1007 height 33
click at [444, 104] on div "Apply Clear Save Switch back to Simple mode" at bounding box center [635, 111] width 1025 height 18
click at [460, 127] on div "Indexable / Non-Indexable URLs distribution Chart (by Value) Table Expand Expor…" at bounding box center [635, 134] width 1025 height 27
click at [455, 129] on div "Indexable / Non-Indexable URLs distribution Chart (by Value) Table Expand Expor…" at bounding box center [635, 134] width 1025 height 27
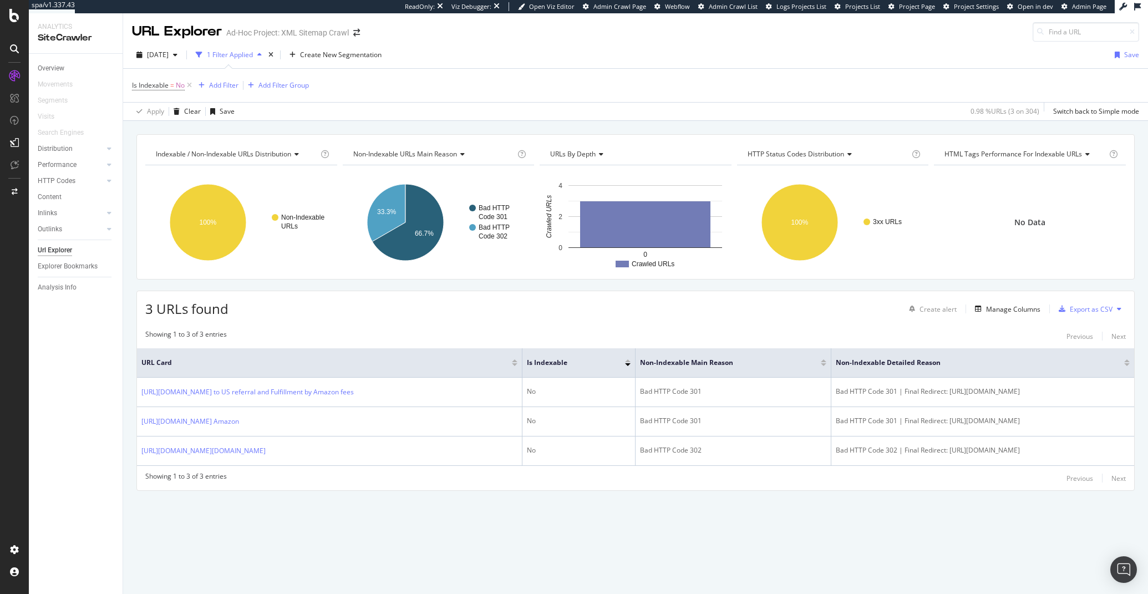
click at [418, 87] on div "Is Indexable = No Add Filter Add Filter Group" at bounding box center [635, 85] width 1007 height 33
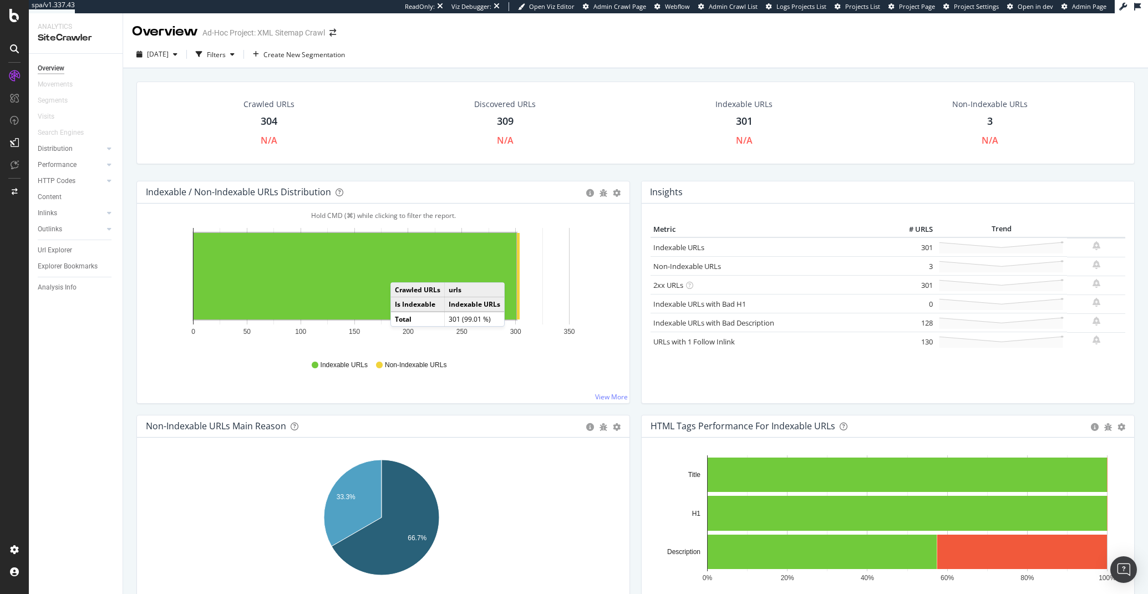
click at [402, 271] on rect "A chart." at bounding box center [355, 276] width 323 height 87
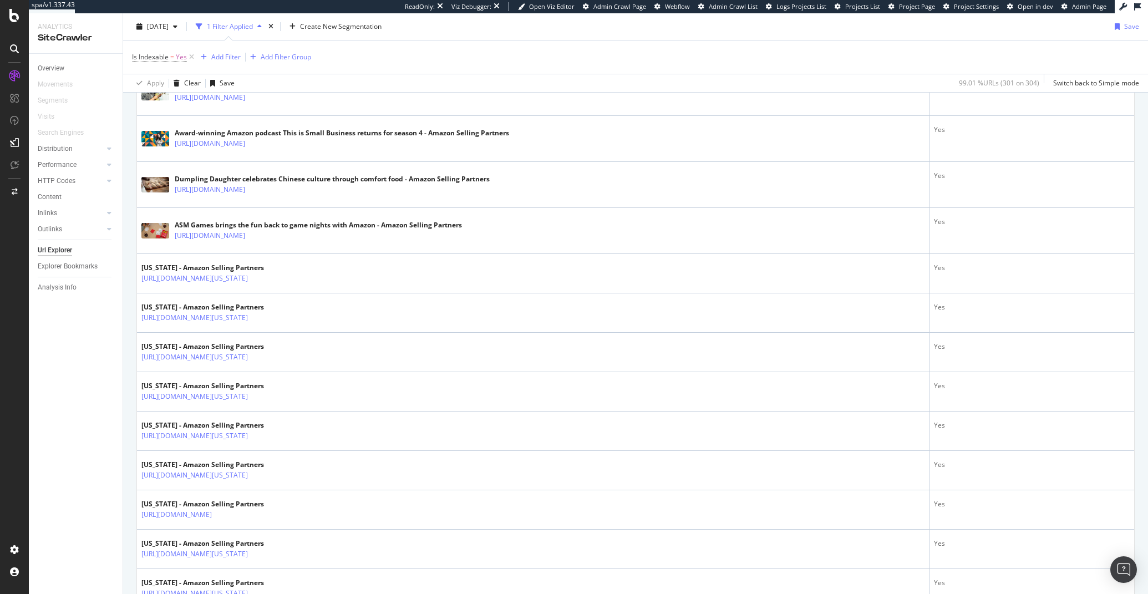
scroll to position [1258, 0]
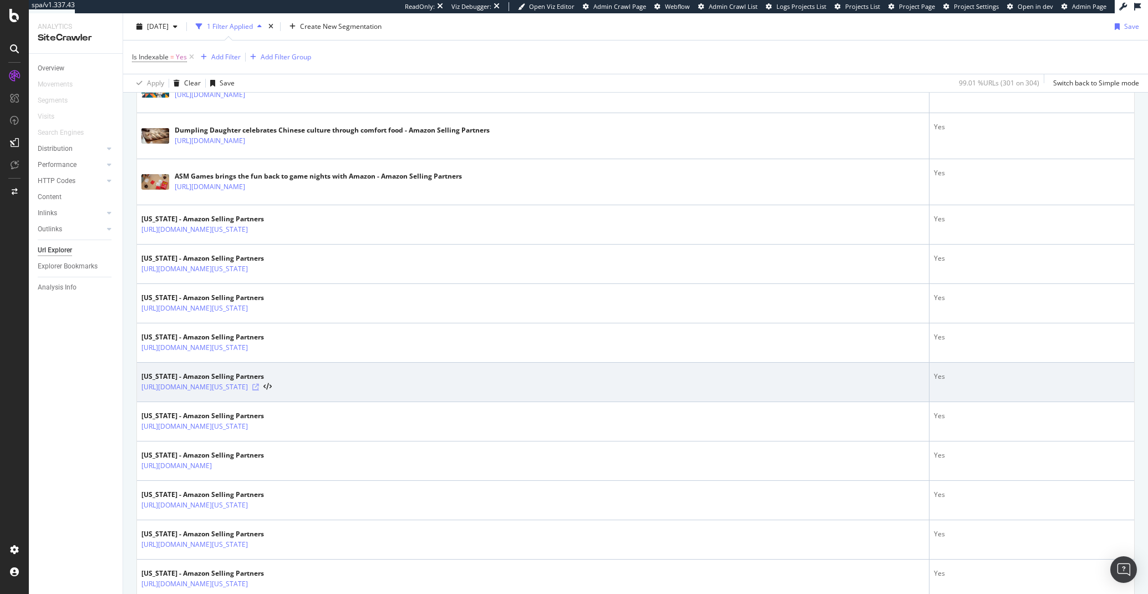
click at [259, 388] on icon at bounding box center [255, 387] width 7 height 7
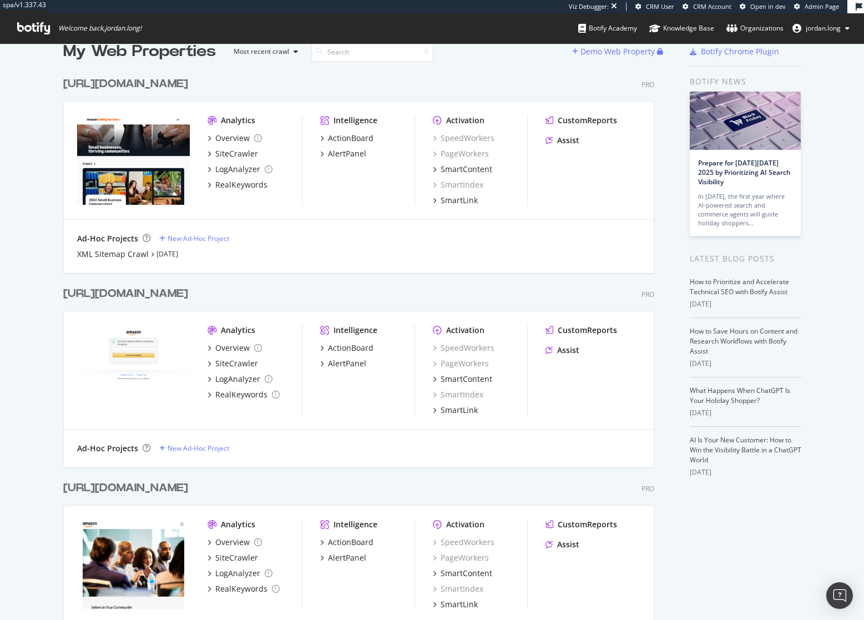
scroll to position [74, 0]
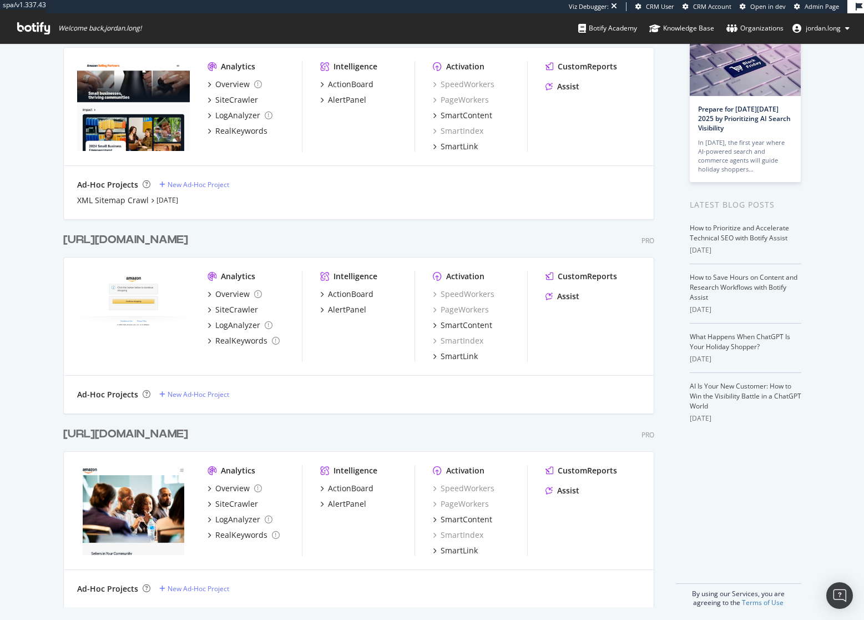
click at [188, 434] on div "[URL][DOMAIN_NAME]" at bounding box center [125, 434] width 125 height 16
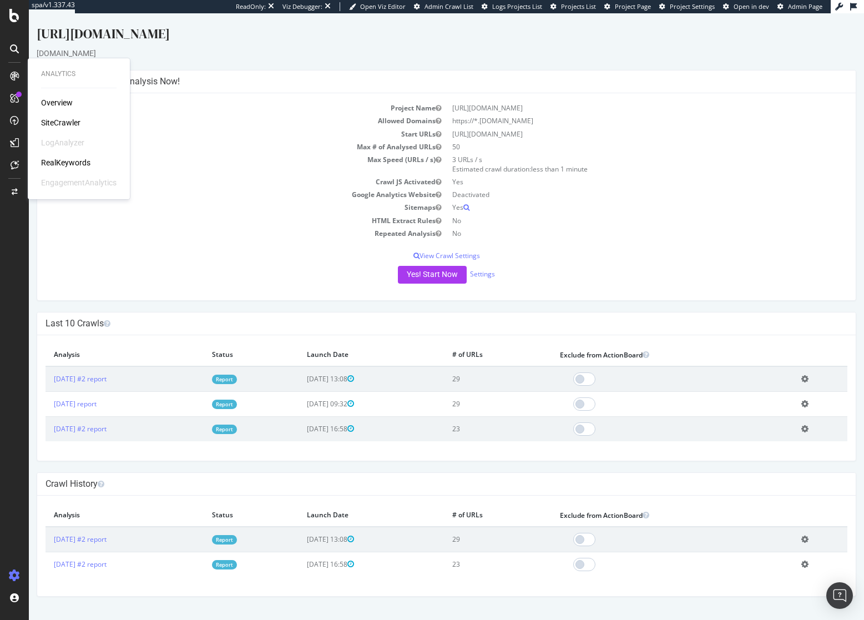
click at [64, 165] on div "RealKeywords" at bounding box center [65, 162] width 49 height 11
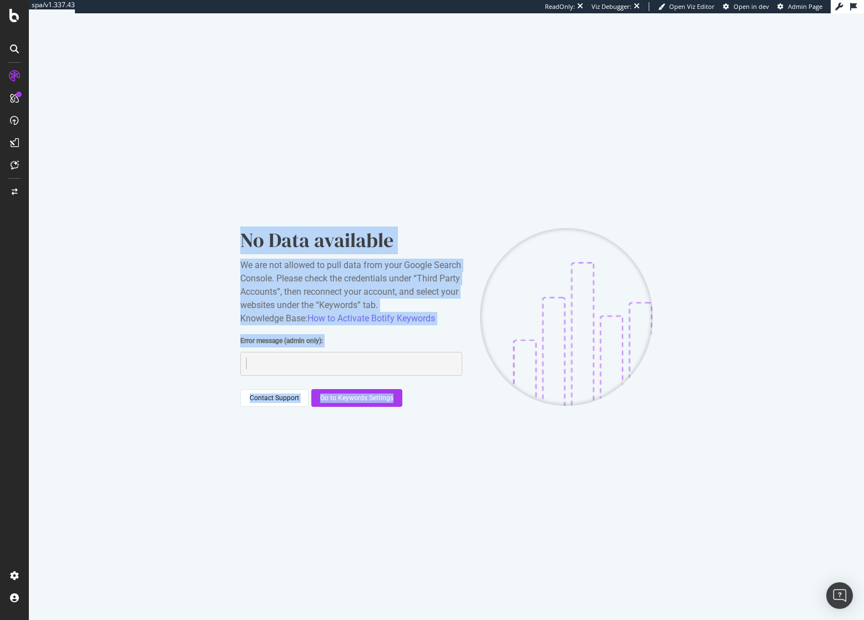
drag, startPoint x: 237, startPoint y: 233, endPoint x: 427, endPoint y: 477, distance: 309.1
click at [427, 477] on div "No Data available We are not allowed to pull data from your Google Search Conso…" at bounding box center [446, 316] width 835 height 606
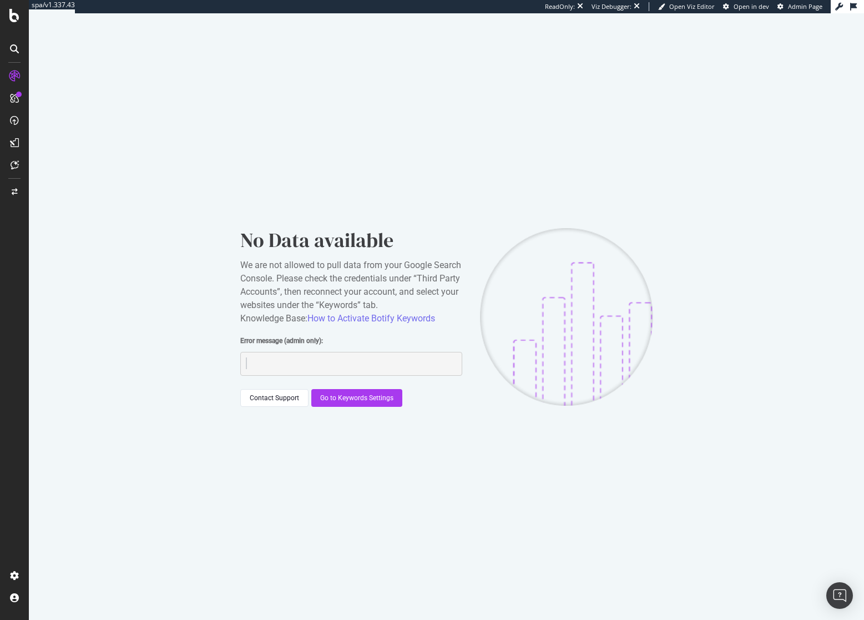
click at [434, 479] on div "No Data available We are not allowed to pull data from your Google Search Conso…" at bounding box center [446, 316] width 835 height 606
click at [305, 259] on div "We are not allowed to pull data from your Google Search Console. Please check t…" at bounding box center [351, 292] width 222 height 67
click at [302, 253] on div "No Data available" at bounding box center [351, 240] width 222 height 28
click at [218, 261] on div "No Data available We are not allowed to pull data from your Google Search Conso…" at bounding box center [446, 316] width 835 height 606
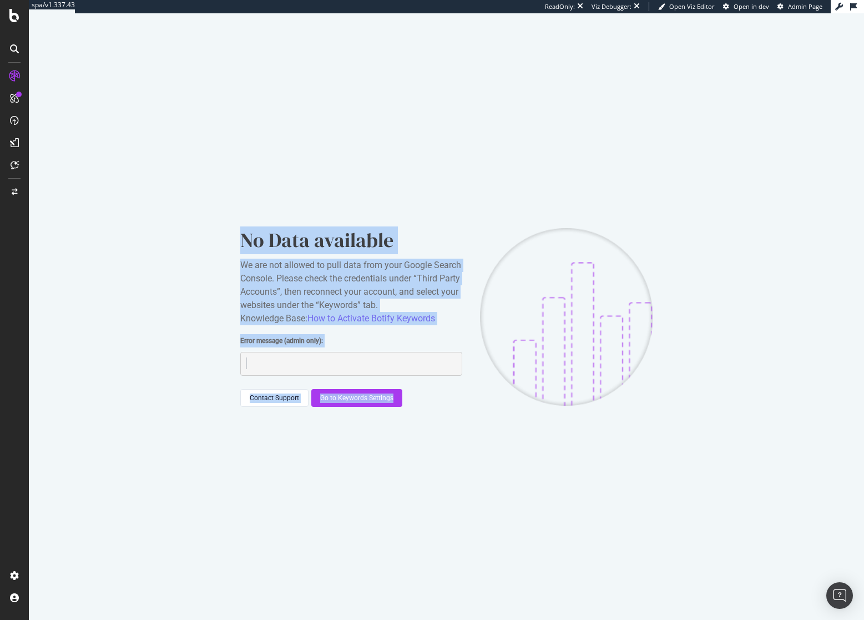
drag, startPoint x: 232, startPoint y: 220, endPoint x: 493, endPoint y: 442, distance: 342.0
click at [493, 441] on div "No Data available We are not allowed to pull data from your Google Search Conso…" at bounding box center [446, 316] width 835 height 606
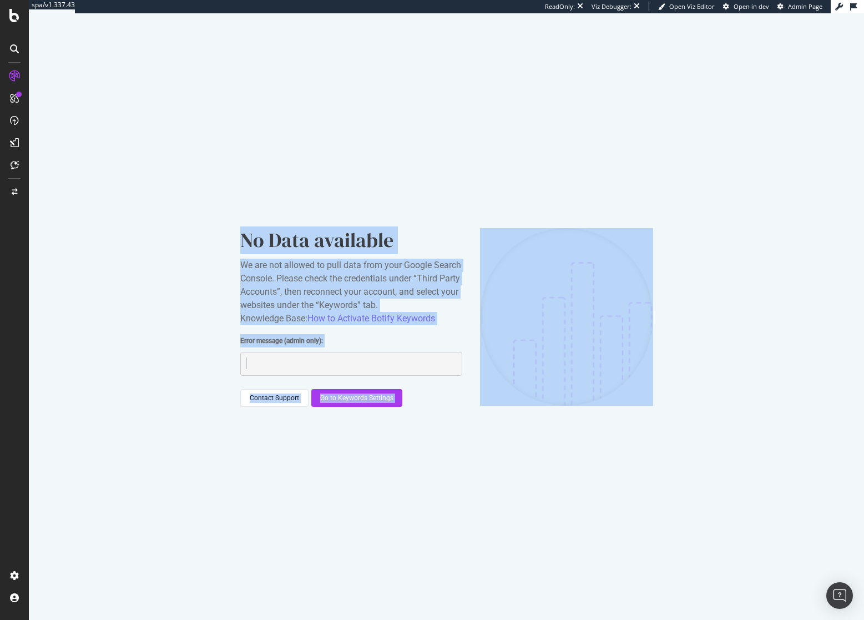
click at [493, 442] on div "No Data available We are not allowed to pull data from your Google Search Conso…" at bounding box center [446, 316] width 835 height 606
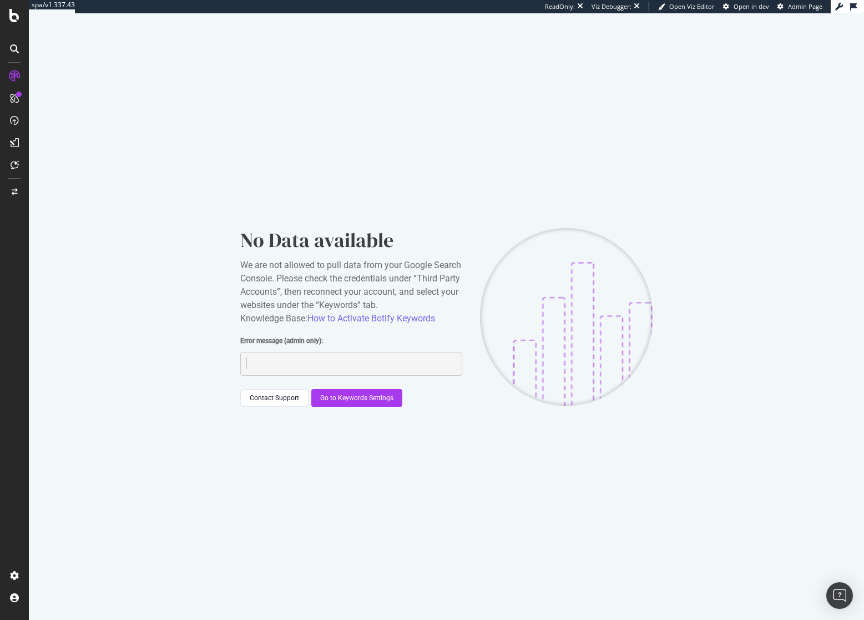
click at [493, 442] on div "No Data available We are not allowed to pull data from your Google Search Conso…" at bounding box center [446, 316] width 835 height 606
click at [19, 18] on icon at bounding box center [14, 15] width 10 height 13
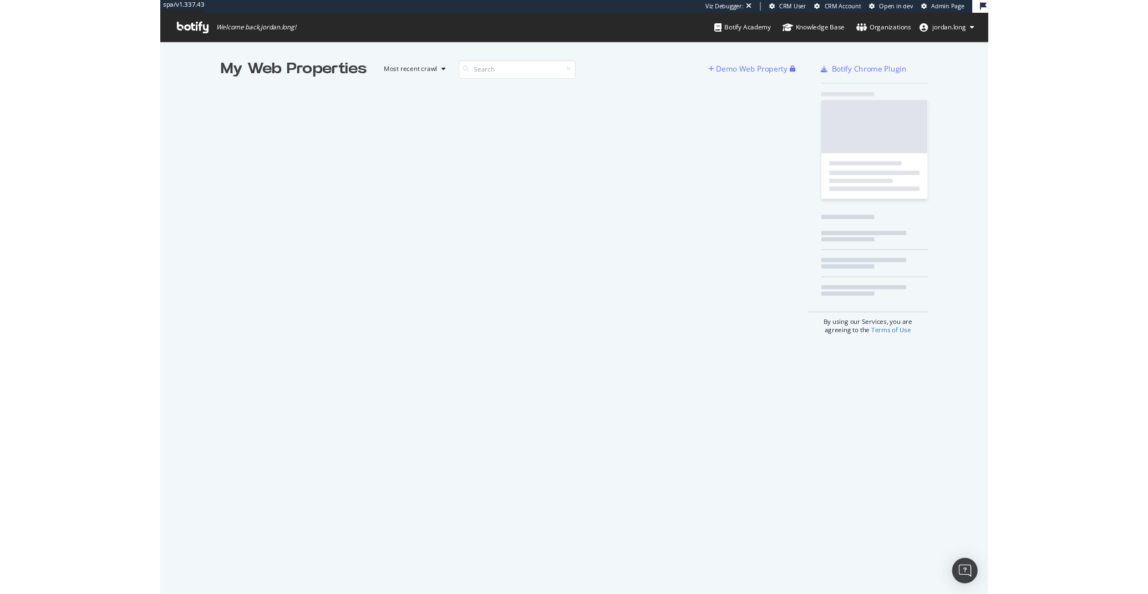
scroll to position [611, 847]
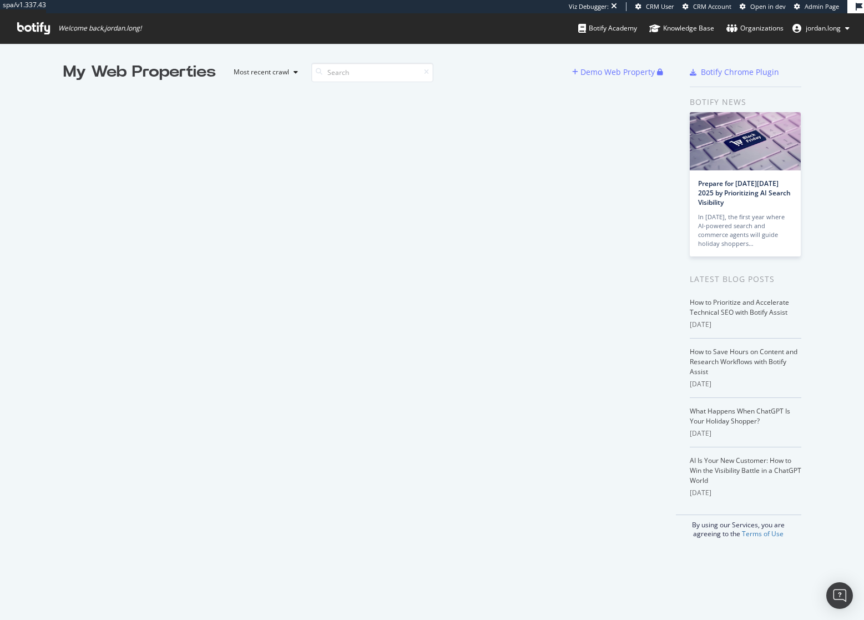
click at [495, 68] on div "My Web Properties Most recent crawl" at bounding box center [317, 72] width 509 height 22
click at [500, 78] on div "My Web Properties Most recent crawl" at bounding box center [317, 72] width 509 height 22
click at [98, 74] on div "My Web Properties" at bounding box center [139, 72] width 153 height 22
click at [49, 72] on div "My Web Properties Most recent crawl Demo Web Property Botify Chrome Plugin Boti…" at bounding box center [432, 299] width 864 height 513
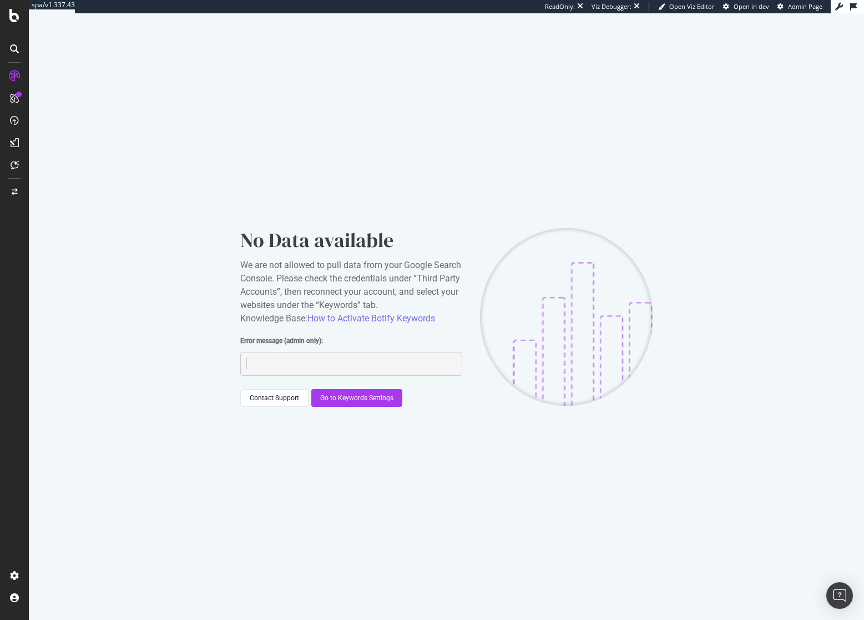
click at [170, 133] on div "No Data available We are not allowed to pull data from your Google Search Conso…" at bounding box center [446, 316] width 835 height 606
click at [168, 133] on div "No Data available We are not allowed to pull data from your Google Search Conso…" at bounding box center [446, 316] width 835 height 606
click at [162, 139] on div "No Data available We are not allowed to pull data from your Google Search Conso…" at bounding box center [446, 316] width 835 height 606
click at [166, 133] on div "No Data available We are not allowed to pull data from your Google Search Conso…" at bounding box center [446, 316] width 835 height 606
click at [177, 197] on div "No Data available We are not allowed to pull data from your Google Search Conso…" at bounding box center [446, 316] width 835 height 606
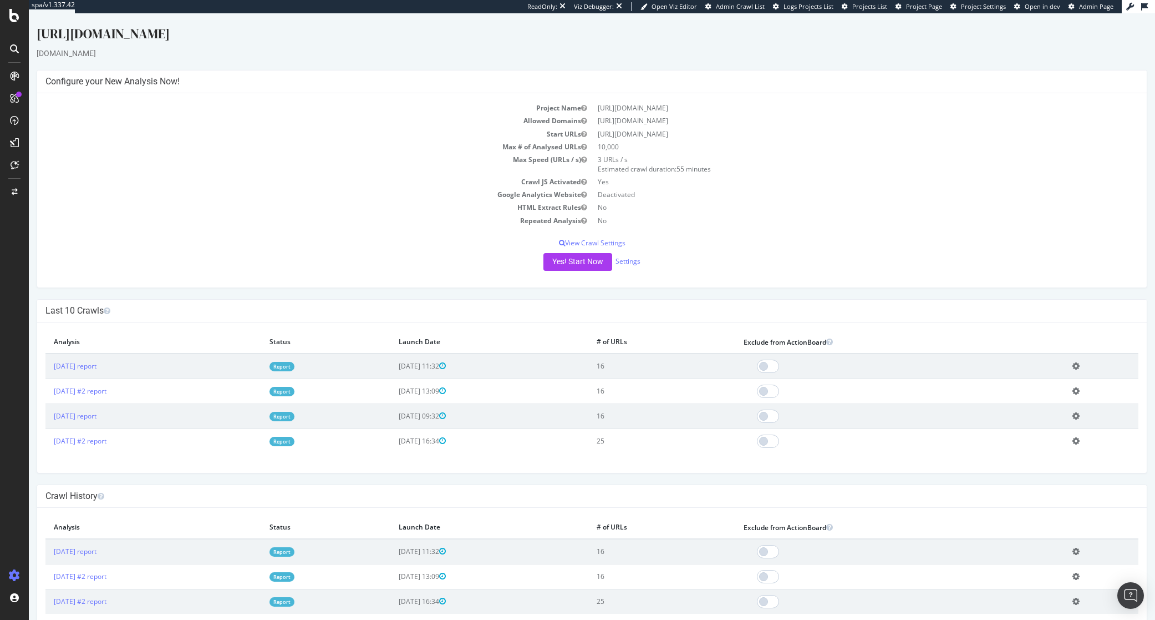
drag, startPoint x: 29, startPoint y: 13, endPoint x: 356, endPoint y: 139, distance: 350.7
click at [356, 139] on td "Start URLs" at bounding box center [318, 134] width 547 height 13
click at [375, 139] on td "Start URLs" at bounding box center [318, 134] width 547 height 13
click at [373, 143] on td "Max # of Analysed URLs" at bounding box center [318, 146] width 547 height 13
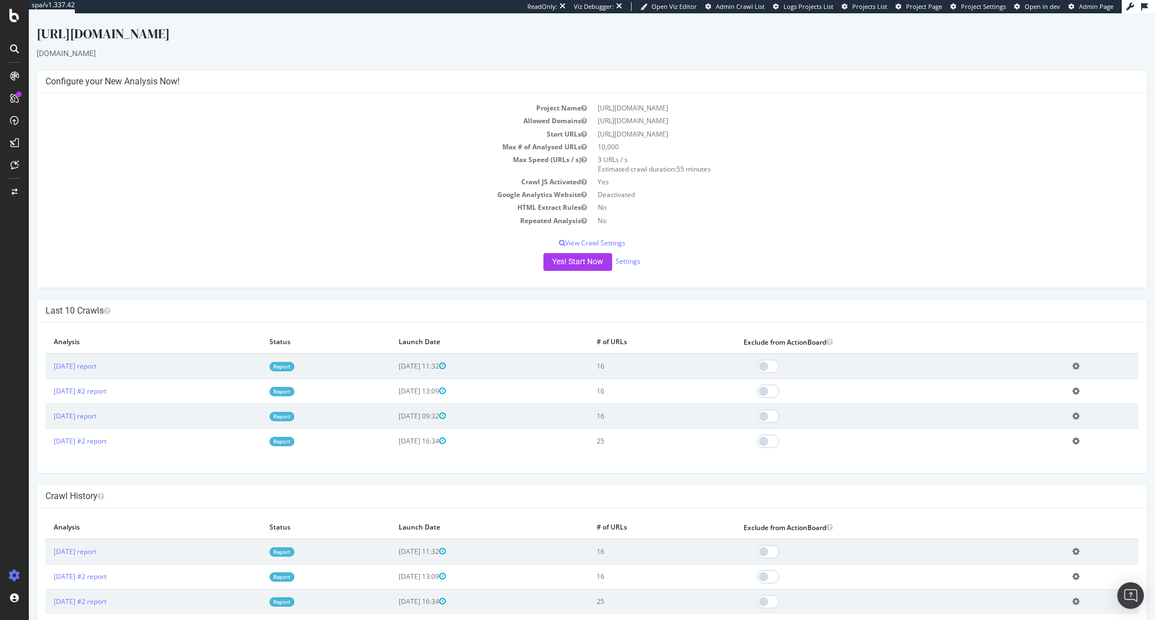
click at [374, 148] on td "Max # of Analysed URLs" at bounding box center [318, 146] width 547 height 13
click at [380, 150] on td "Max # of Analysed URLs" at bounding box center [318, 146] width 547 height 13
click at [391, 161] on td "Max Speed (URLs / s)" at bounding box center [318, 164] width 547 height 22
click at [387, 159] on td "Max Speed (URLs / s)" at bounding box center [318, 164] width 547 height 22
